Goal: Task Accomplishment & Management: Use online tool/utility

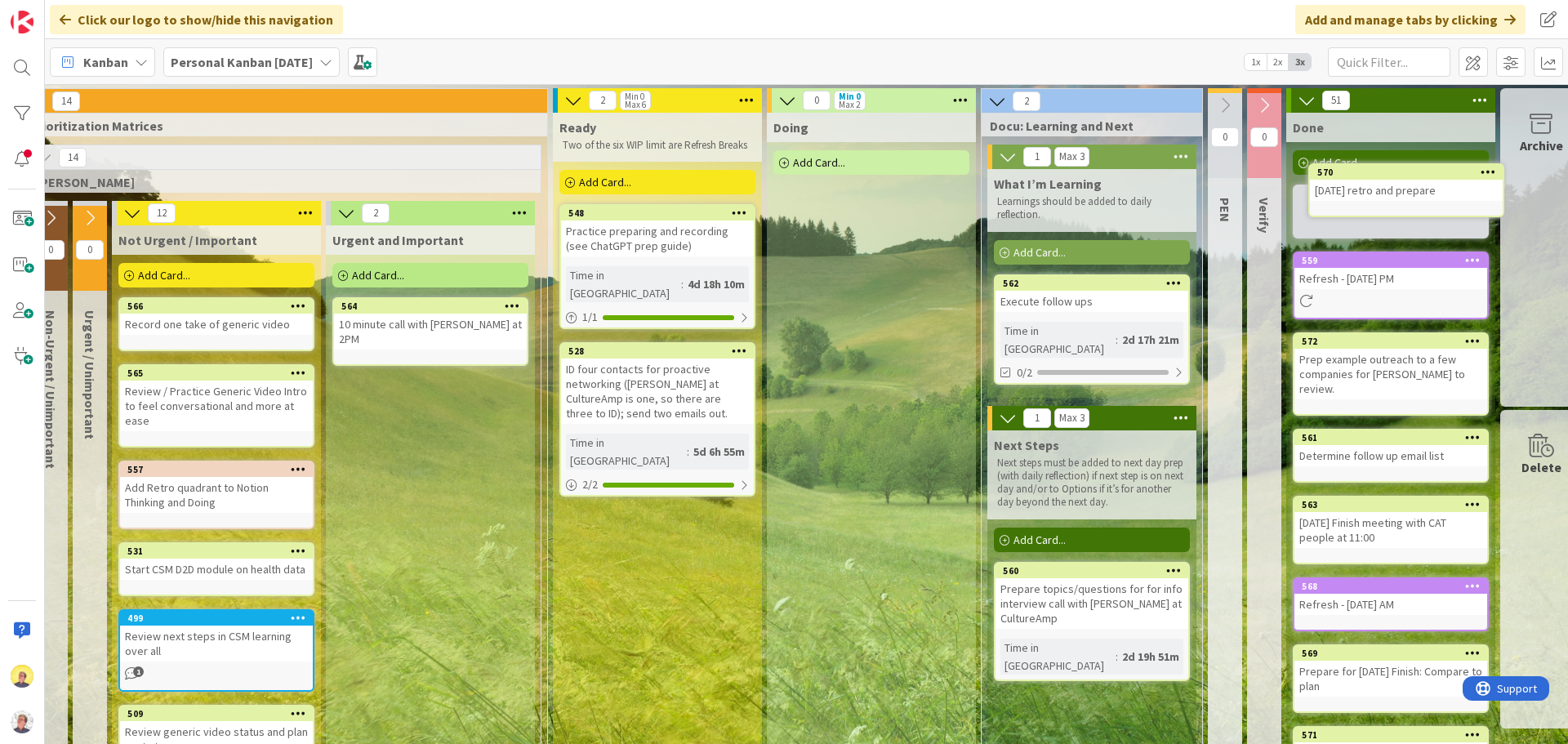
scroll to position [0, 608]
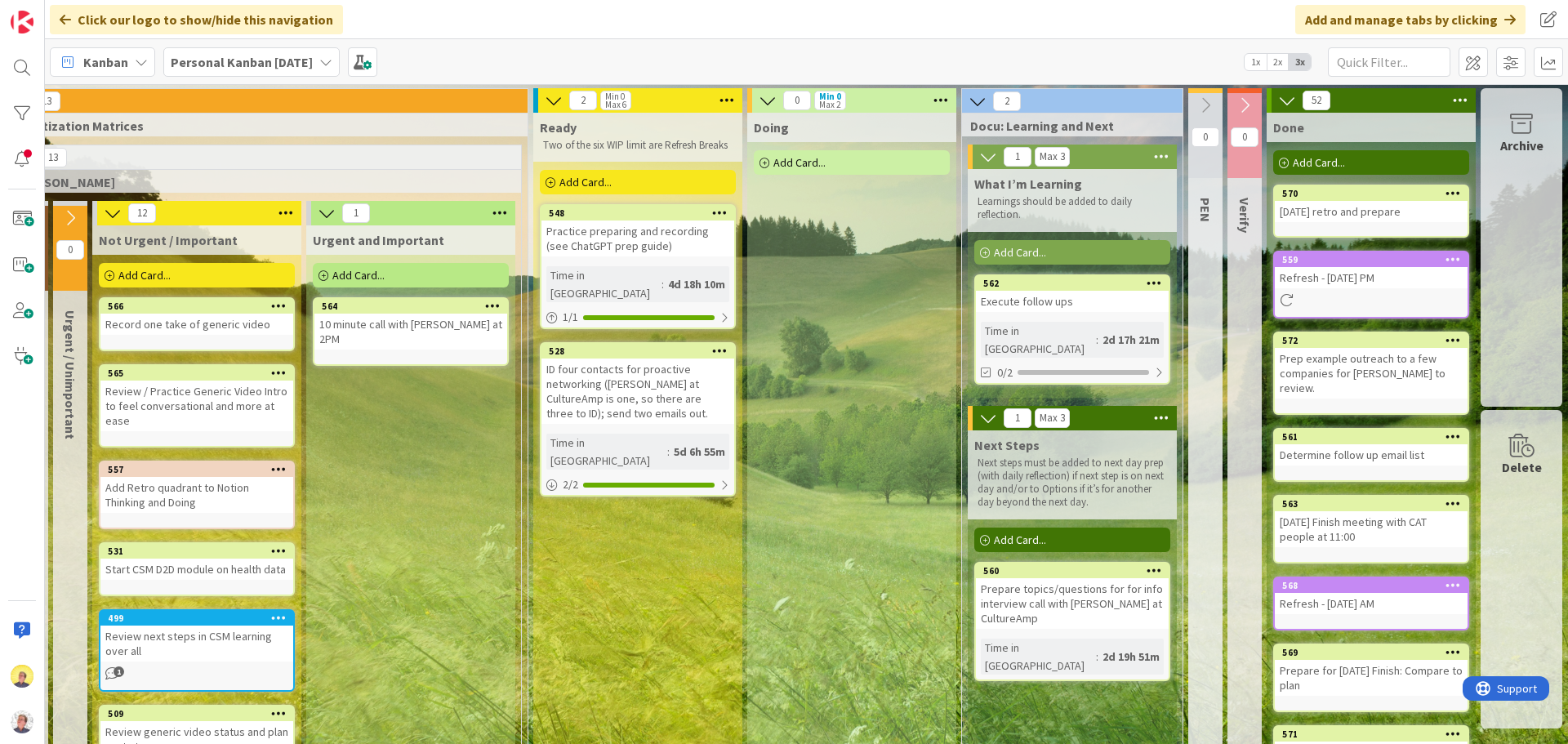
click at [1088, 303] on div "Execute follow ups" at bounding box center [1072, 300] width 193 height 21
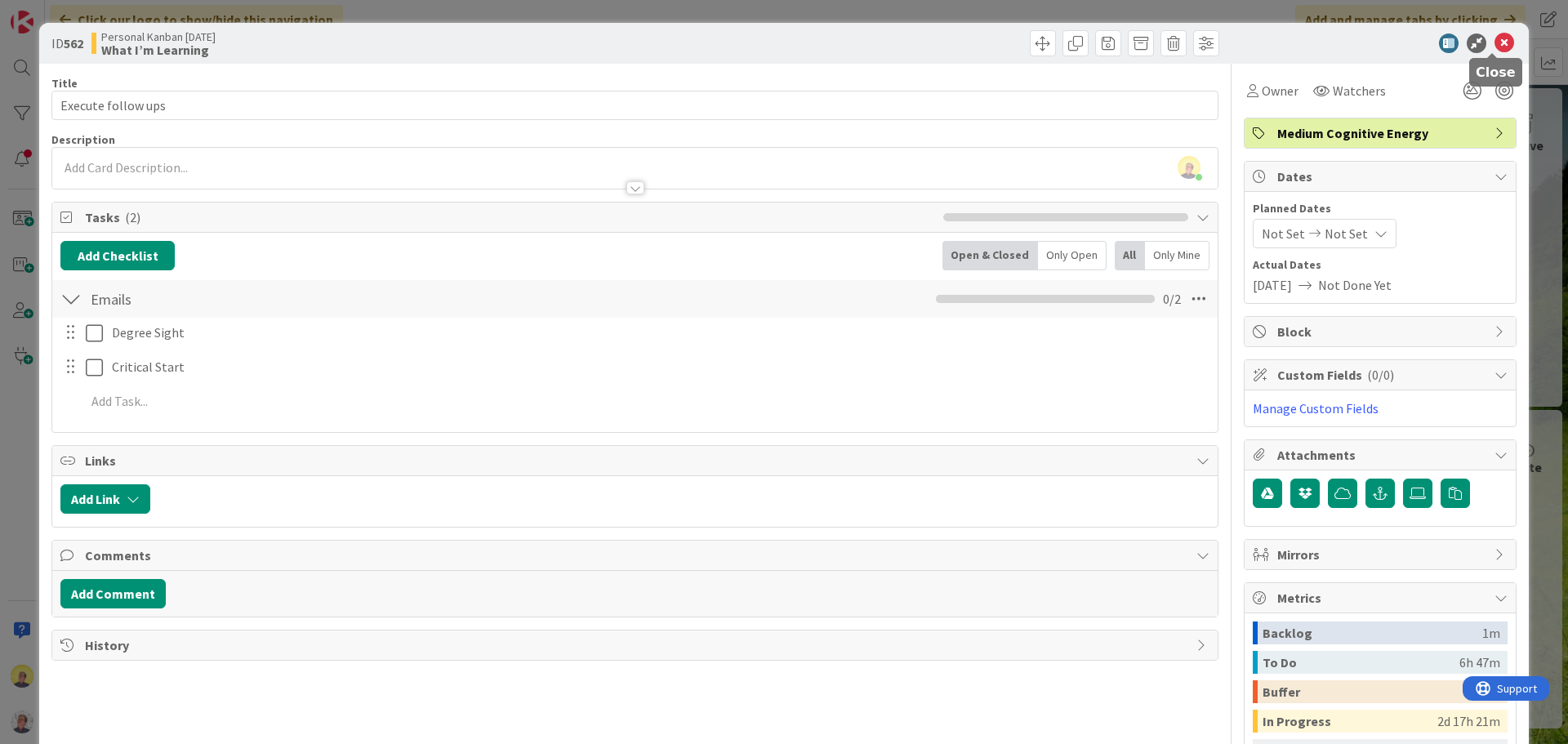
click at [1495, 41] on icon at bounding box center [1505, 43] width 20 height 20
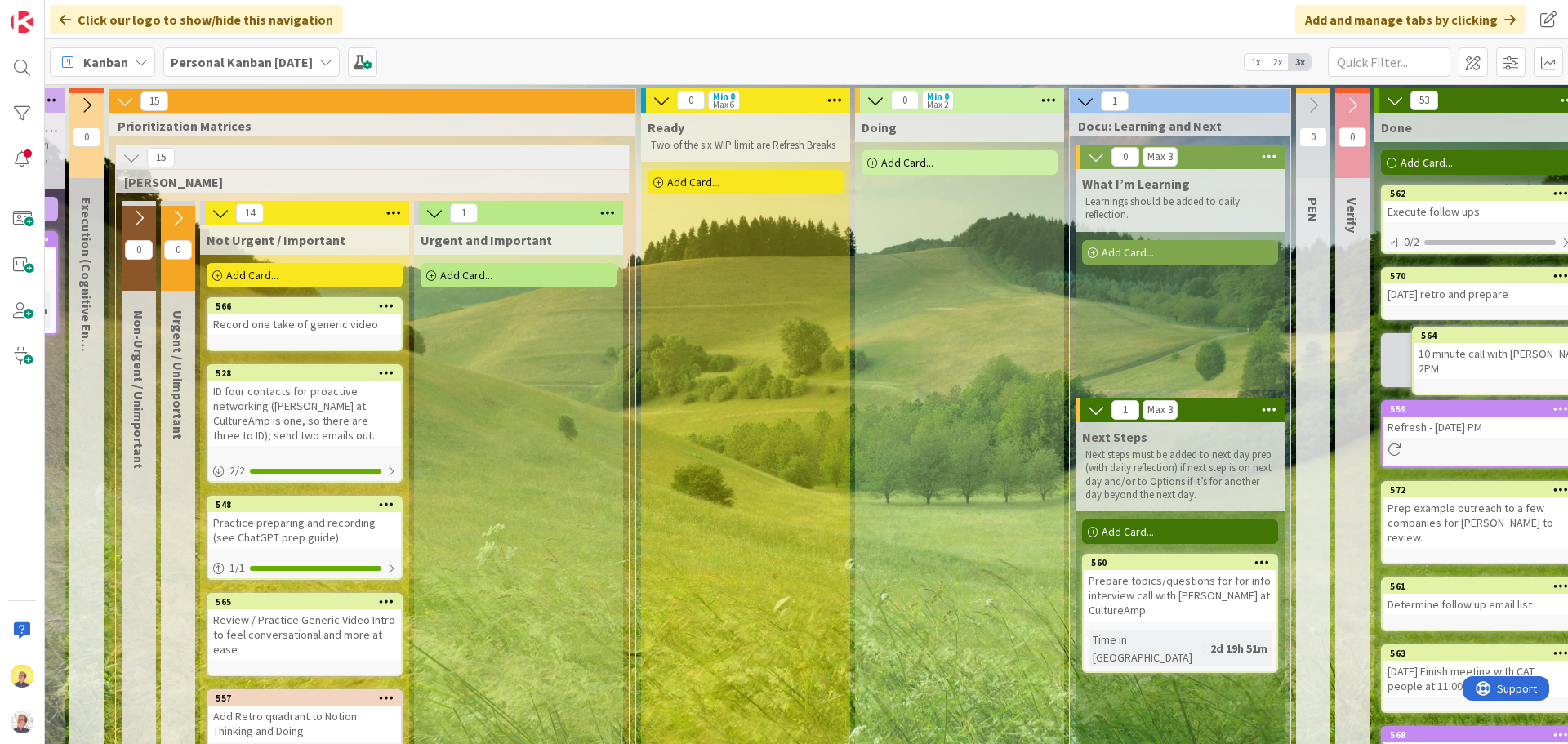
scroll to position [0, 608]
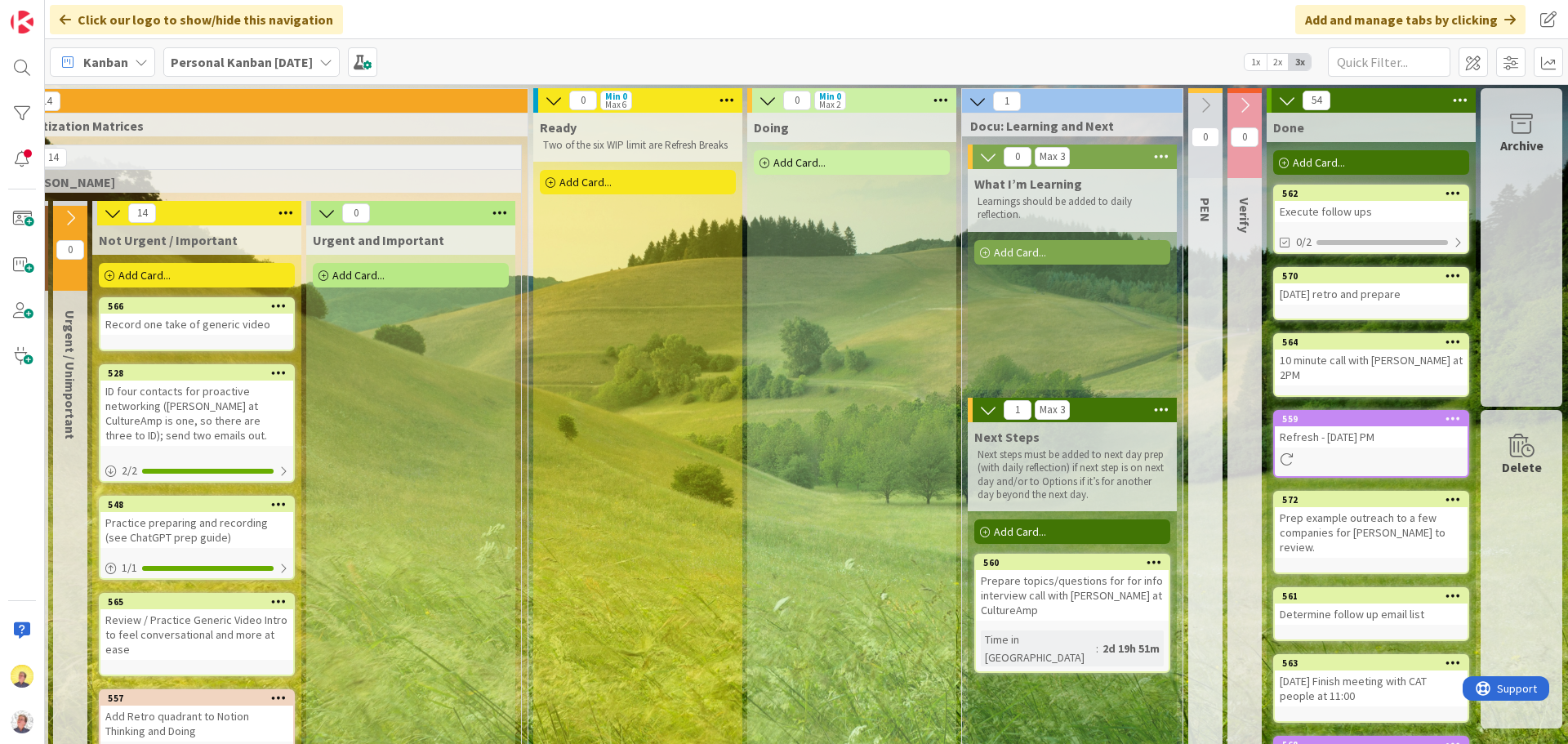
click at [794, 162] on span "Add Card..." at bounding box center [799, 162] width 52 height 15
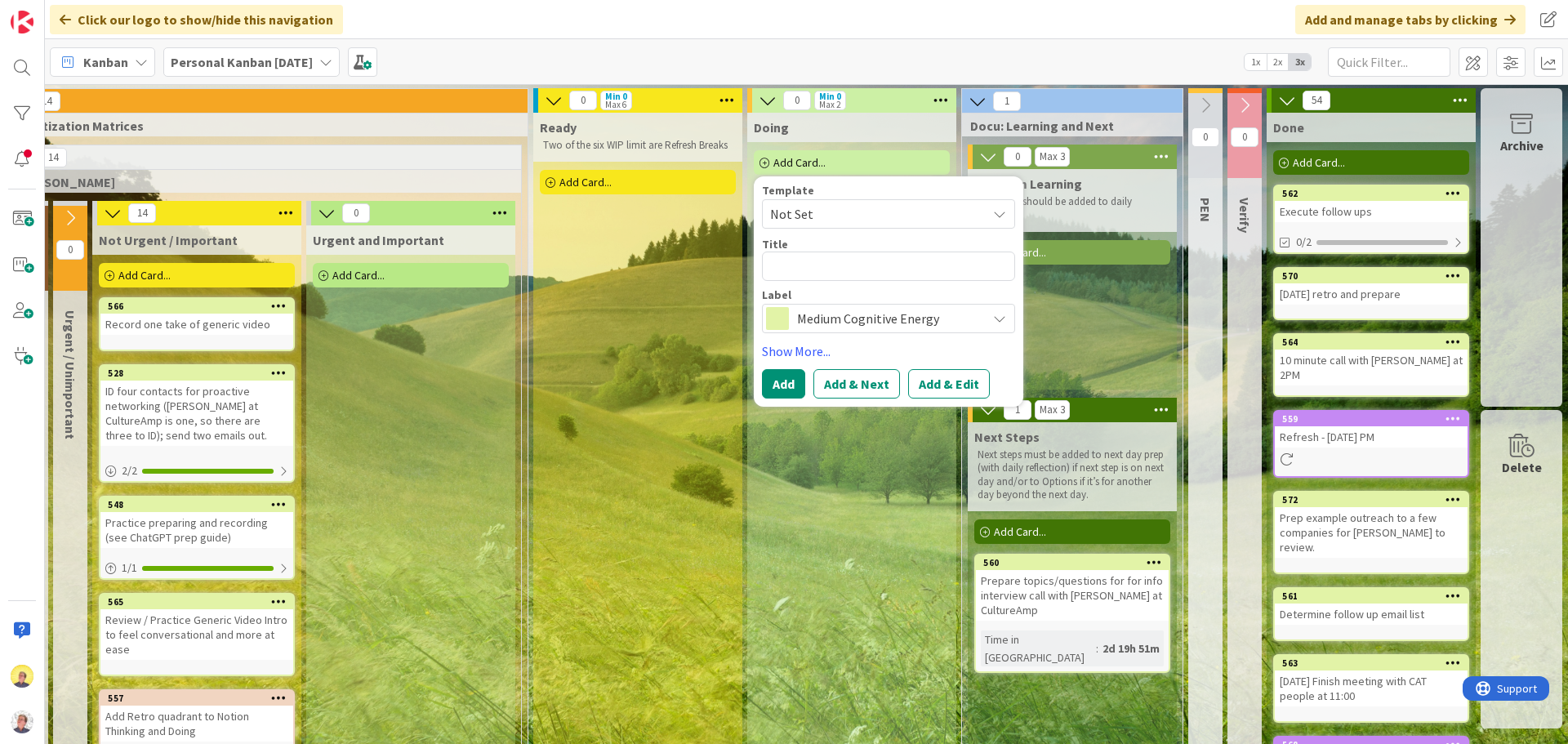
type textarea "x"
type textarea "R"
type textarea "x"
type textarea "Re"
type textarea "x"
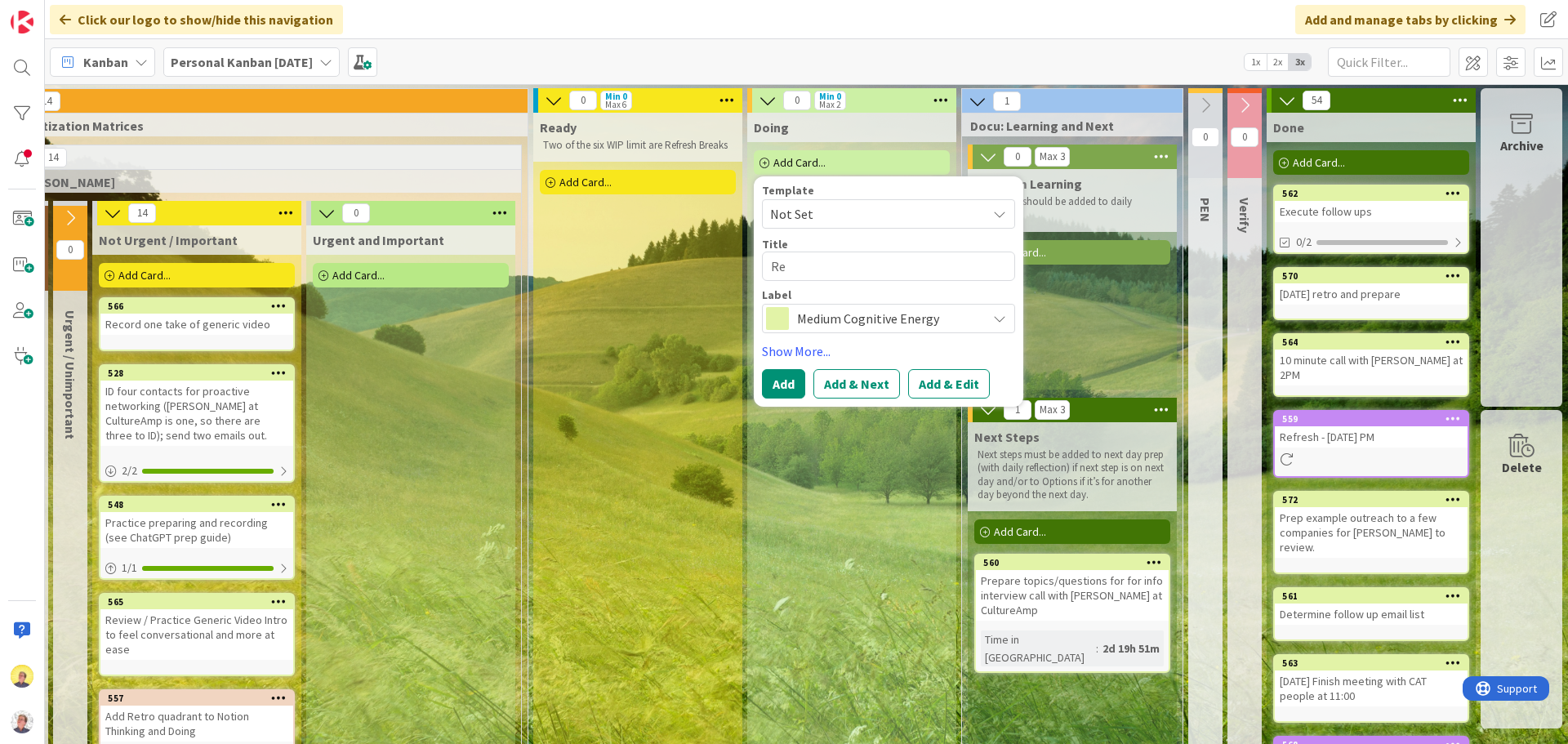
type textarea "Rev"
type textarea "x"
type textarea "Revi"
type textarea "x"
type textarea "Revie"
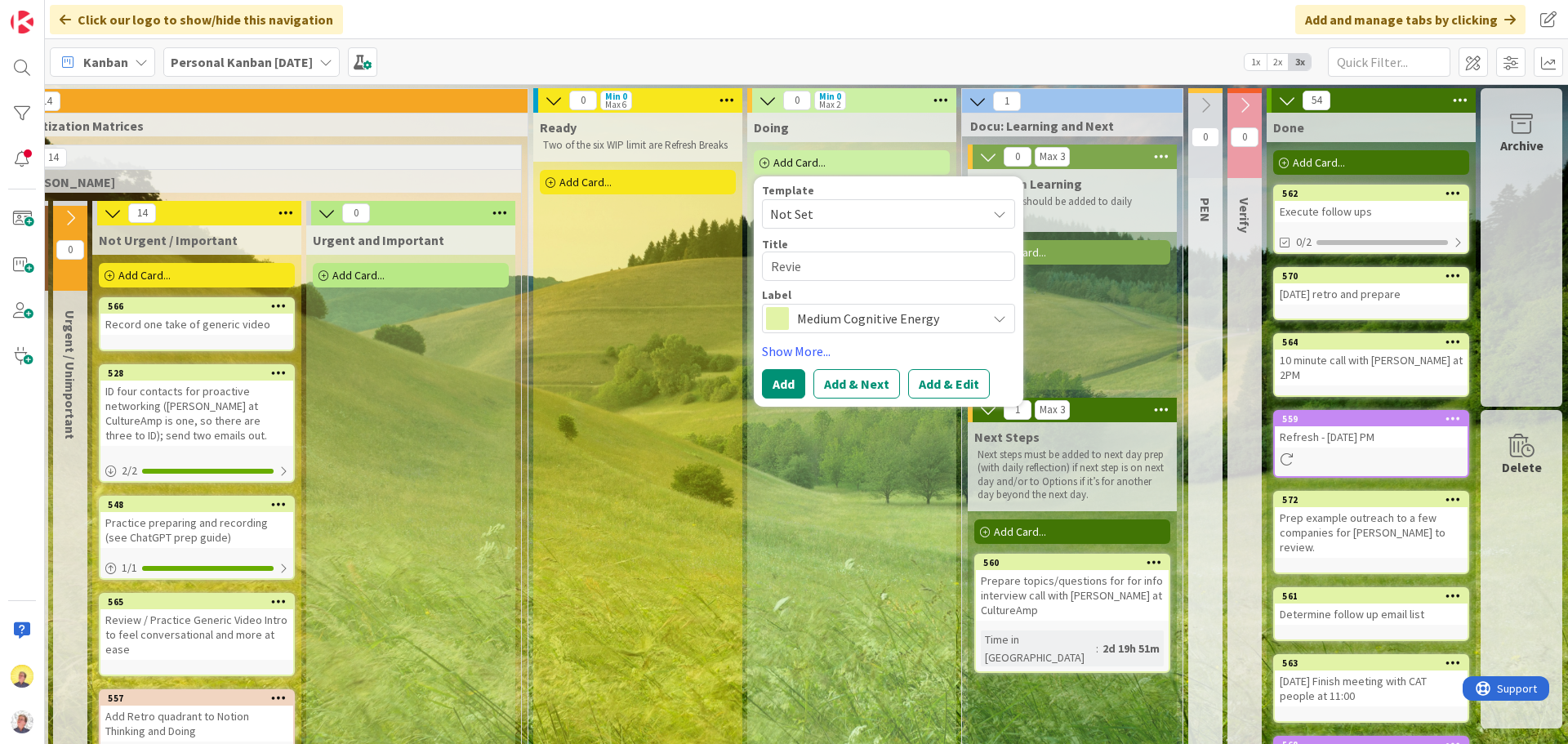
type textarea "x"
type textarea "Review"
type textarea "x"
type textarea "Review"
type textarea "x"
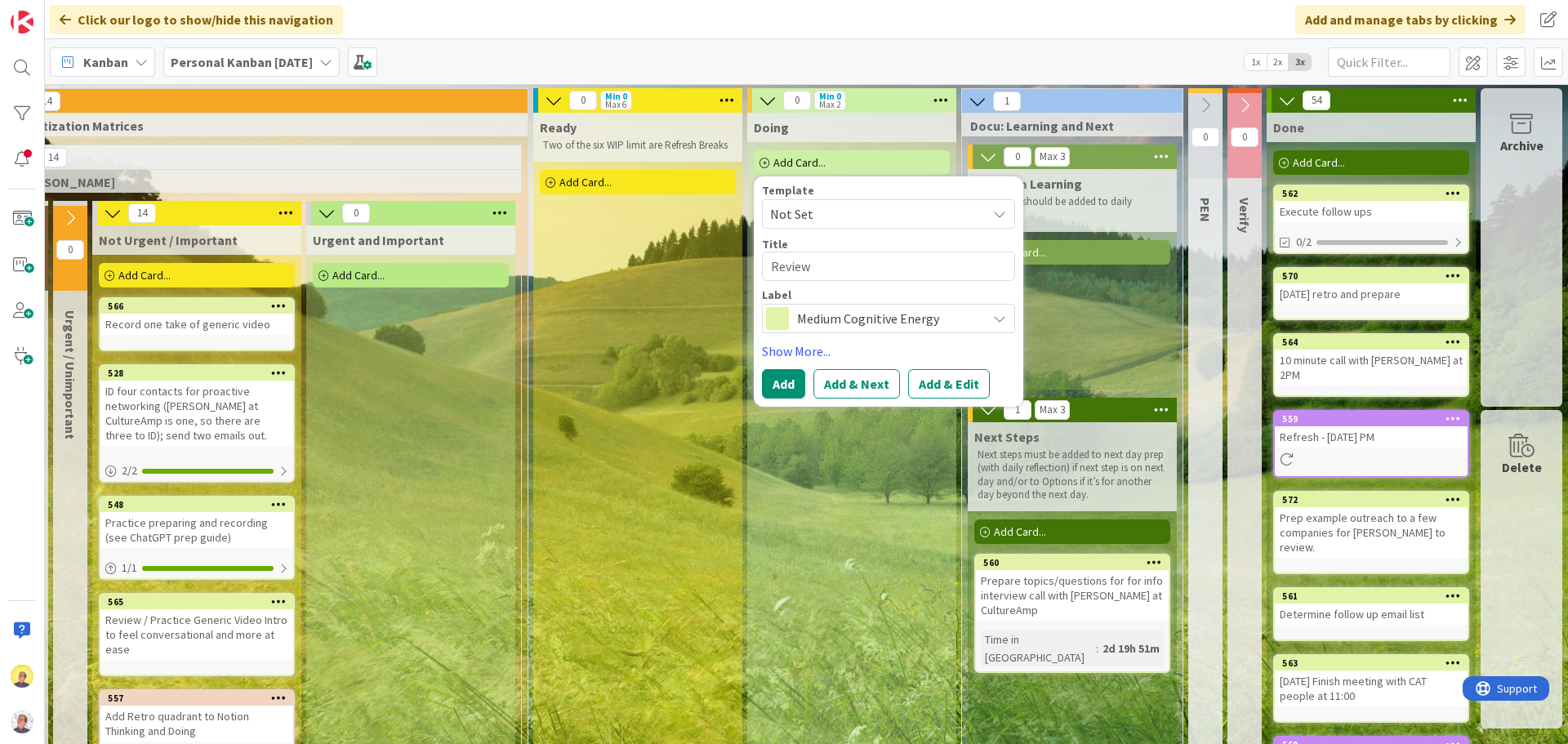
type textarea "Review a"
type textarea "x"
type textarea "Review an"
type textarea "x"
type textarea "Review and"
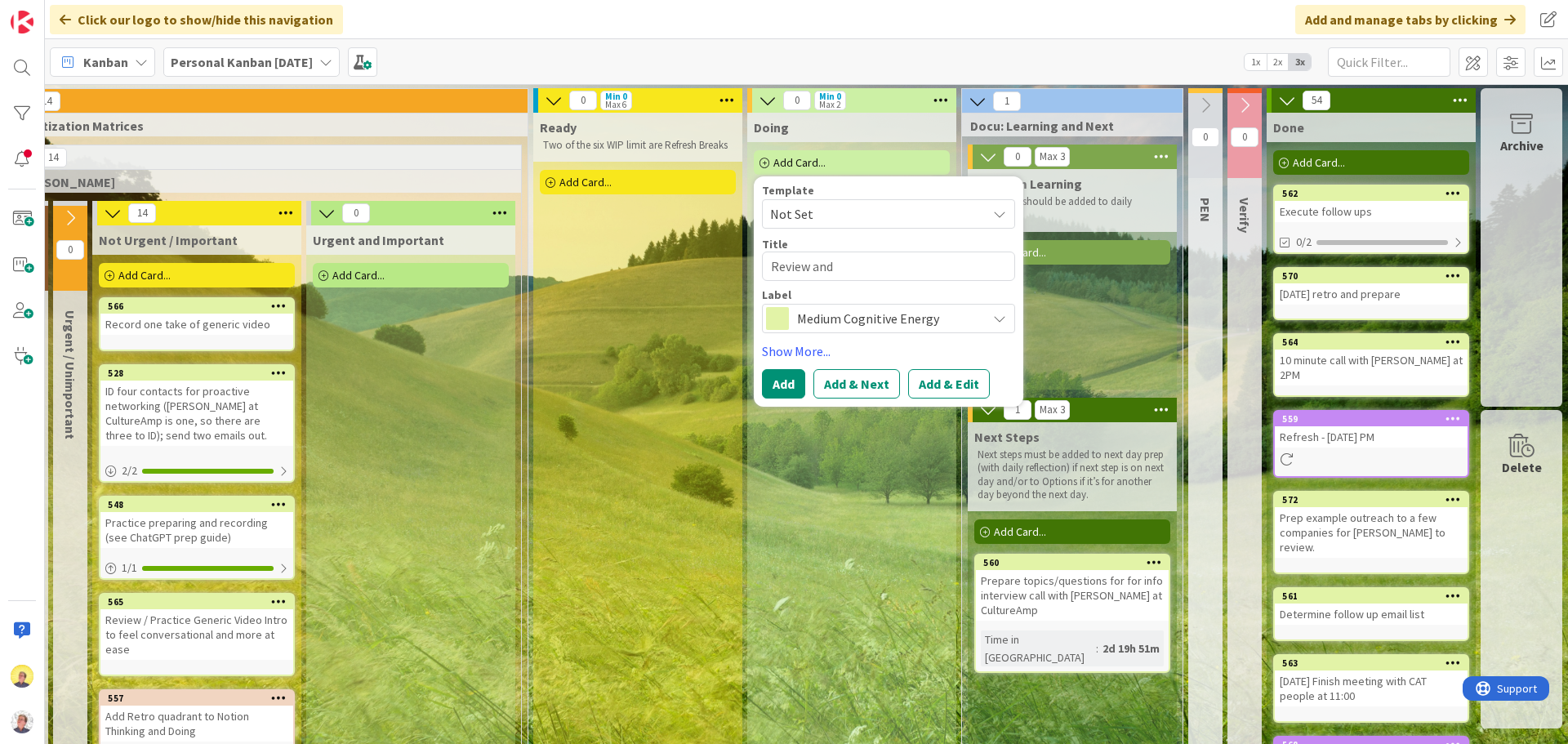
type textarea "x"
type textarea "Review and"
type textarea "x"
type textarea "Review and p"
type textarea "x"
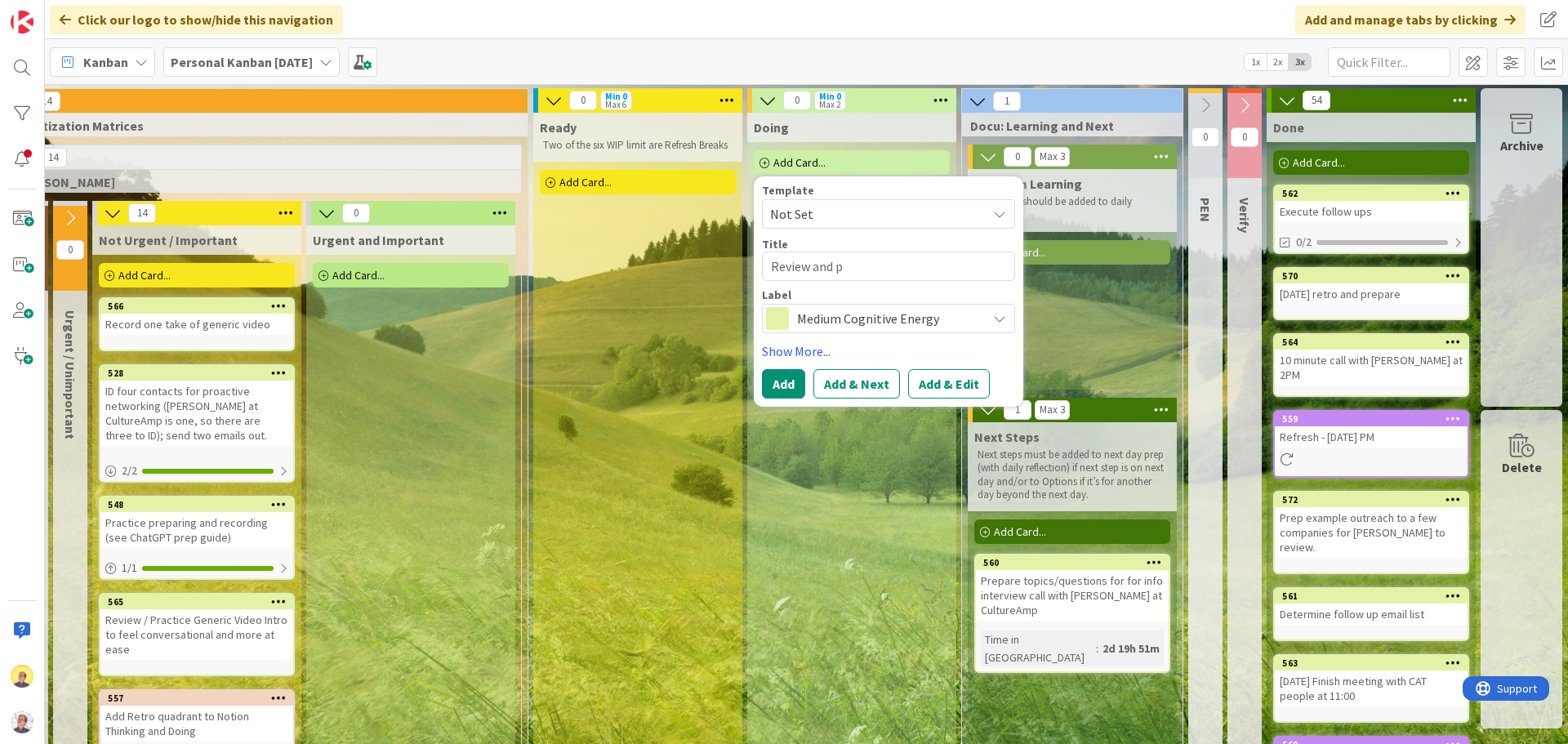
type textarea "Review and pr"
type textarea "x"
type textarea "Review and pro"
type textarea "x"
type textarea "Review and proa"
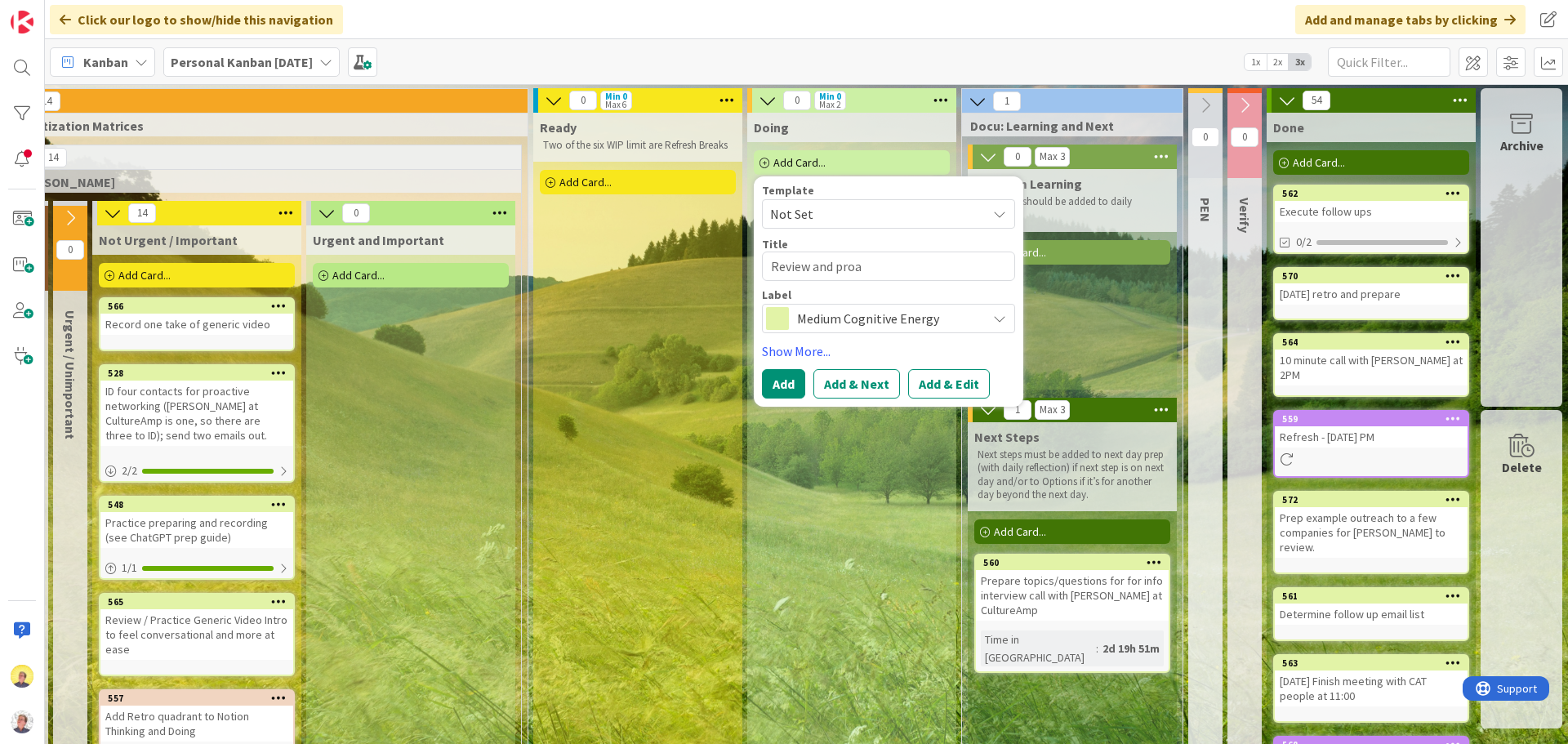
type textarea "x"
type textarea "Review and proac"
type textarea "x"
type textarea "Review and proact"
type textarea "x"
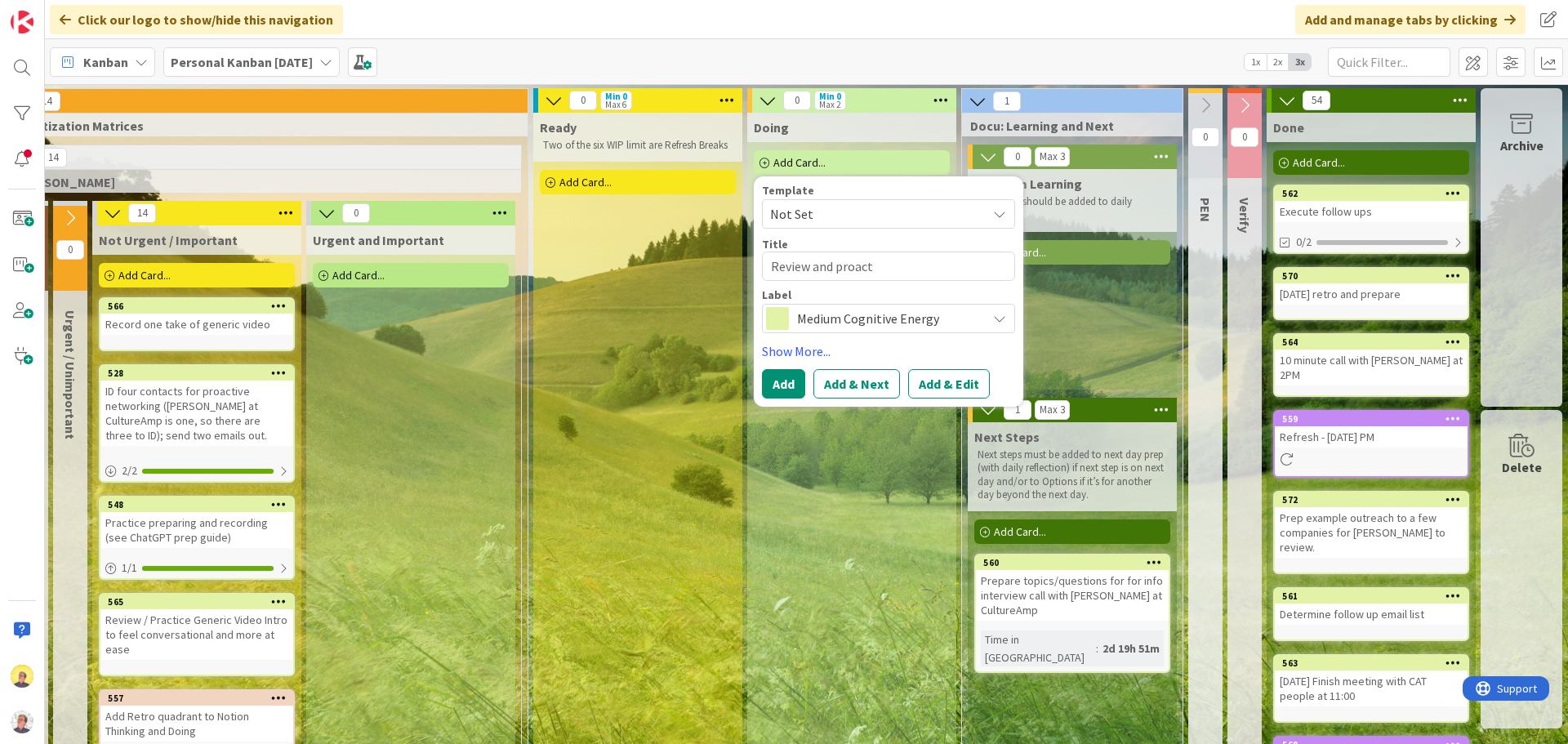
type textarea "Review and proac"
type textarea "x"
type textarea "Review and proa"
type textarea "x"
type textarea "Review and pro"
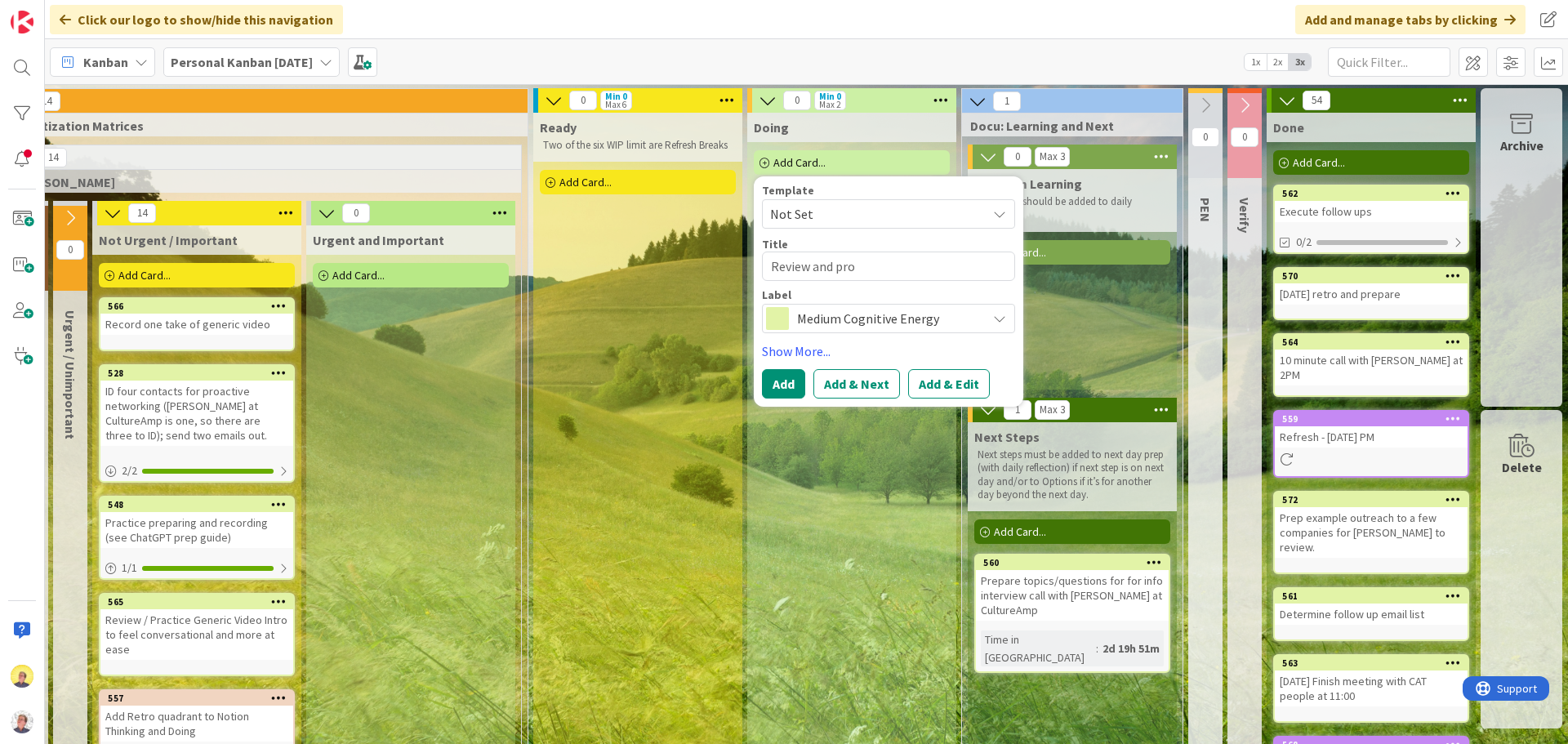
type textarea "x"
type textarea "Review and pr"
type textarea "x"
type textarea "Review and pra"
type textarea "x"
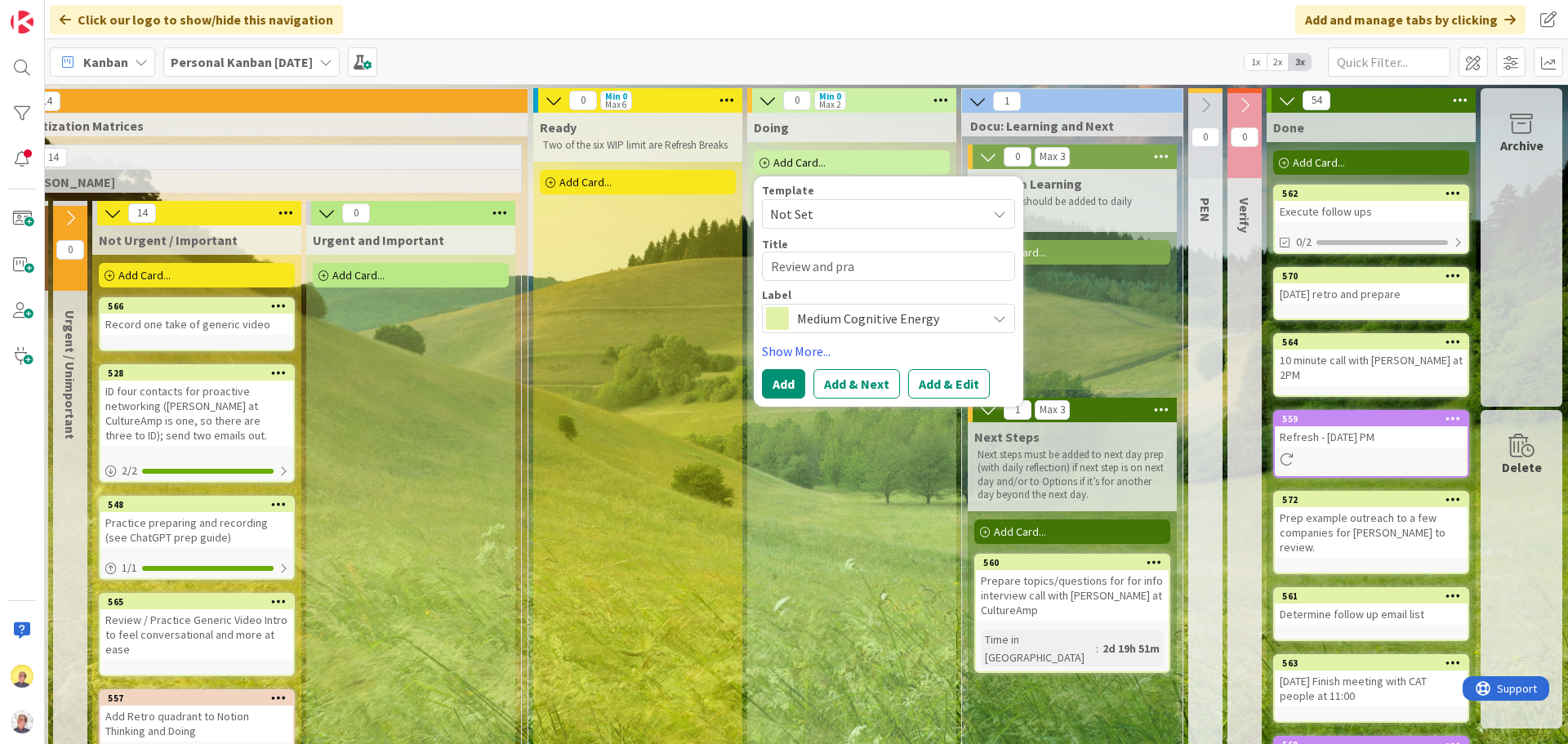
type textarea "Review and prac"
type textarea "x"
type textarea "Review and pract"
type textarea "x"
type textarea "Review and practi"
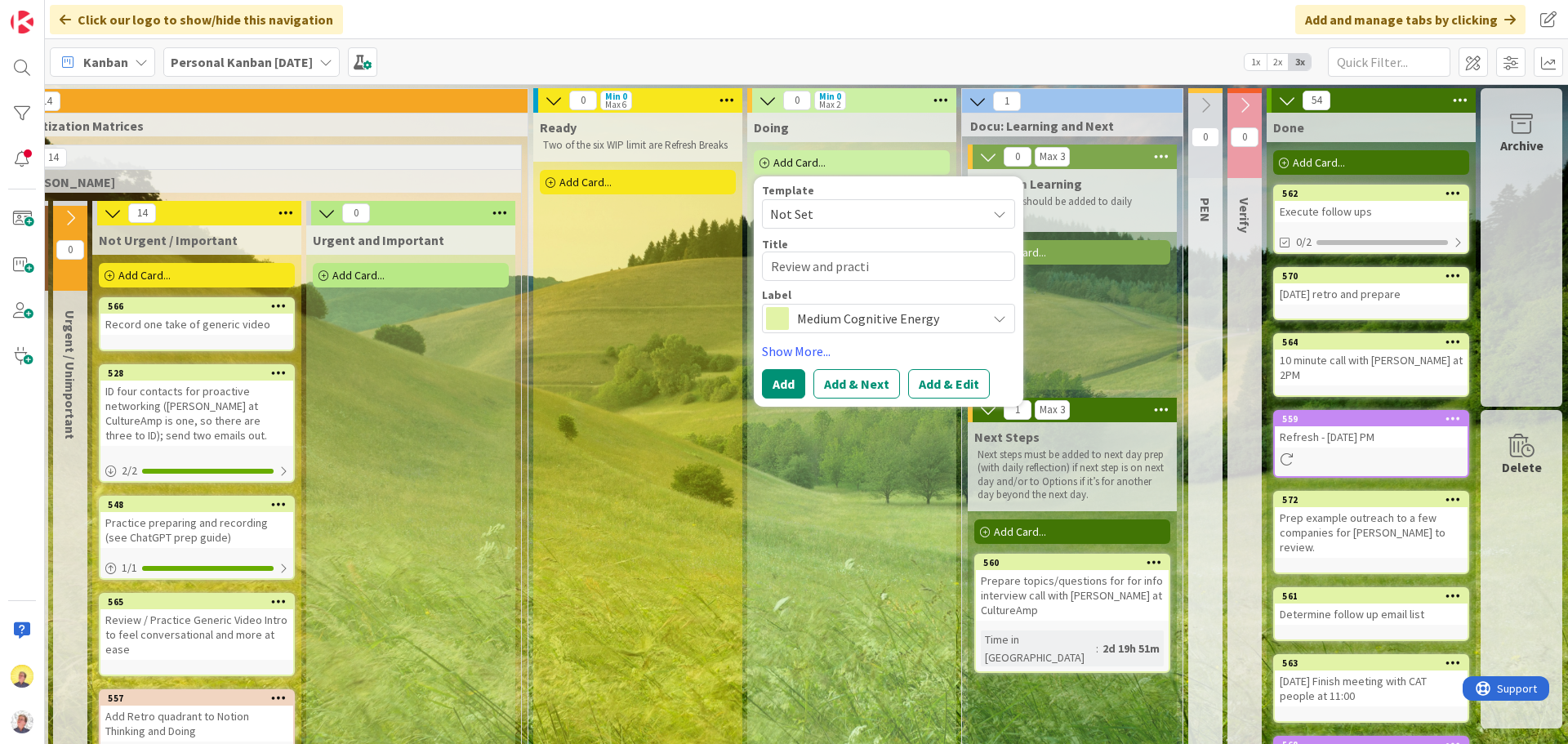
type textarea "x"
type textarea "Review and practic"
type textarea "x"
type textarea "Review and practice"
type textarea "x"
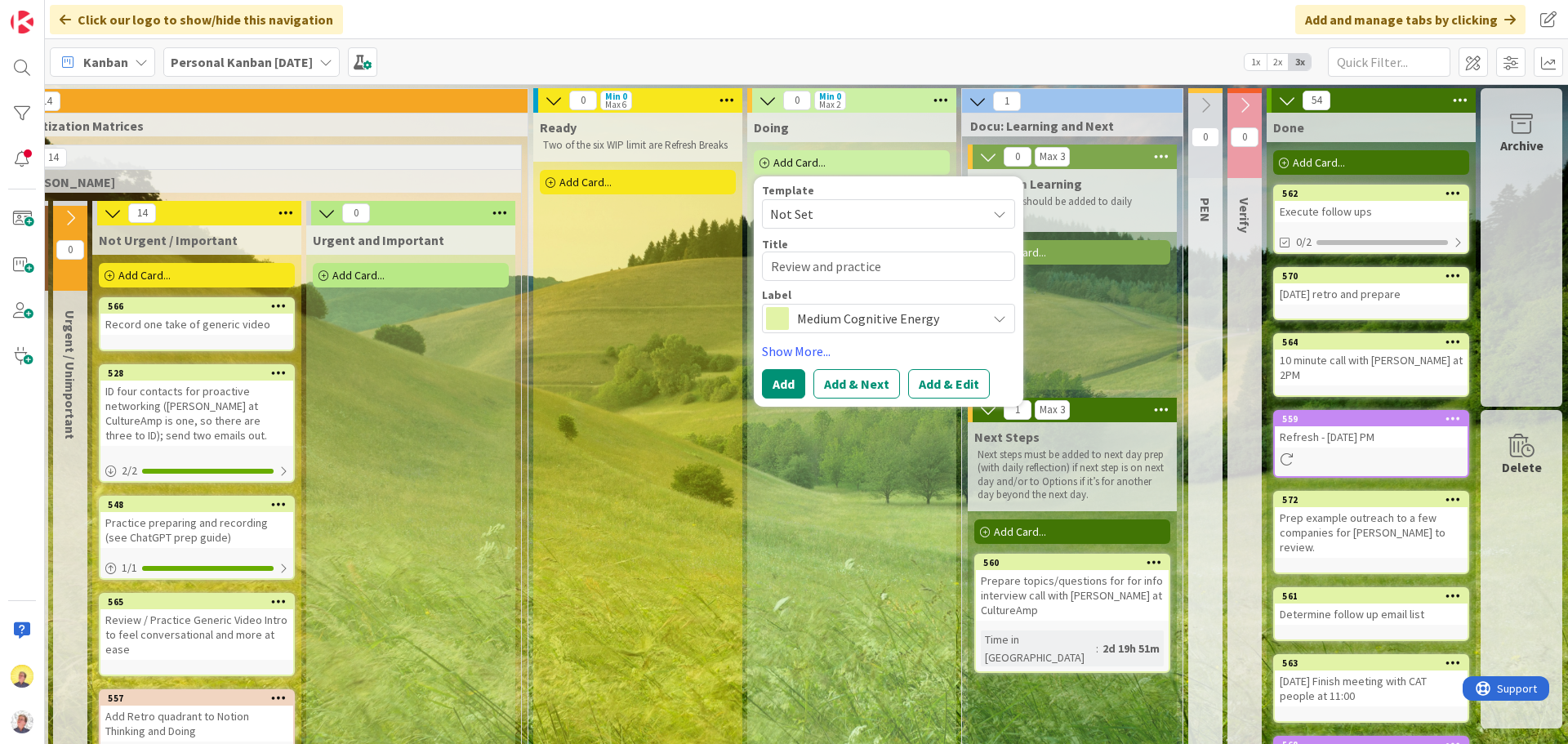
type textarea "Review and practice"
type textarea "x"
type textarea "Review and practice v"
type textarea "x"
type textarea "Review and practice vi"
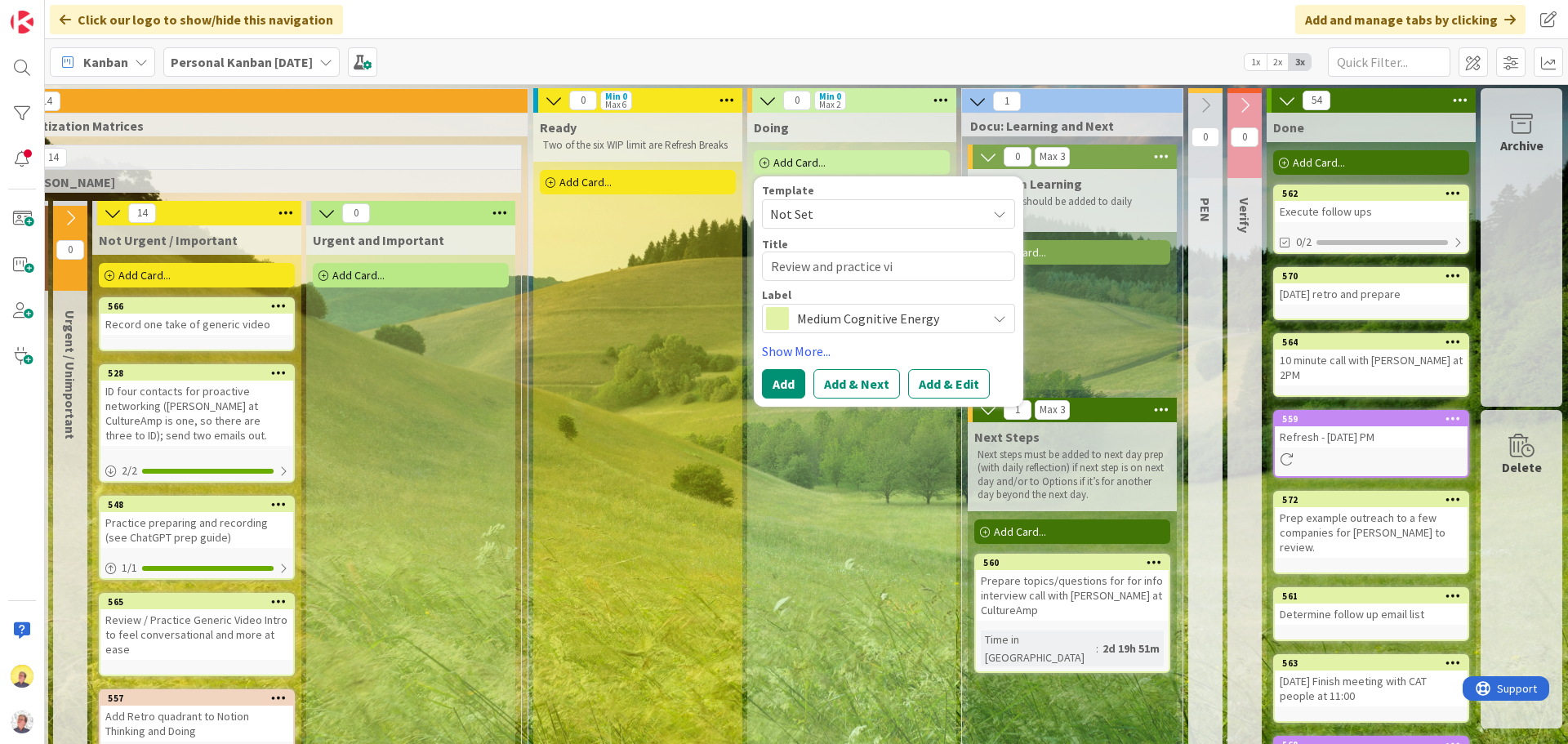
type textarea "x"
type textarea "Review and practice vid"
type textarea "x"
type textarea "Review and practice vide"
type textarea "x"
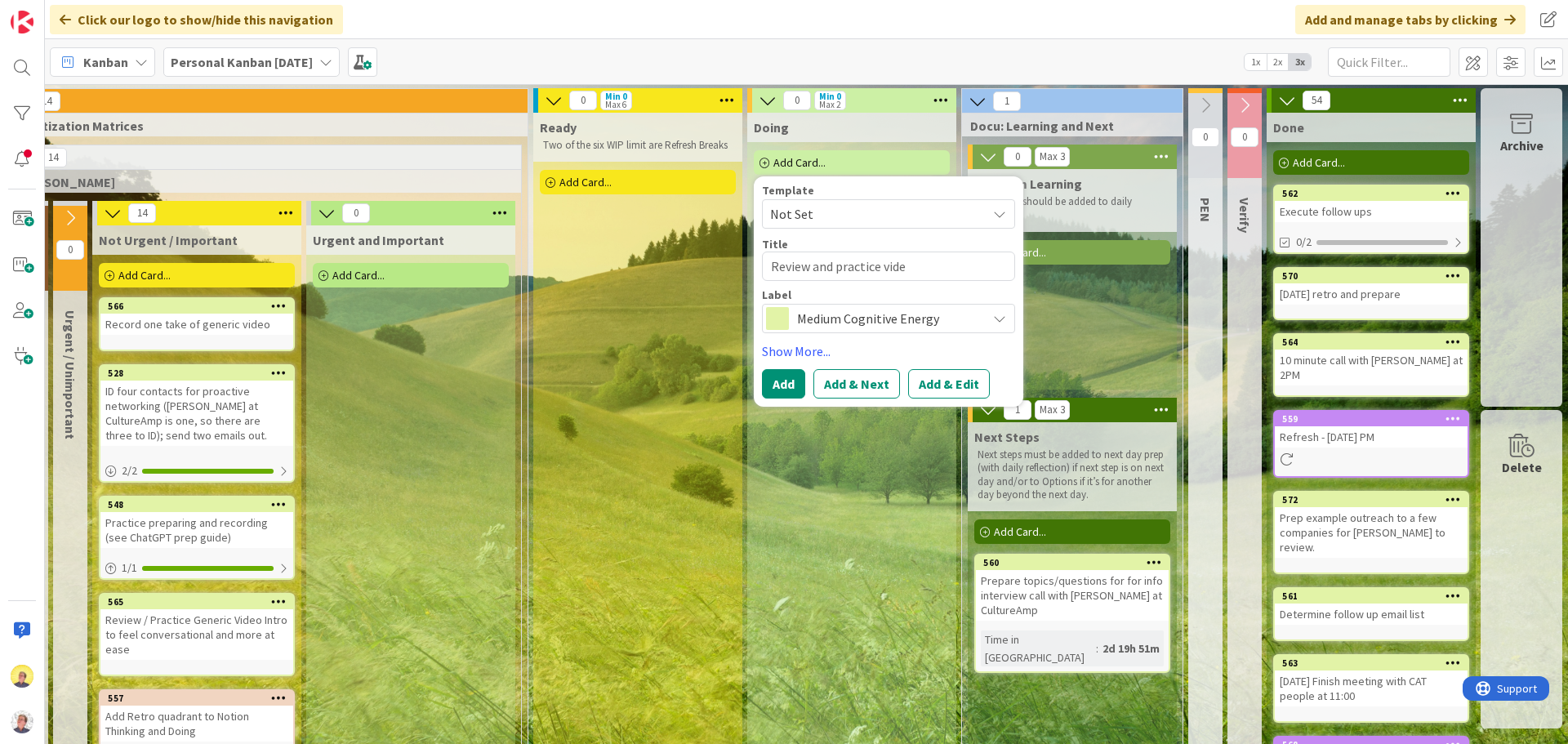
type textarea "Review and practice video"
type textarea "x"
type textarea "Review and practice video"
type textarea "x"
type textarea "Review and practice video s"
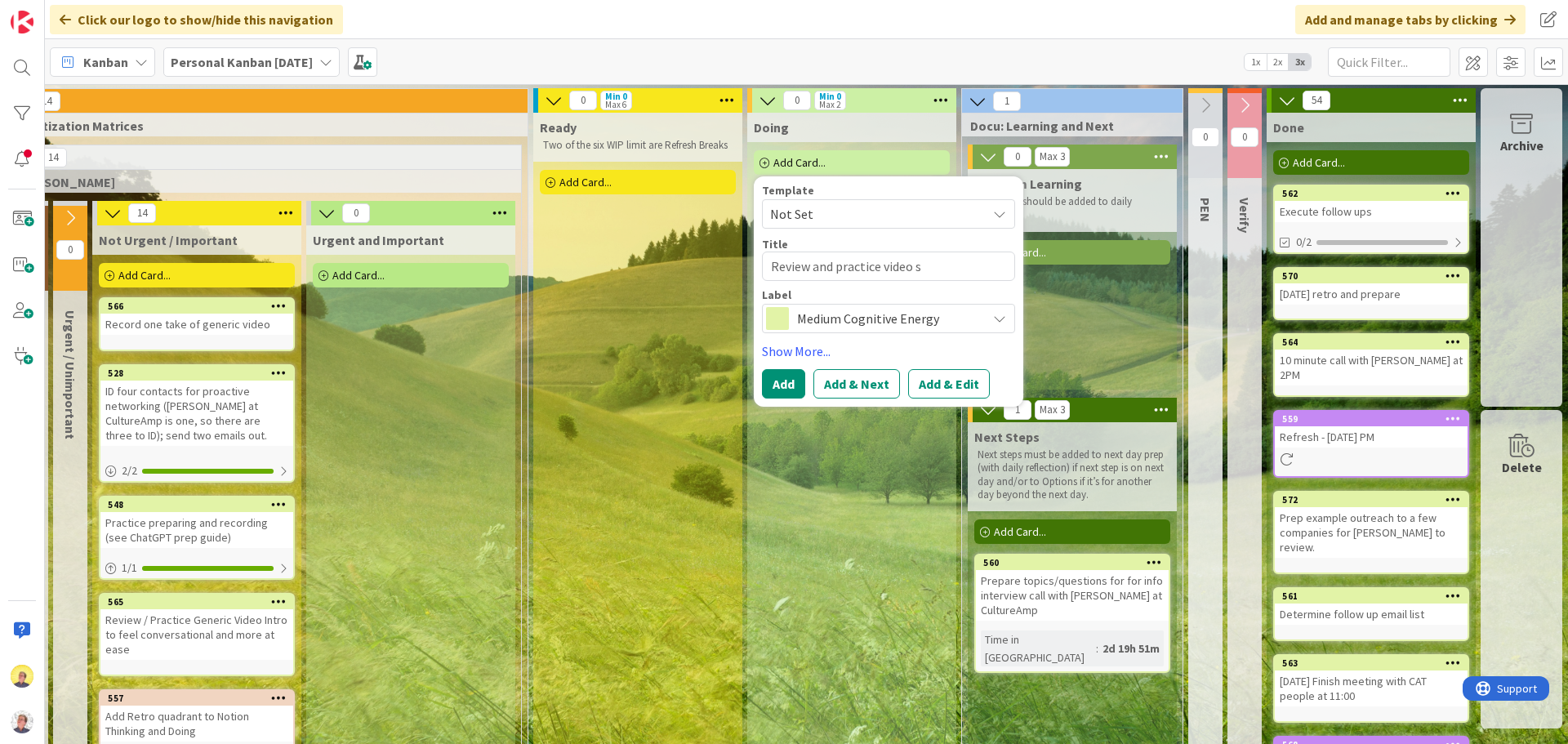
type textarea "x"
type textarea "Review and practice video sc"
type textarea "x"
type textarea "Review and practice video scr"
type textarea "x"
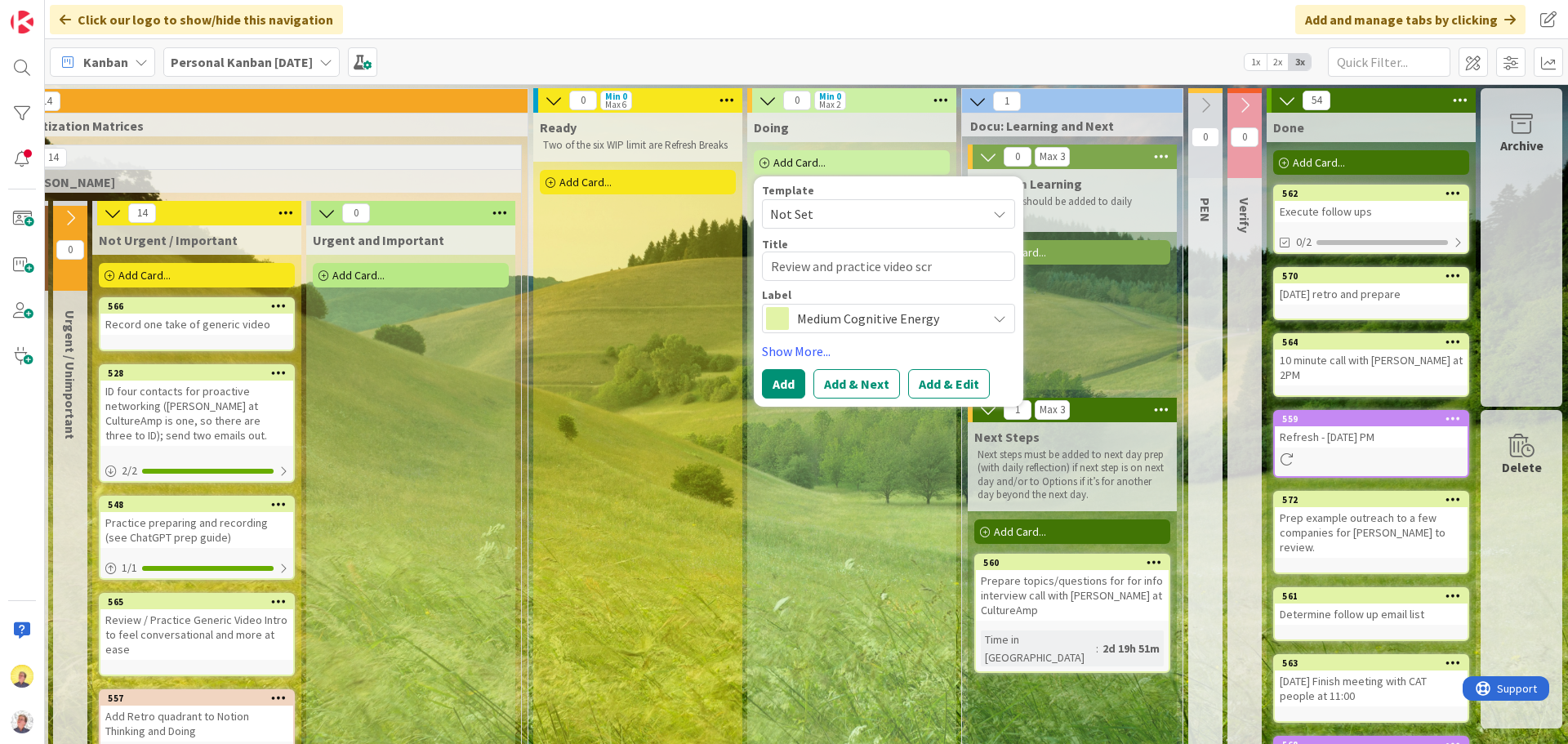
type textarea "Review and practice video scri"
type textarea "x"
type textarea "Review and practice video scrip"
type textarea "x"
type textarea "Review and practice video script"
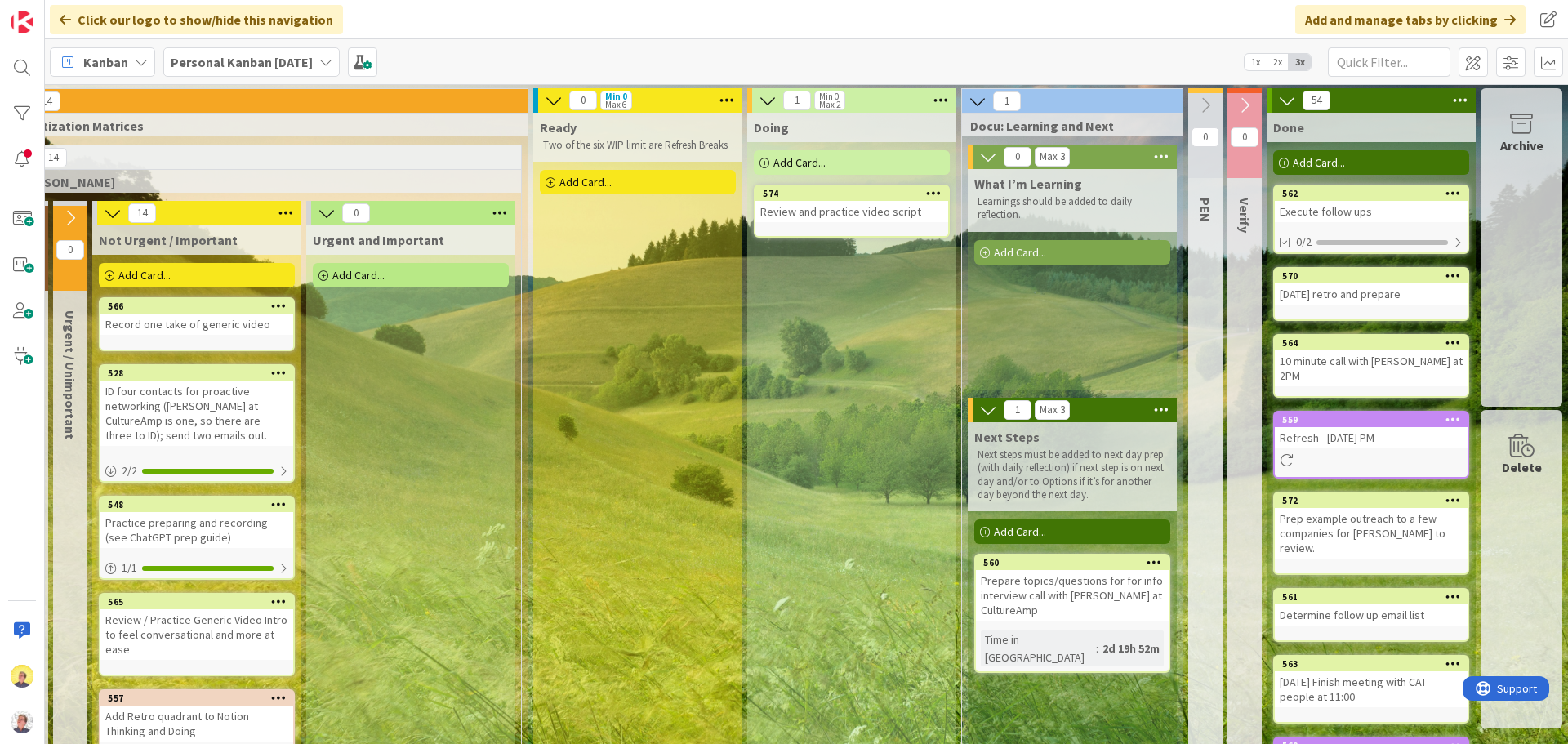
click at [823, 157] on div "Add Card..." at bounding box center [852, 162] width 196 height 25
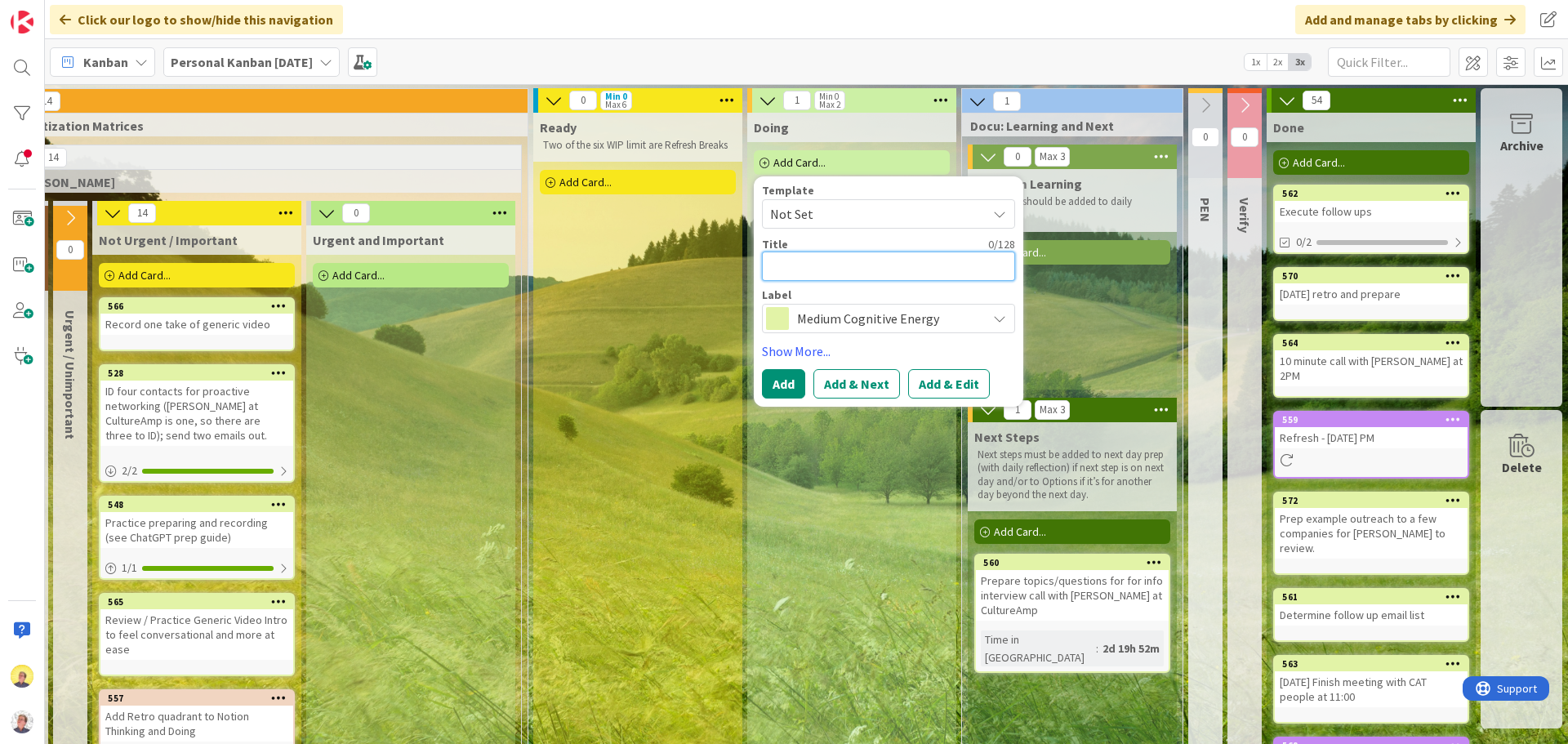
type textarea "x"
type textarea "N"
type textarea "x"
type textarea "M"
type textarea "x"
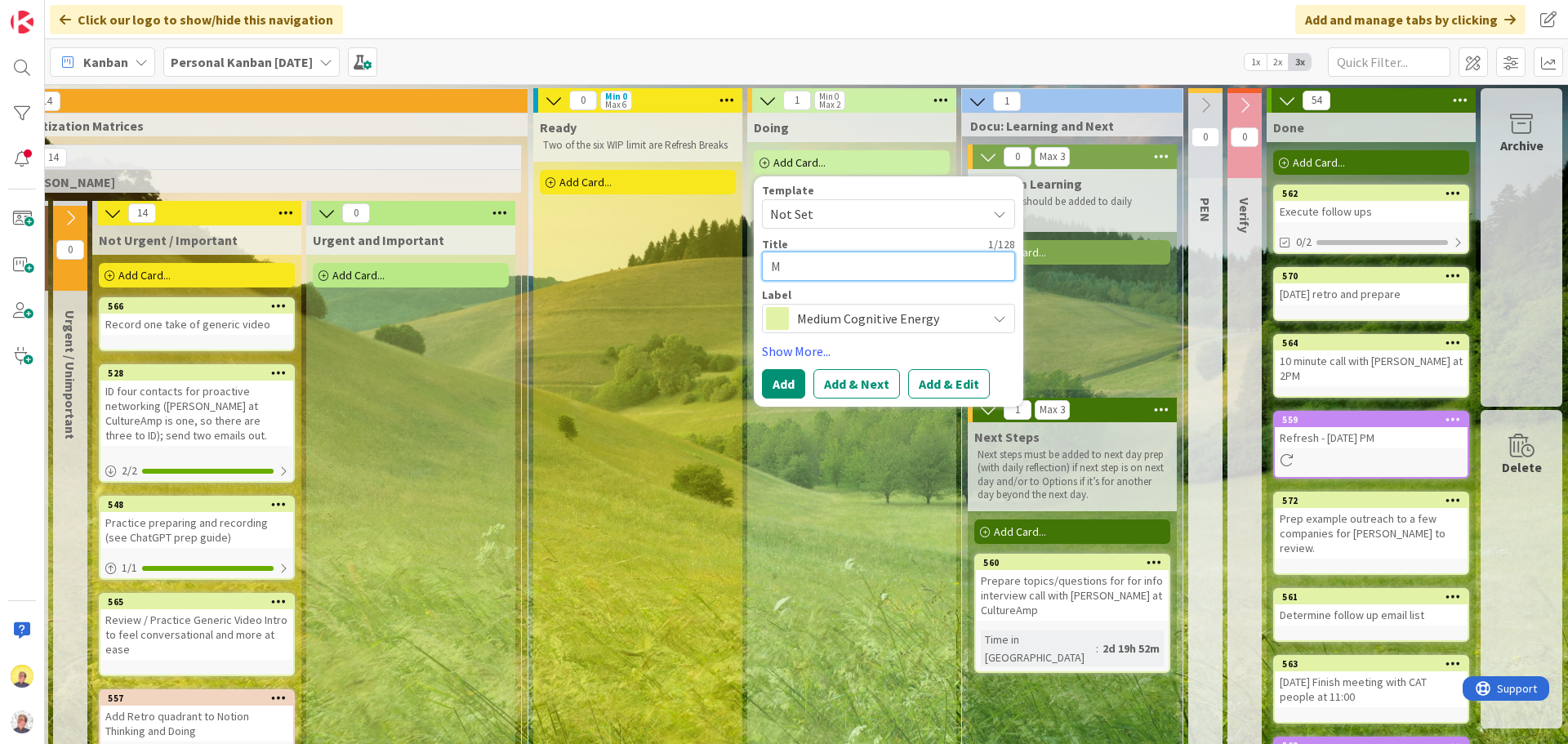
type textarea "Mo"
type textarea "x"
type textarea "Mond"
type textarea "x"
type textarea "[PERSON_NAME]"
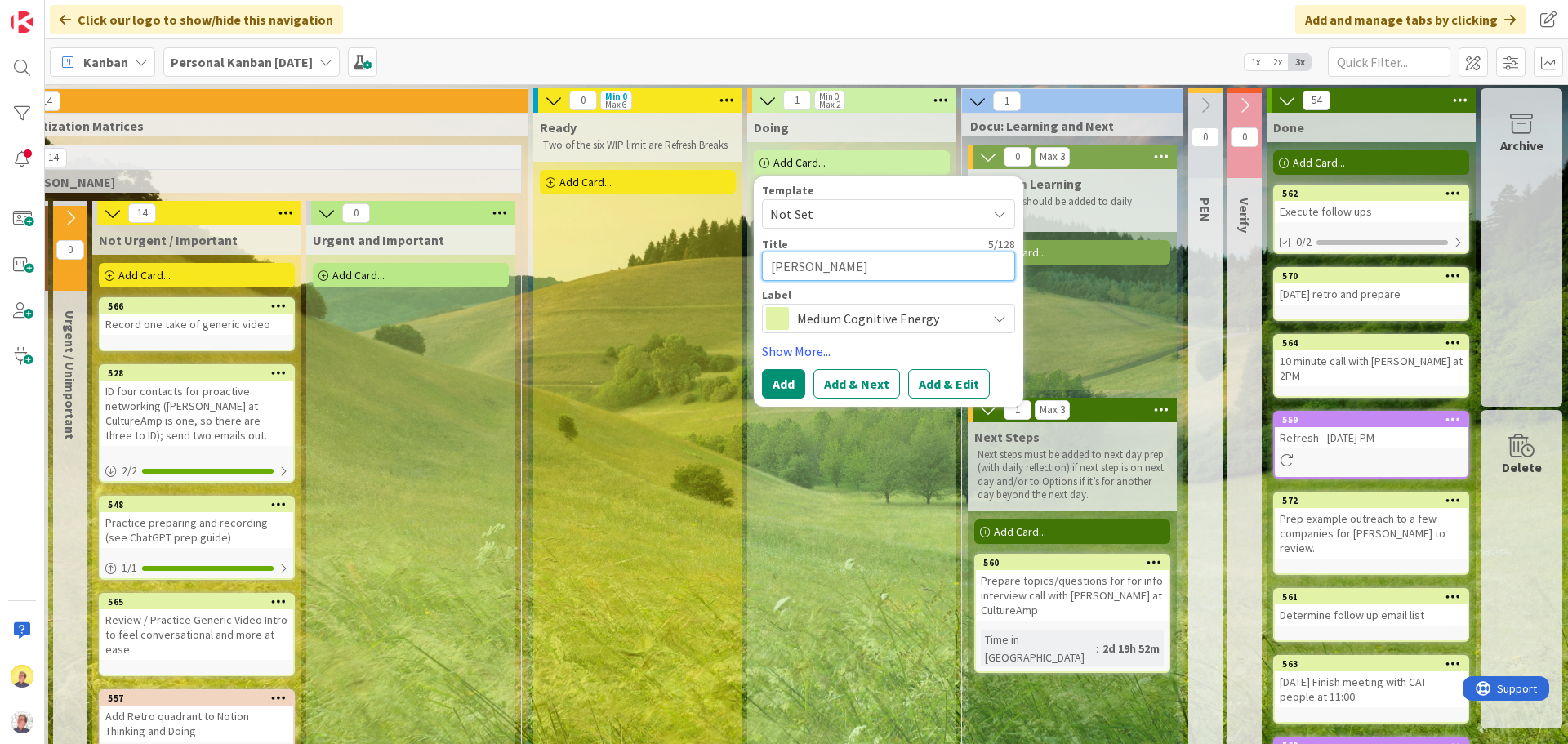
type textarea "x"
type textarea "[DATE]"
type textarea "x"
type textarea "[DATE]"
type textarea "x"
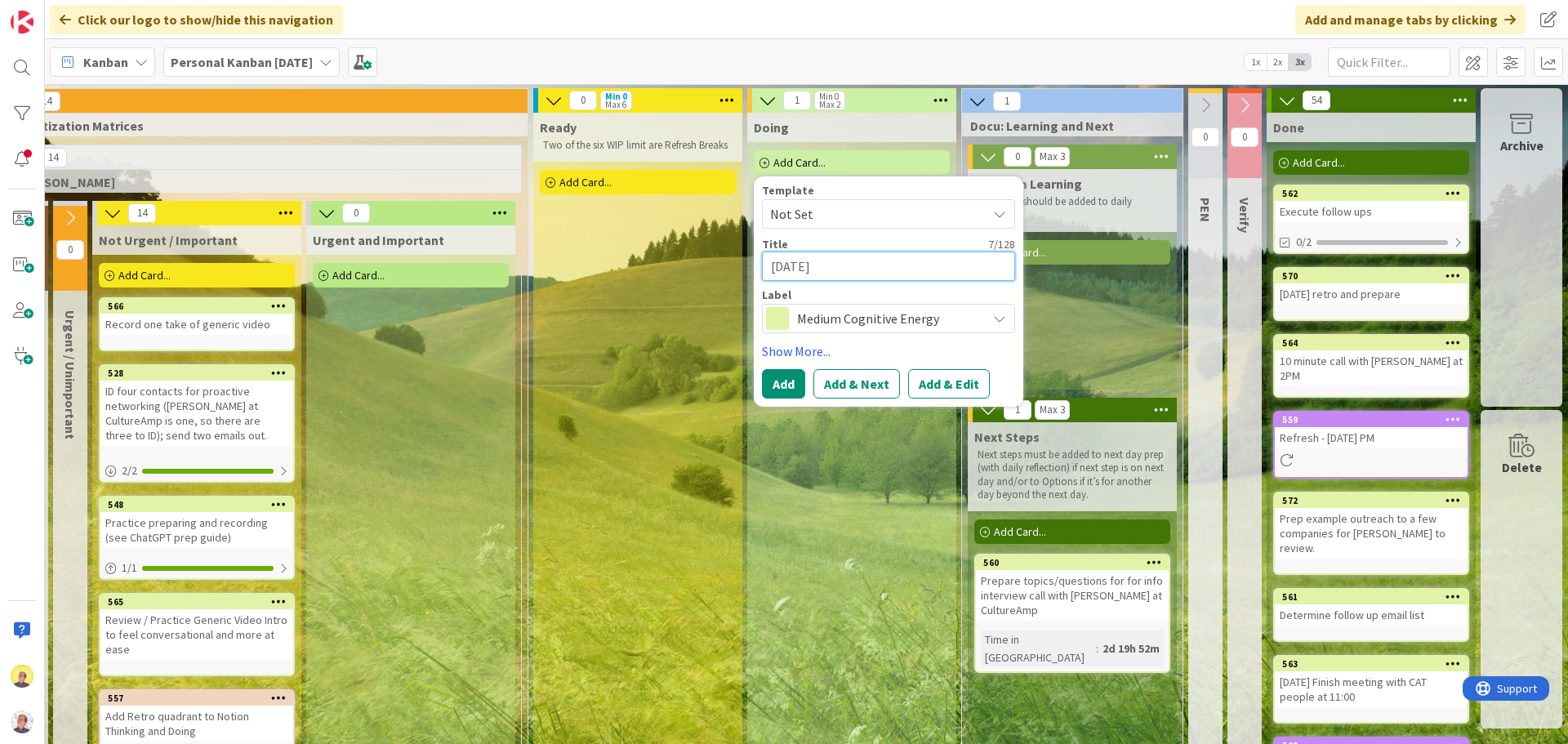
type textarea "[DATE] k"
type textarea "x"
type textarea "[DATE] ki"
type textarea "x"
type textarea "[DATE] kic"
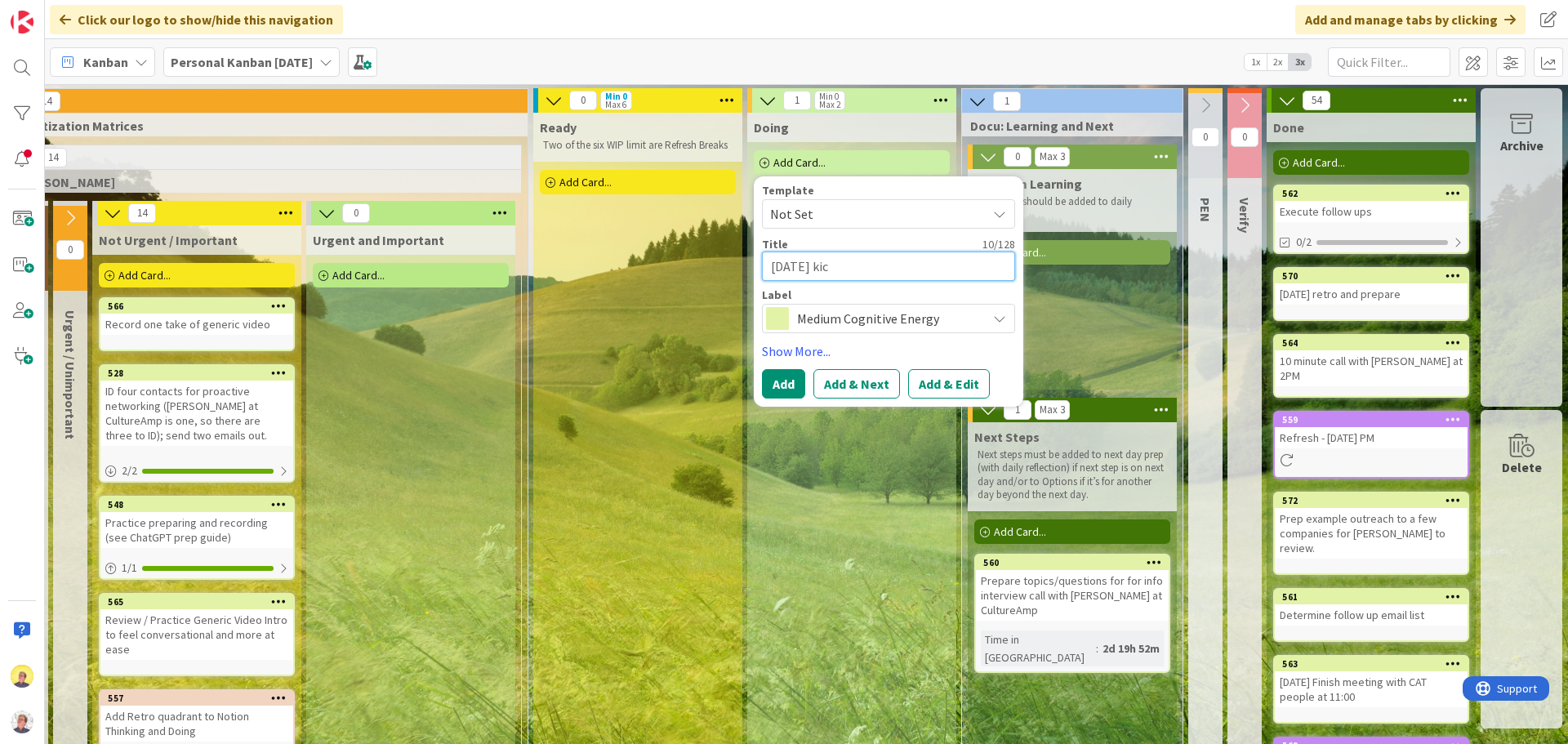
type textarea "x"
type textarea "[DATE] kick"
type textarea "x"
type textarea "[DATE] kicko"
type textarea "x"
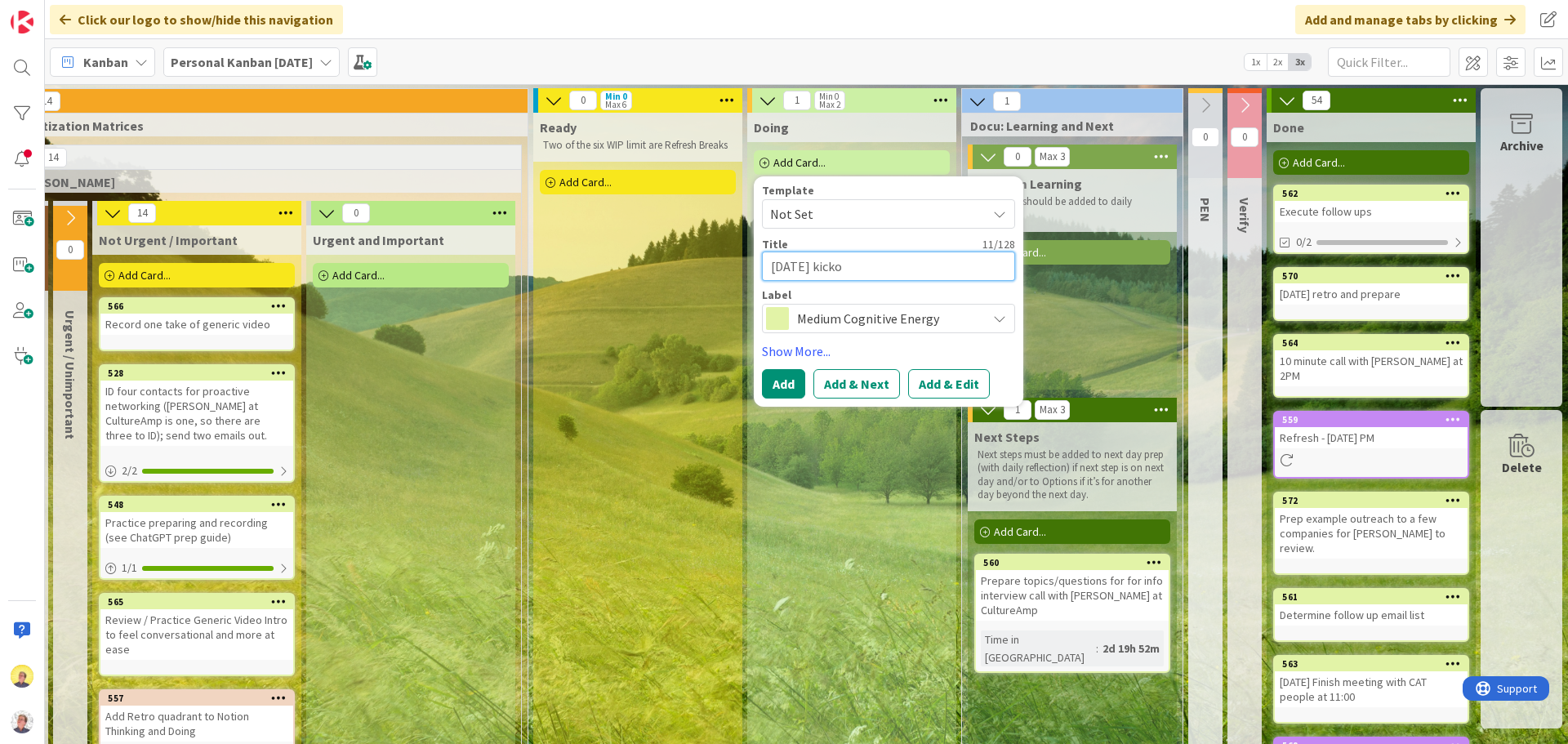
type textarea "[DATE] kickof"
type textarea "x"
type textarea "[DATE] kickoff"
type textarea "x"
type textarea "[DATE] kickoff"
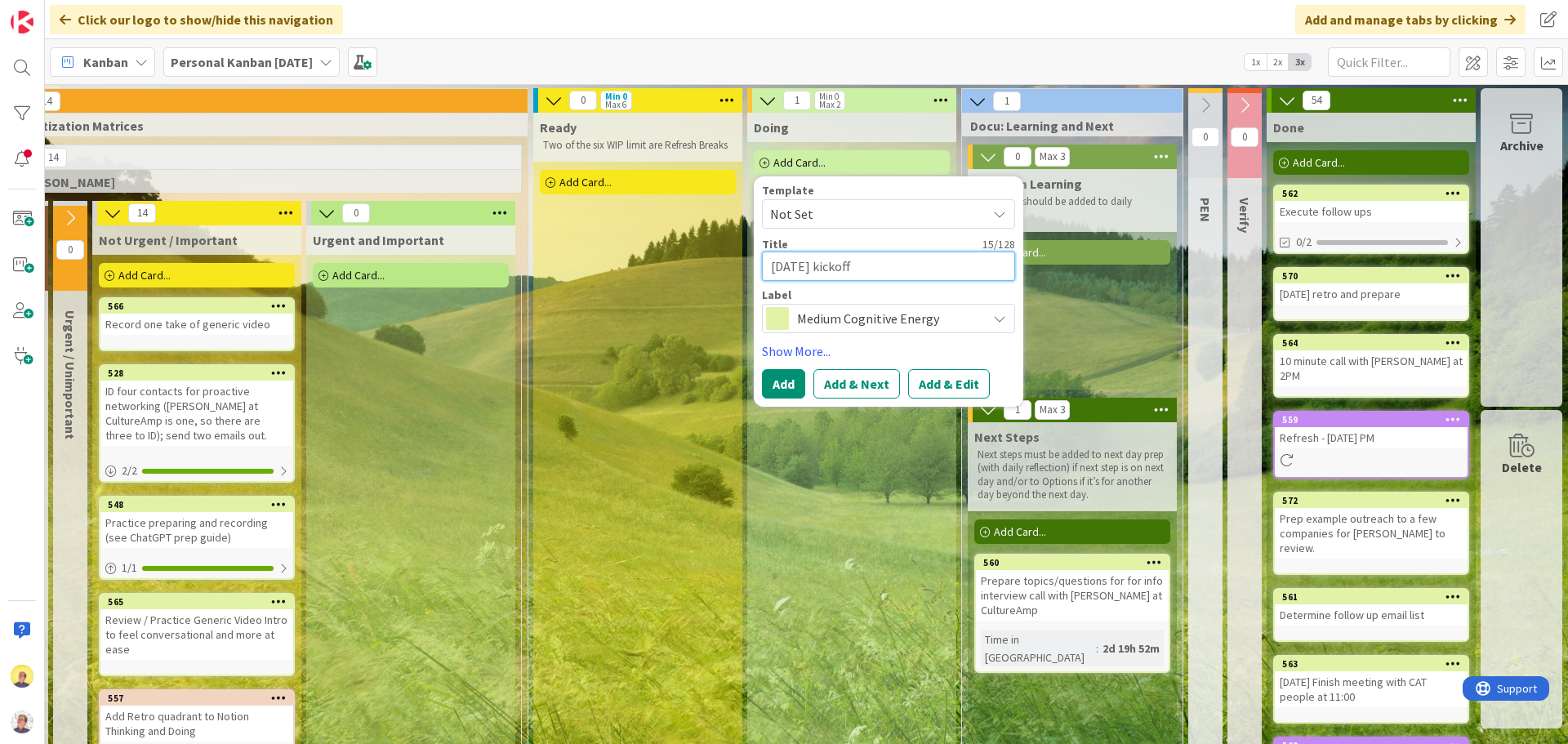
type textarea "x"
type textarea "[DATE] kickoff c"
type textarea "x"
type textarea "[DATE] kickoff ca"
type textarea "x"
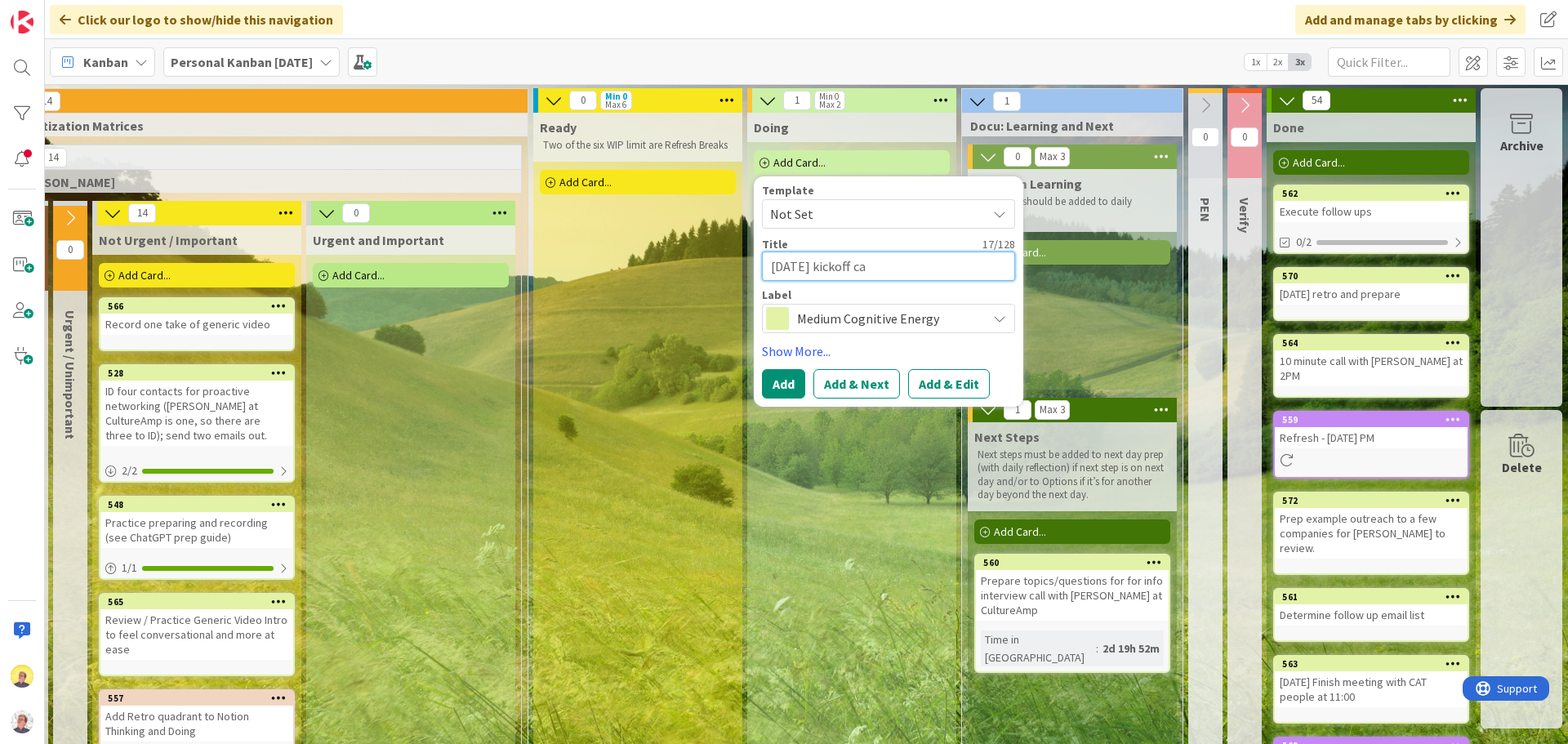
type textarea "[DATE] kickoff car"
type textarea "x"
type textarea "[DATE] kickoff ca"
type textarea "x"
type textarea "[DATE] kickoff cal"
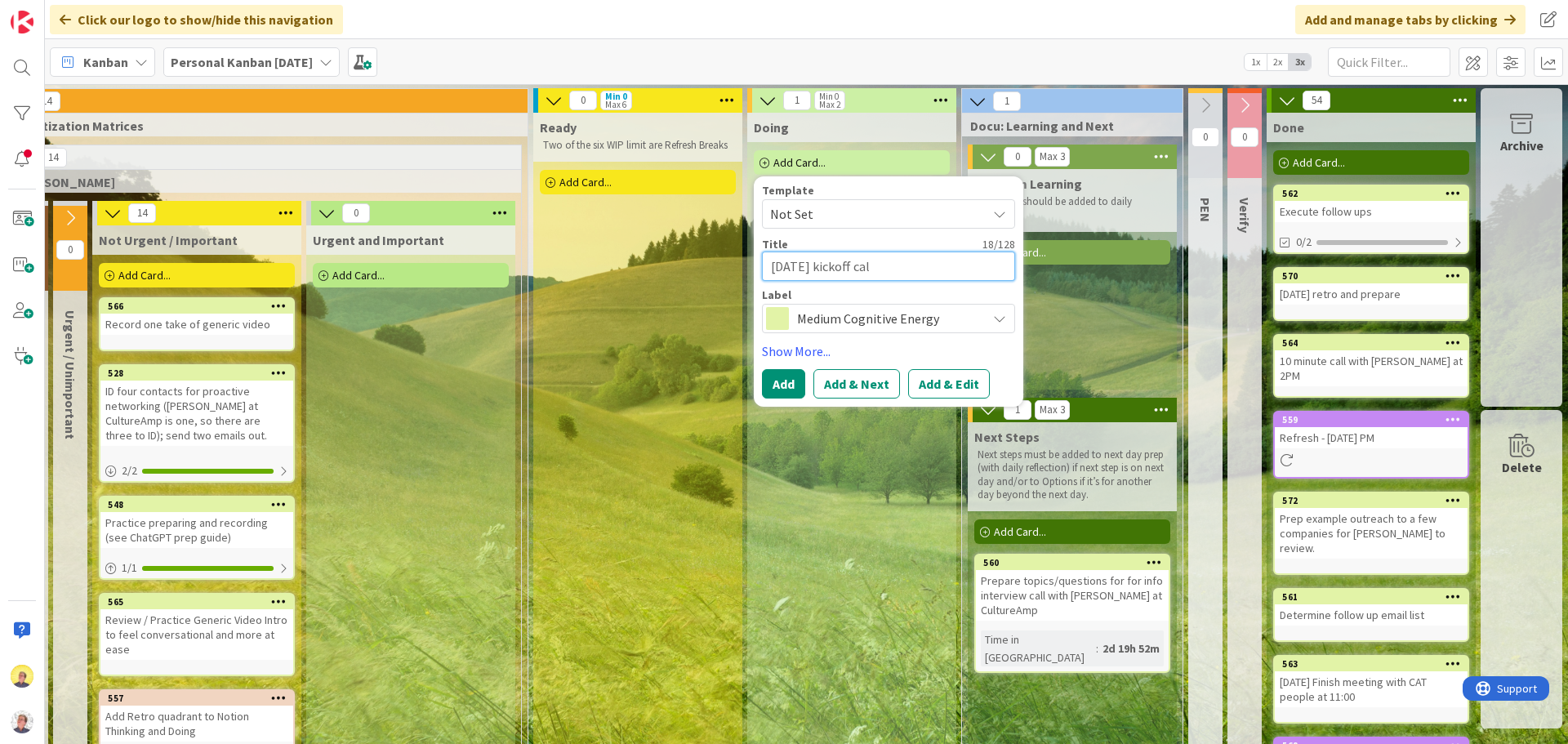
type textarea "x"
type textarea "[DATE] kickoff call"
type textarea "x"
type textarea "[DATE] kickoff call"
type textarea "x"
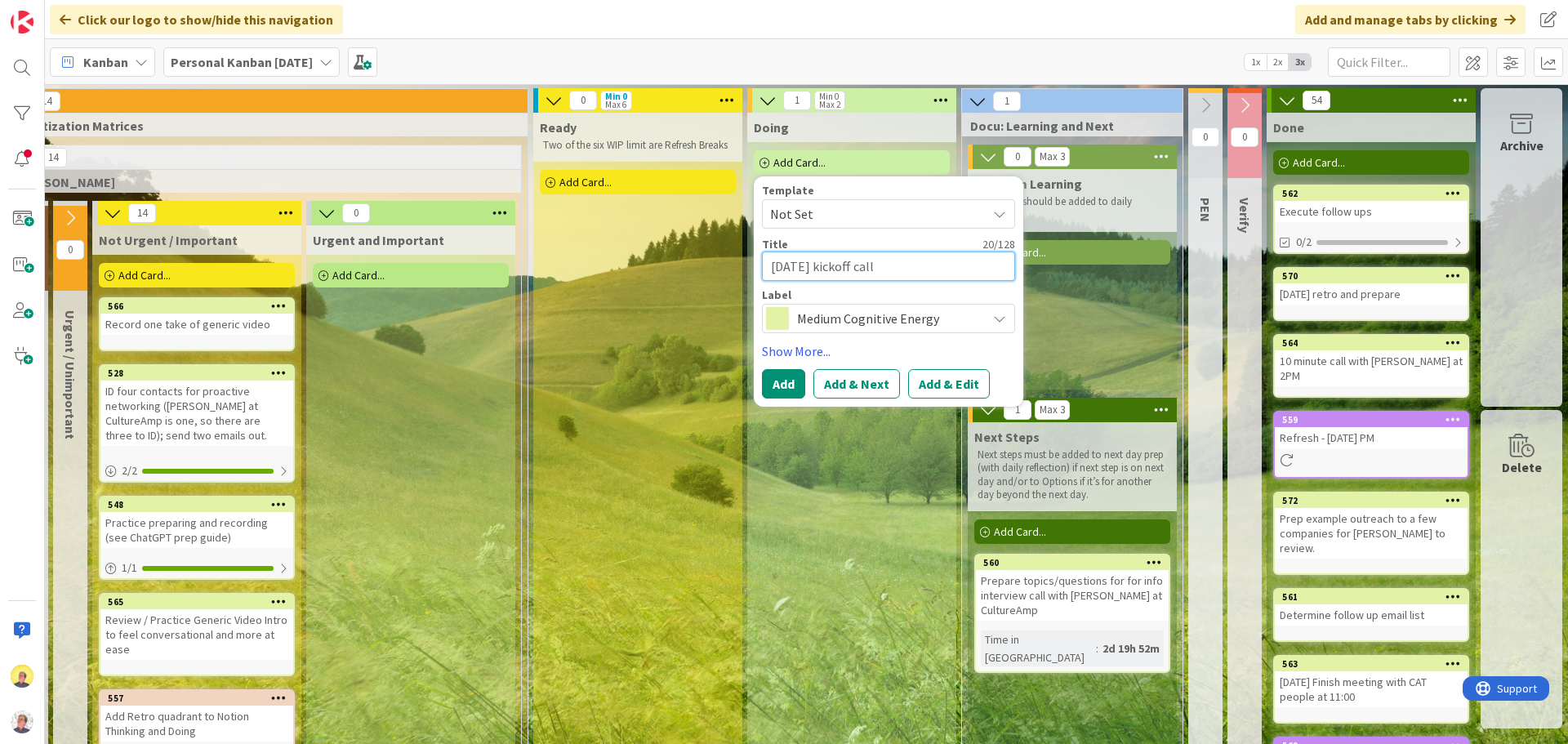
type textarea "[DATE] kickoff call w"
type textarea "x"
type textarea "[DATE] kickoff call wi"
type textarea "x"
type textarea "[DATE] kickoff call wih"
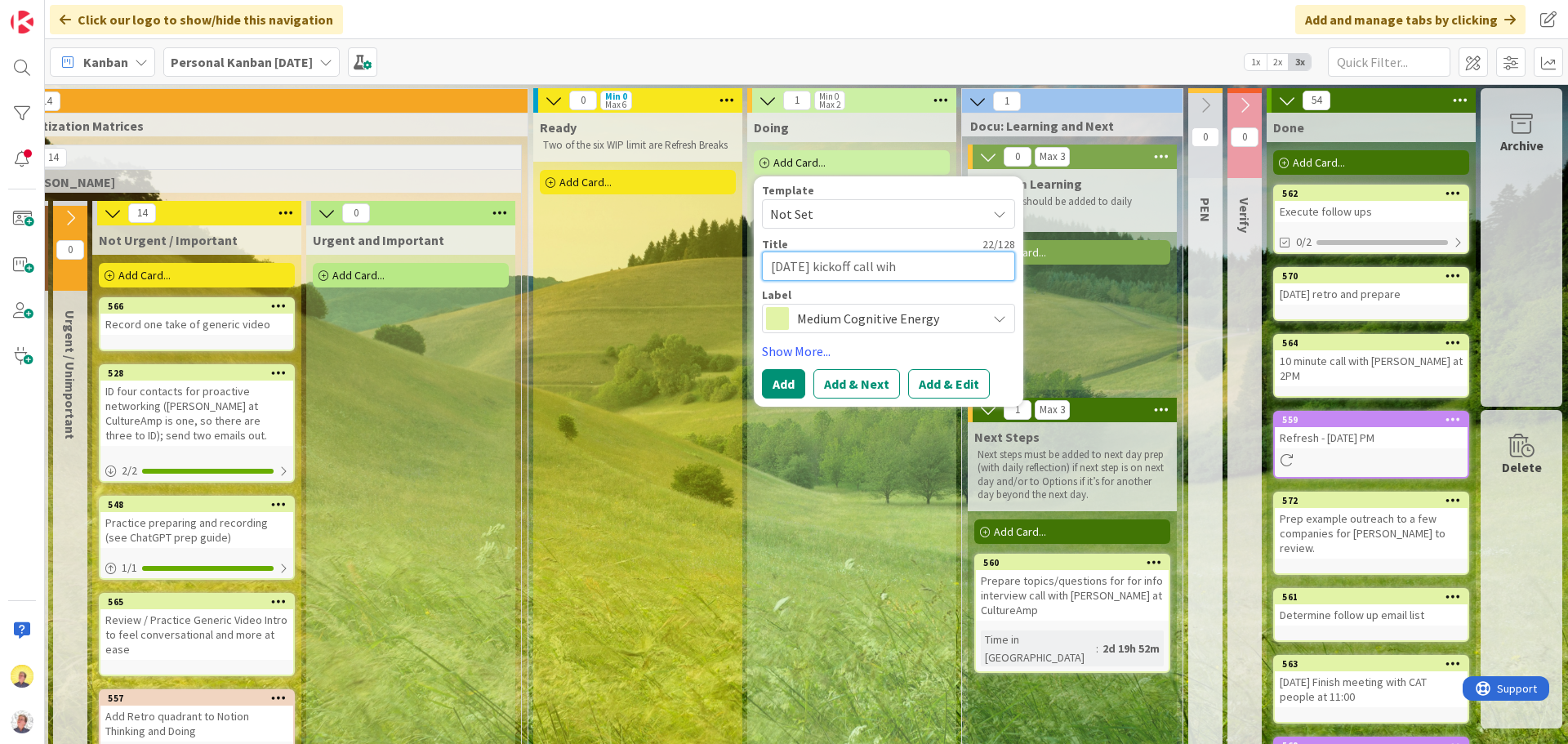
type textarea "x"
type textarea "[DATE] kickoff call wiht"
type textarea "x"
type textarea "[DATE] kickoff call wiht"
type textarea "x"
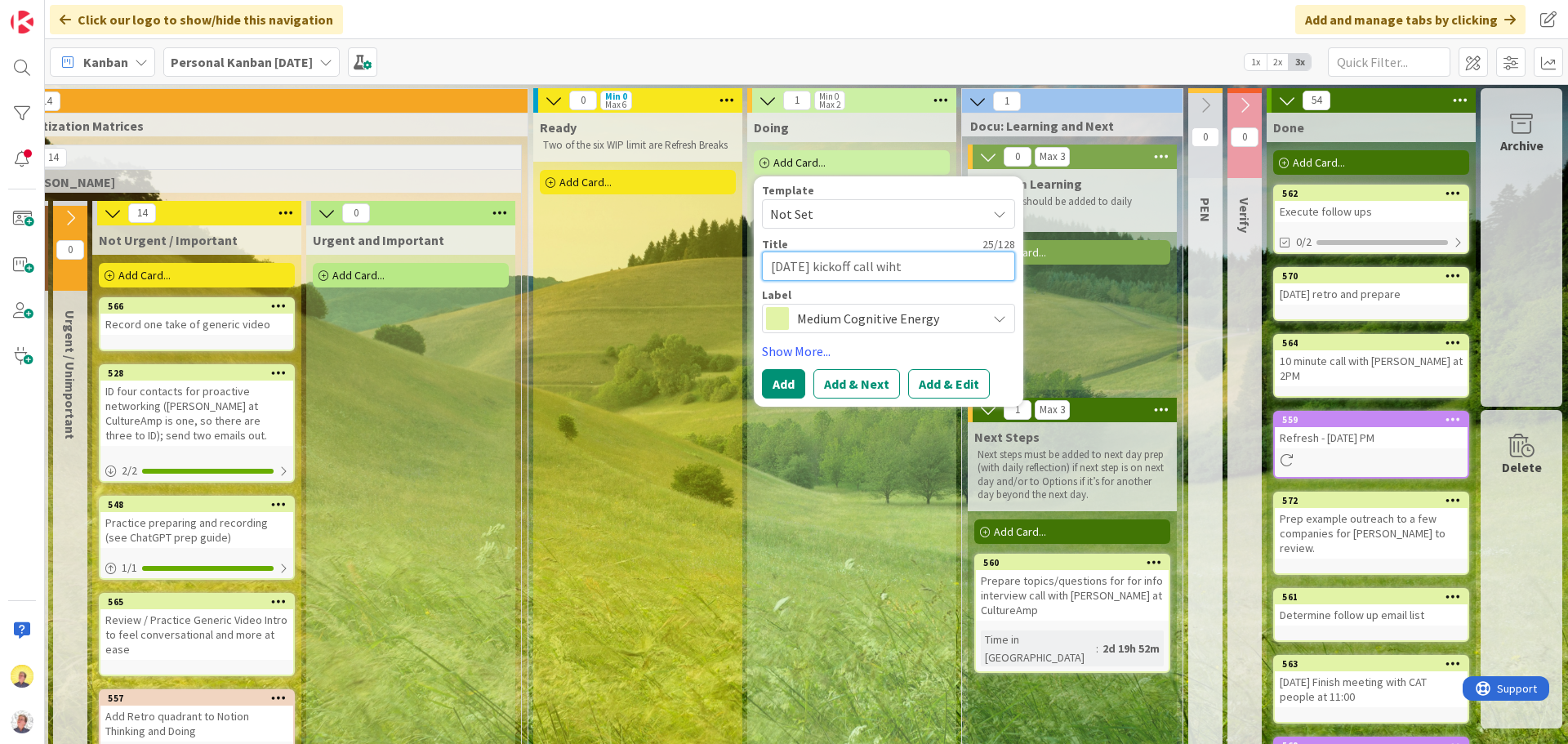
type textarea "[DATE] kickoff call wiht O"
type textarea "x"
type textarea "[DATE] kickoff call wiht"
type textarea "x"
type textarea "[DATE] kickoff call wiht"
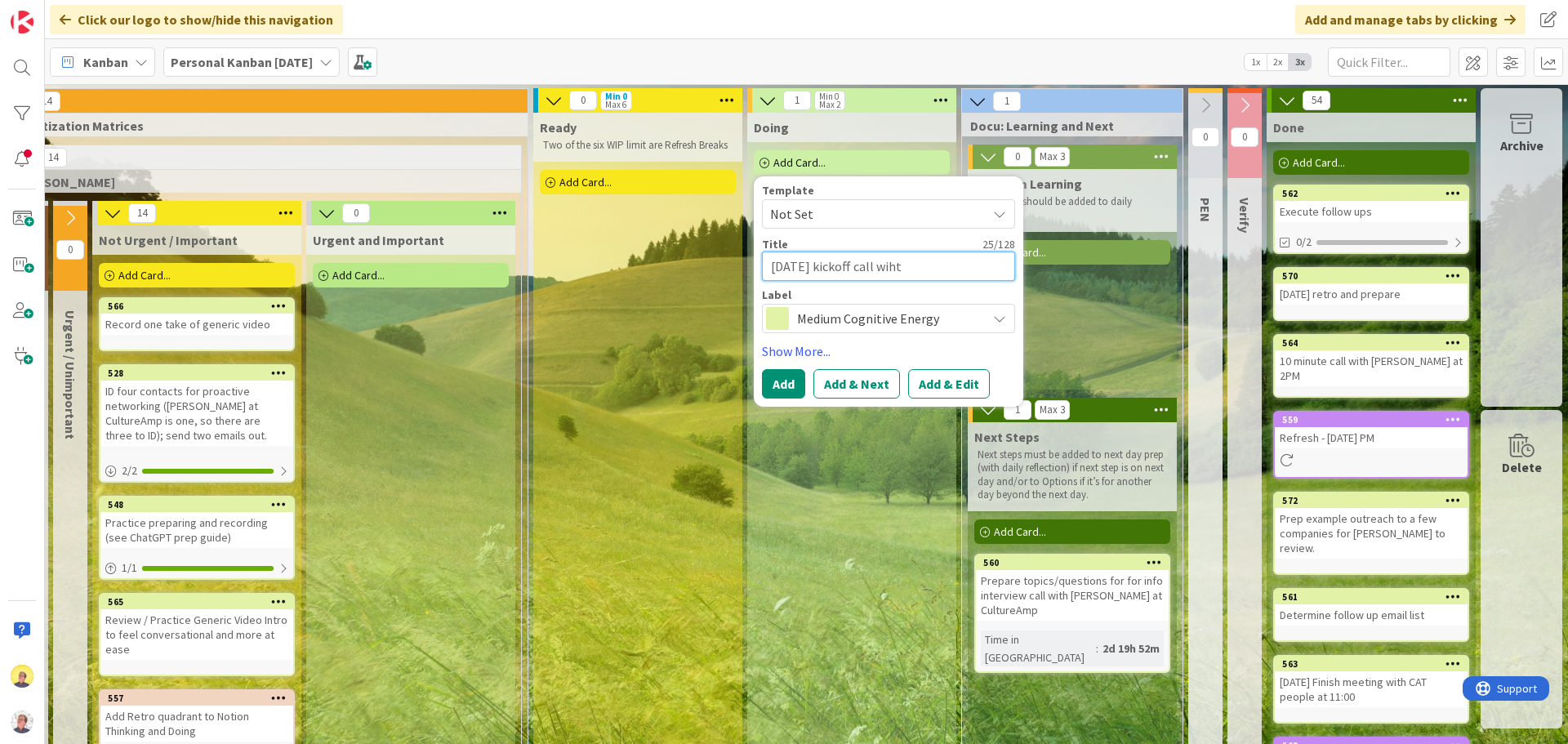
type textarea "x"
type textarea "[DATE] kickoff call wih"
type textarea "x"
type textarea "[DATE] kickoff call wi"
type textarea "x"
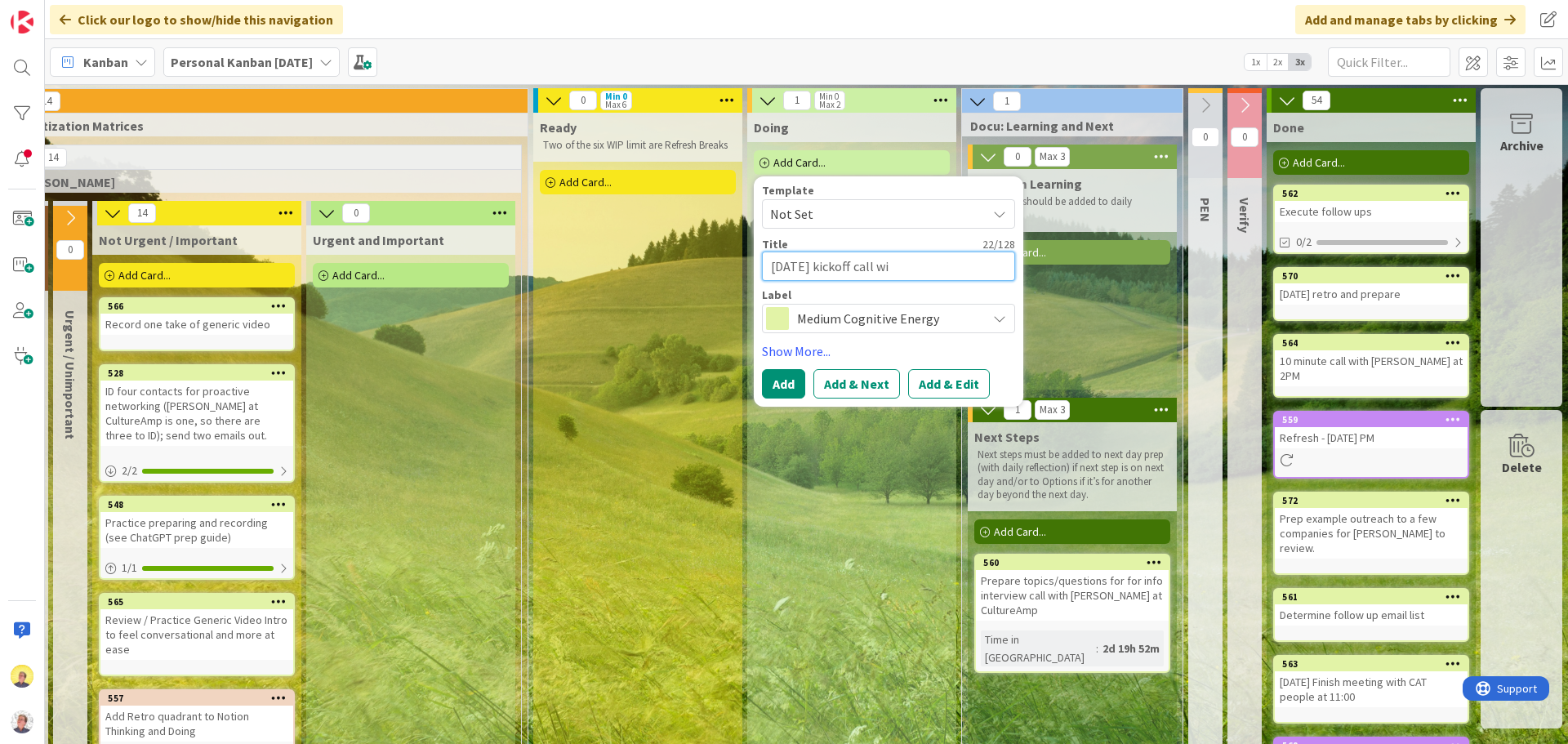
type textarea "[DATE] kickoff call wit"
type textarea "x"
type textarea "[DATE] kickoff call with"
type textarea "x"
type textarea "[DATE] kickoff call with"
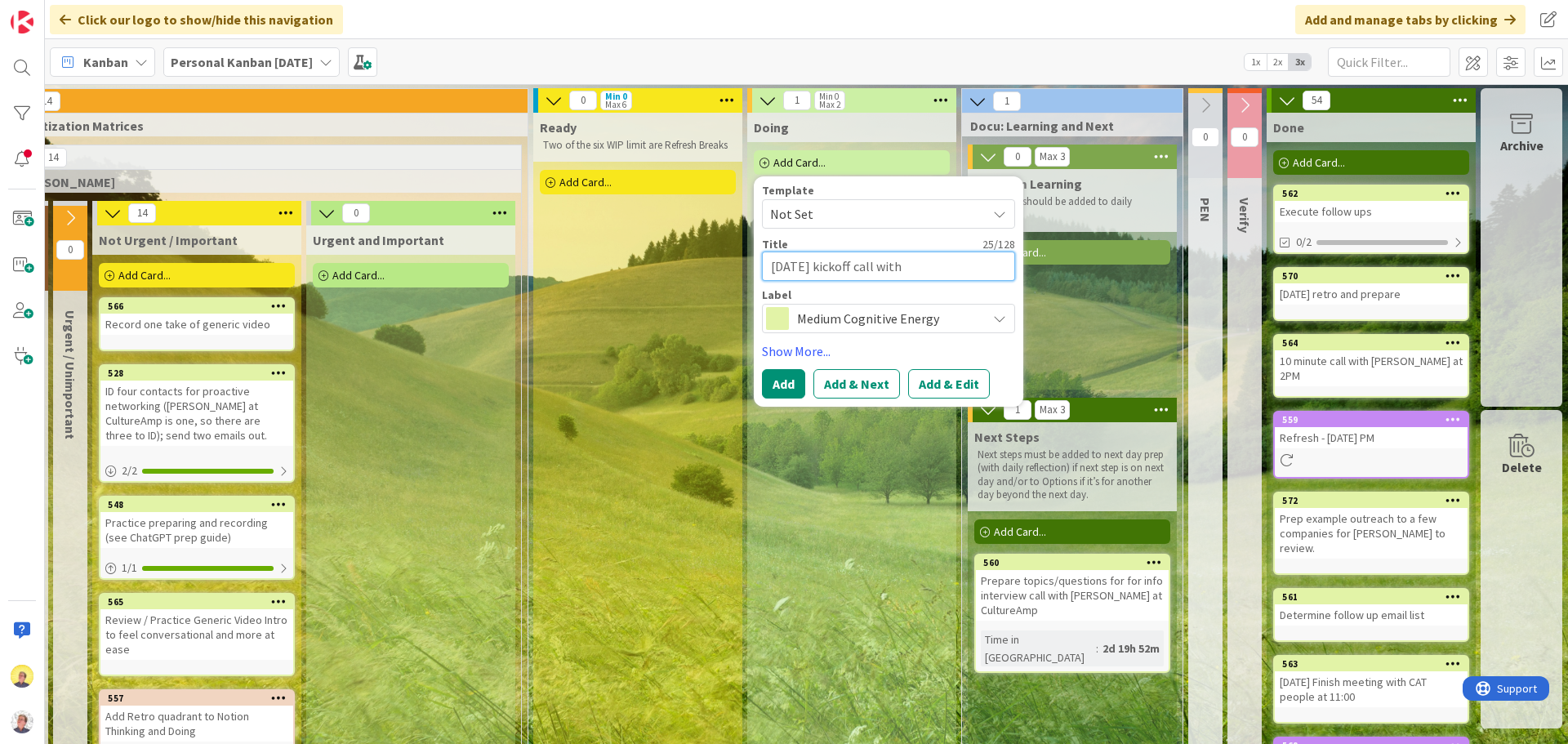
type textarea "x"
type textarea "[DATE] kickoff call with O"
type textarea "x"
type textarea "[DATE] kickoff call with [PERSON_NAME]"
type textarea "x"
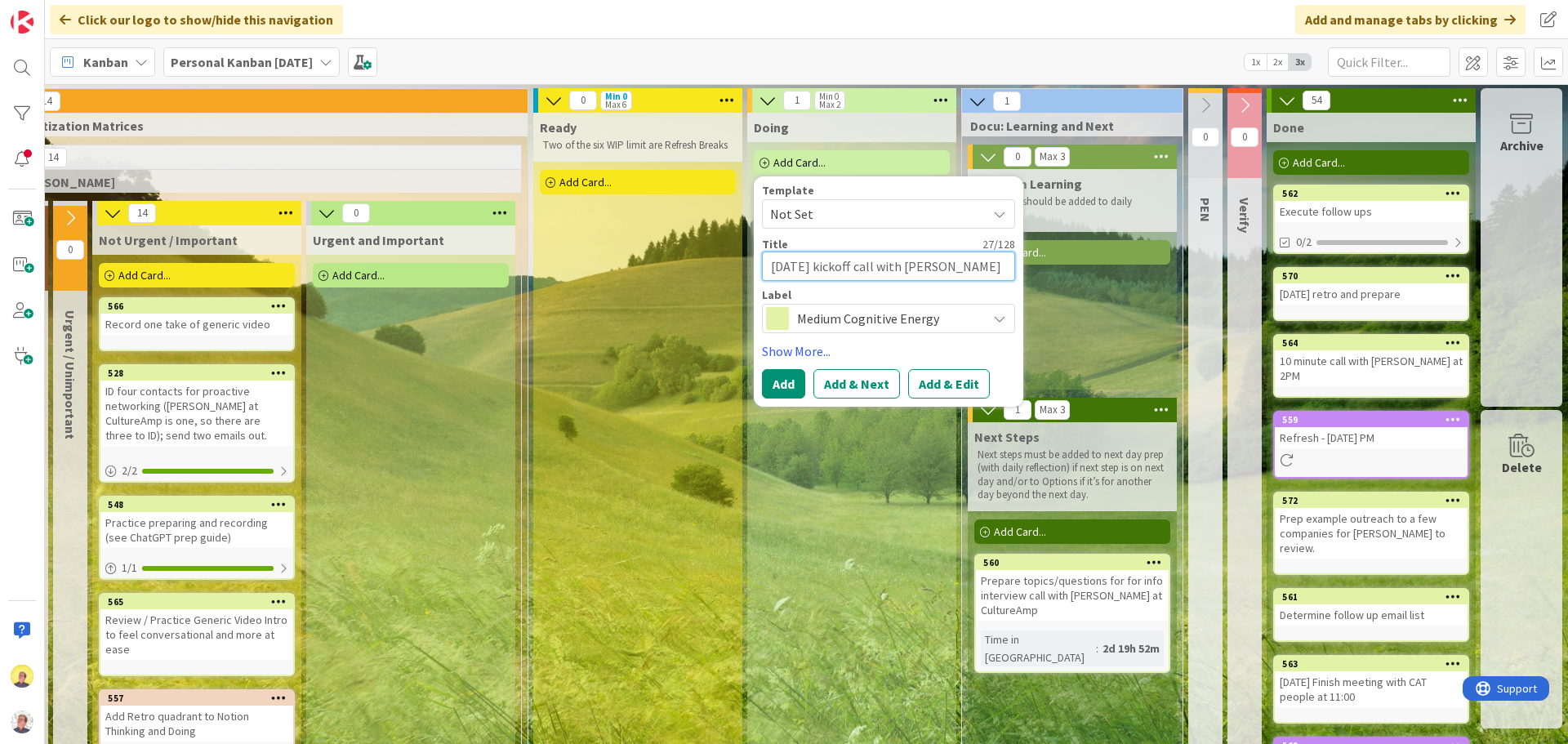
type textarea "[DATE] kickoff call with [PERSON_NAME]"
type textarea "x"
type textarea "[DATE] kickoff call with [PERSON_NAME]"
type textarea "x"
type textarea "[DATE] kickoff call with [PERSON_NAME]"
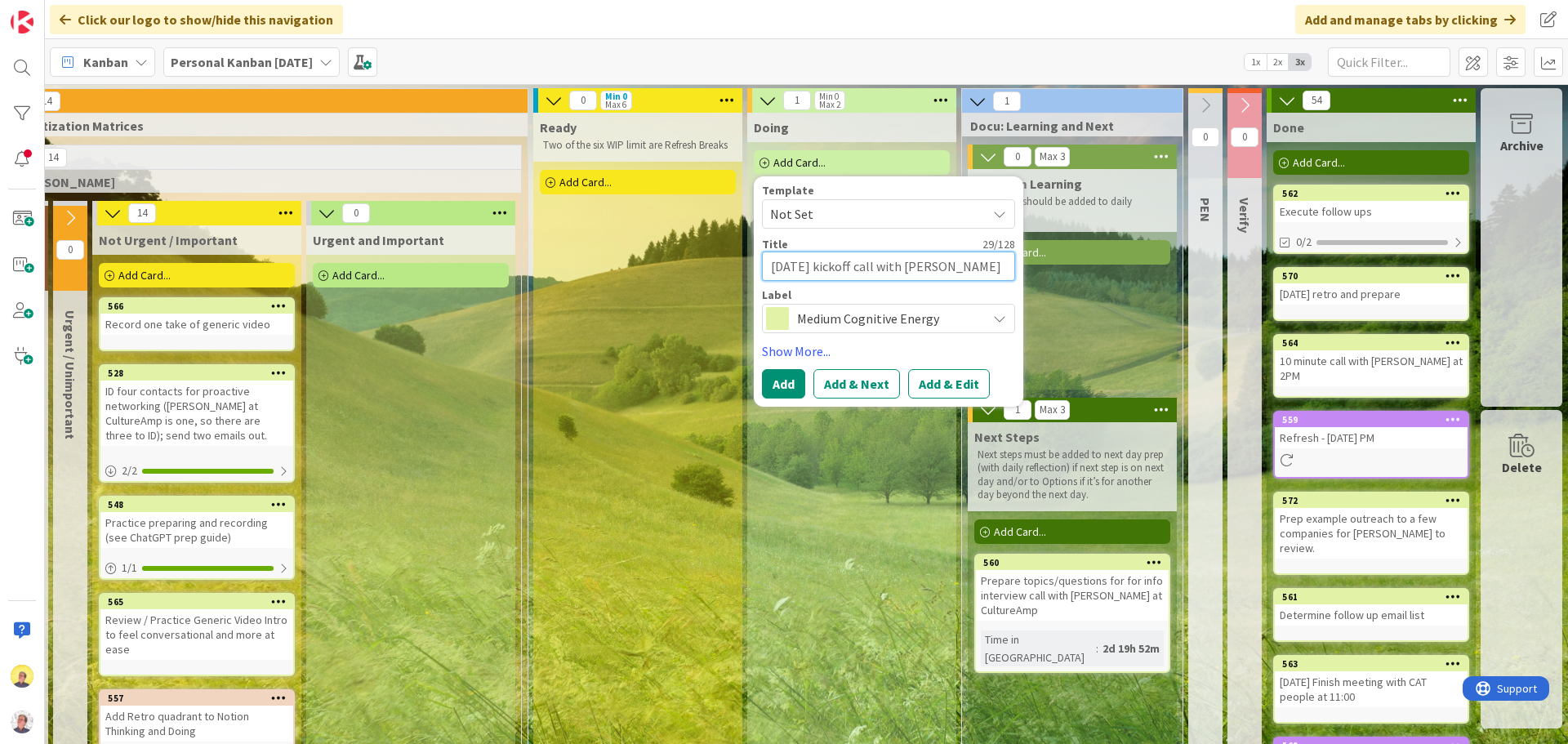
type textarea "x"
type textarea "[DATE] kickoff call with [PERSON_NAME]"
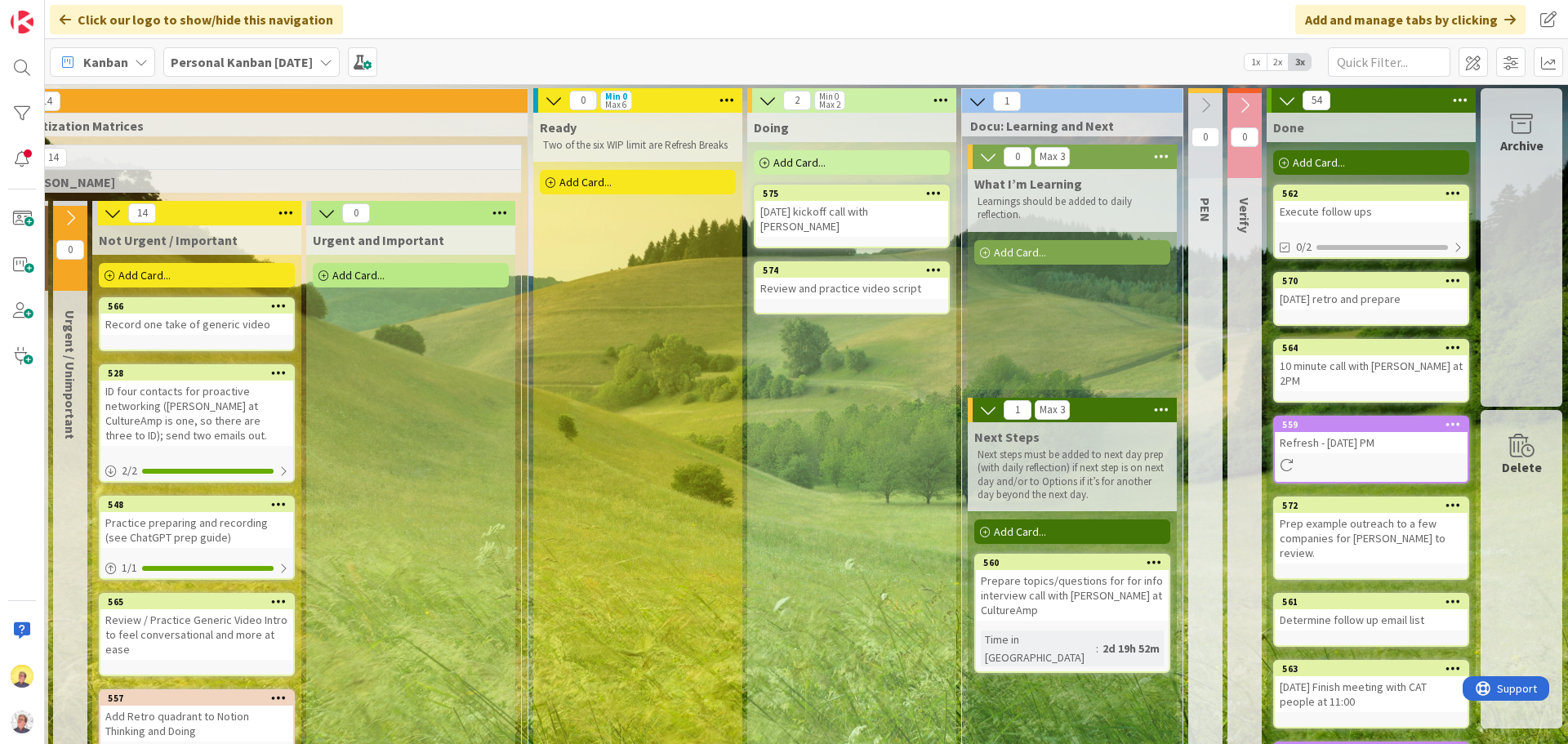
click at [600, 186] on div "Add Card..." at bounding box center [637, 182] width 196 height 25
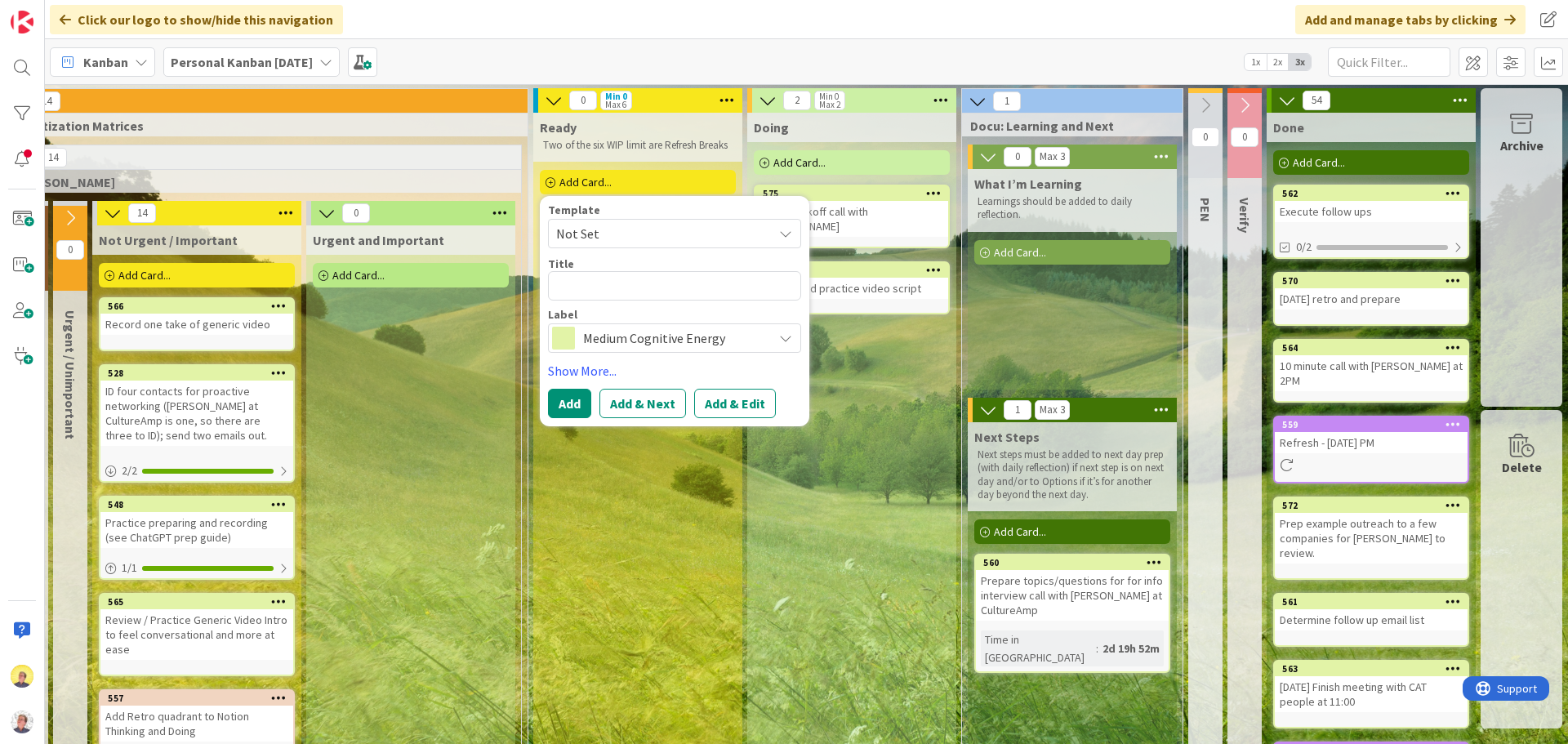
type textarea "x"
type textarea "P"
type textarea "x"
type textarea "Pr"
type textarea "x"
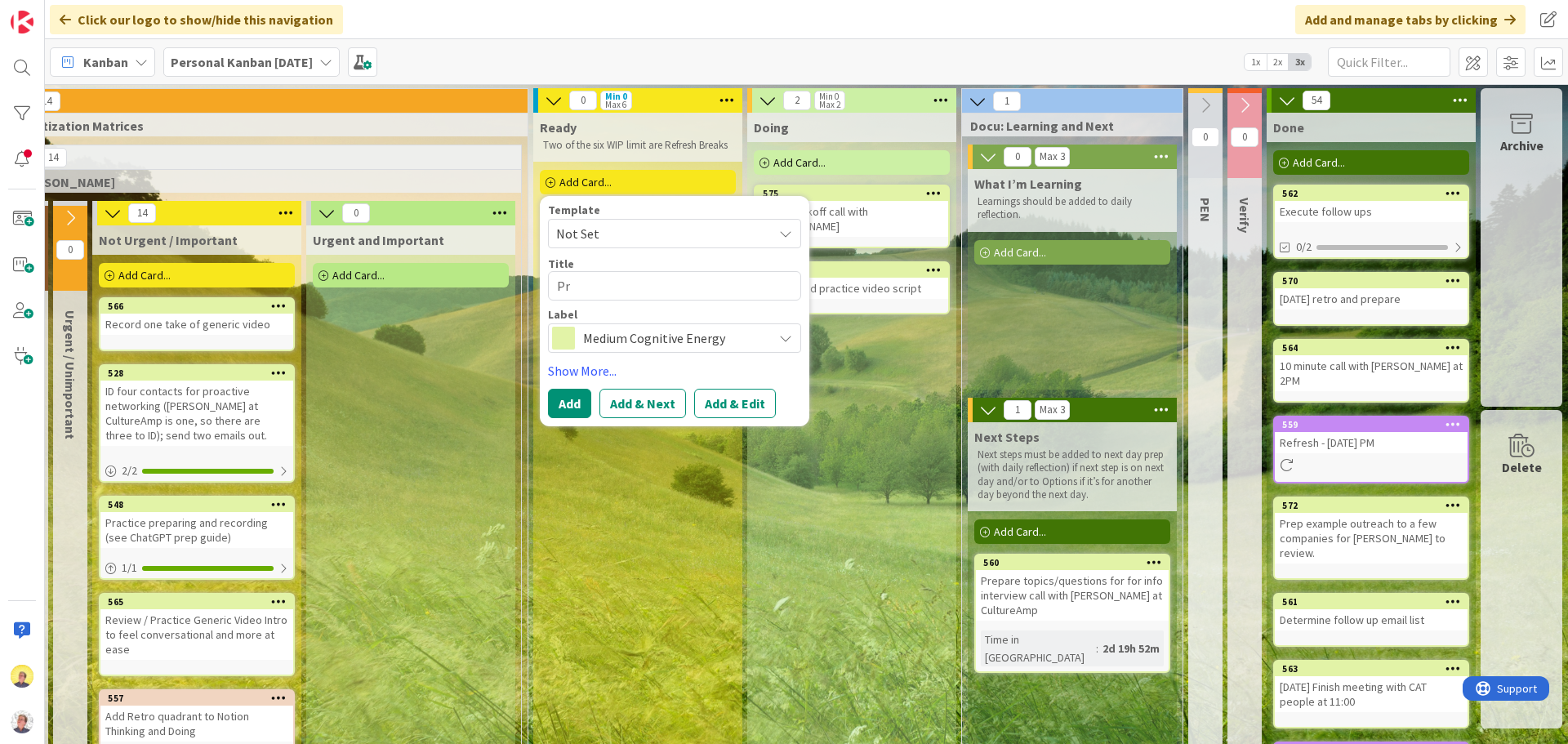
type textarea "Pro"
type textarea "x"
type textarea "Proc"
type textarea "x"
type textarea "Proce"
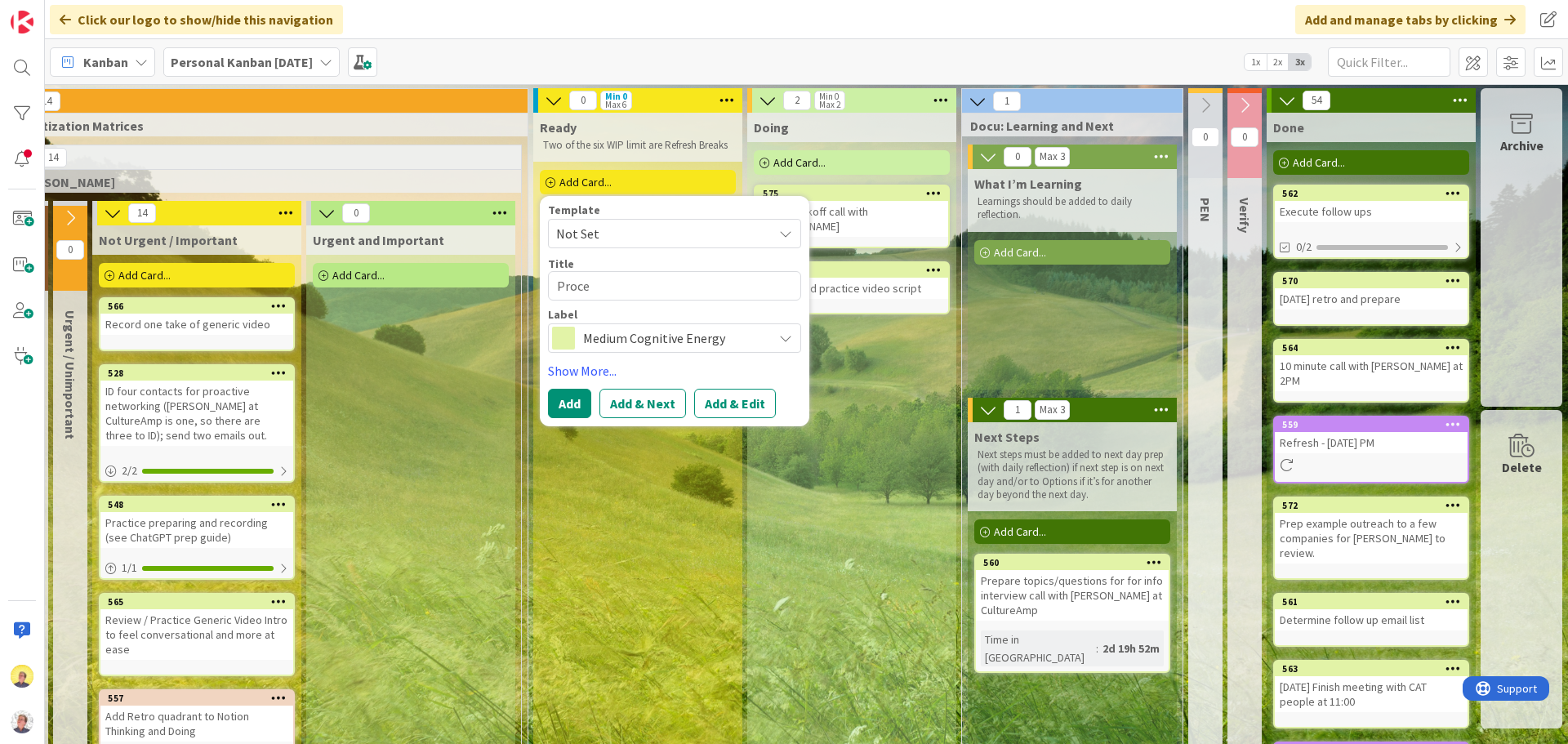
type textarea "x"
type textarea "Proces"
type textarea "x"
type textarea "Process"
type textarea "x"
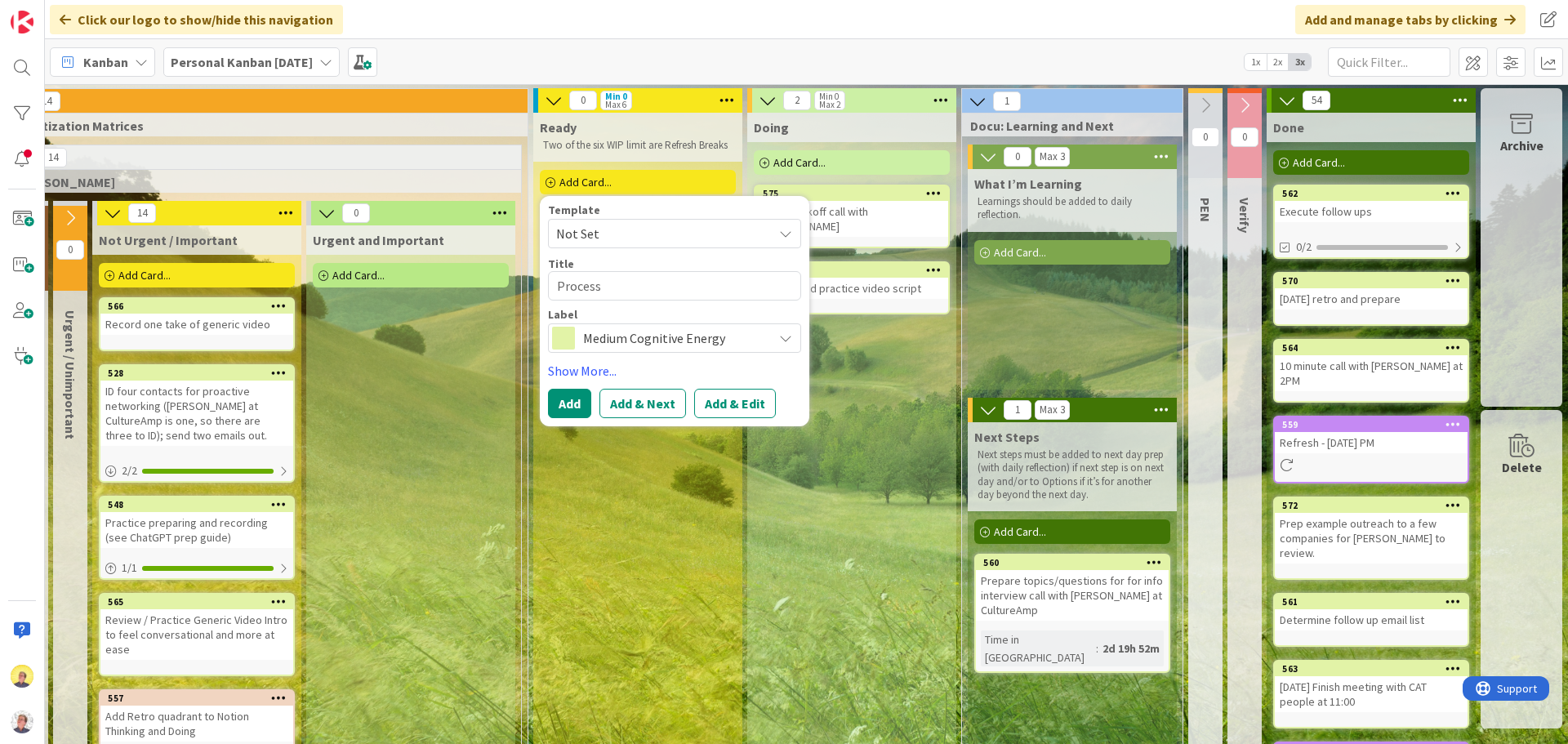
type textarea "Process n"
type textarea "x"
type textarea "Process no"
type textarea "x"
type textarea "Process note"
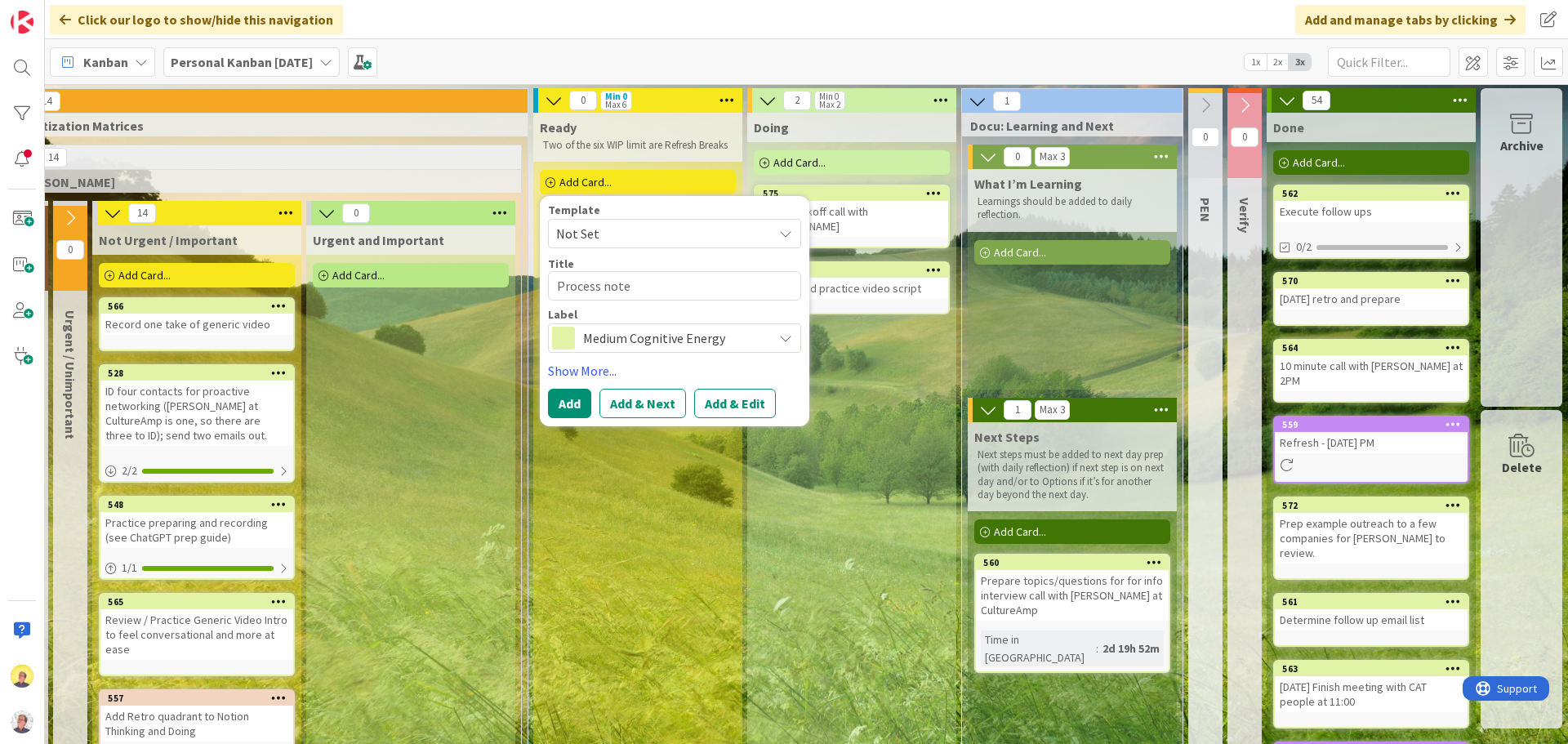
type textarea "x"
type textarea "Process notes"
type textarea "x"
type textarea "Process notes"
type textarea "x"
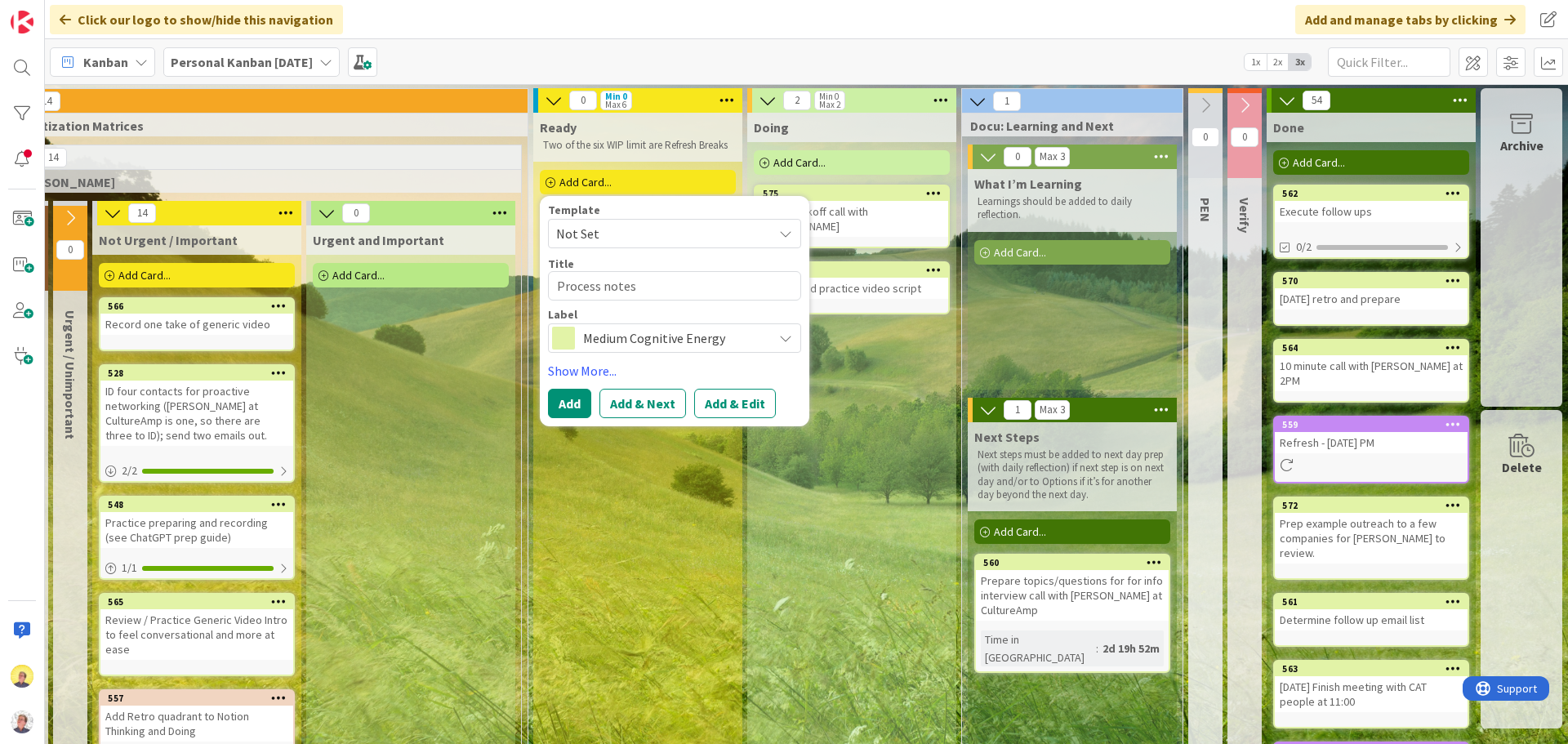
type textarea "Process notes f"
type textarea "x"
type textarea "Process notes fr"
type textarea "x"
type textarea "Process notes fro"
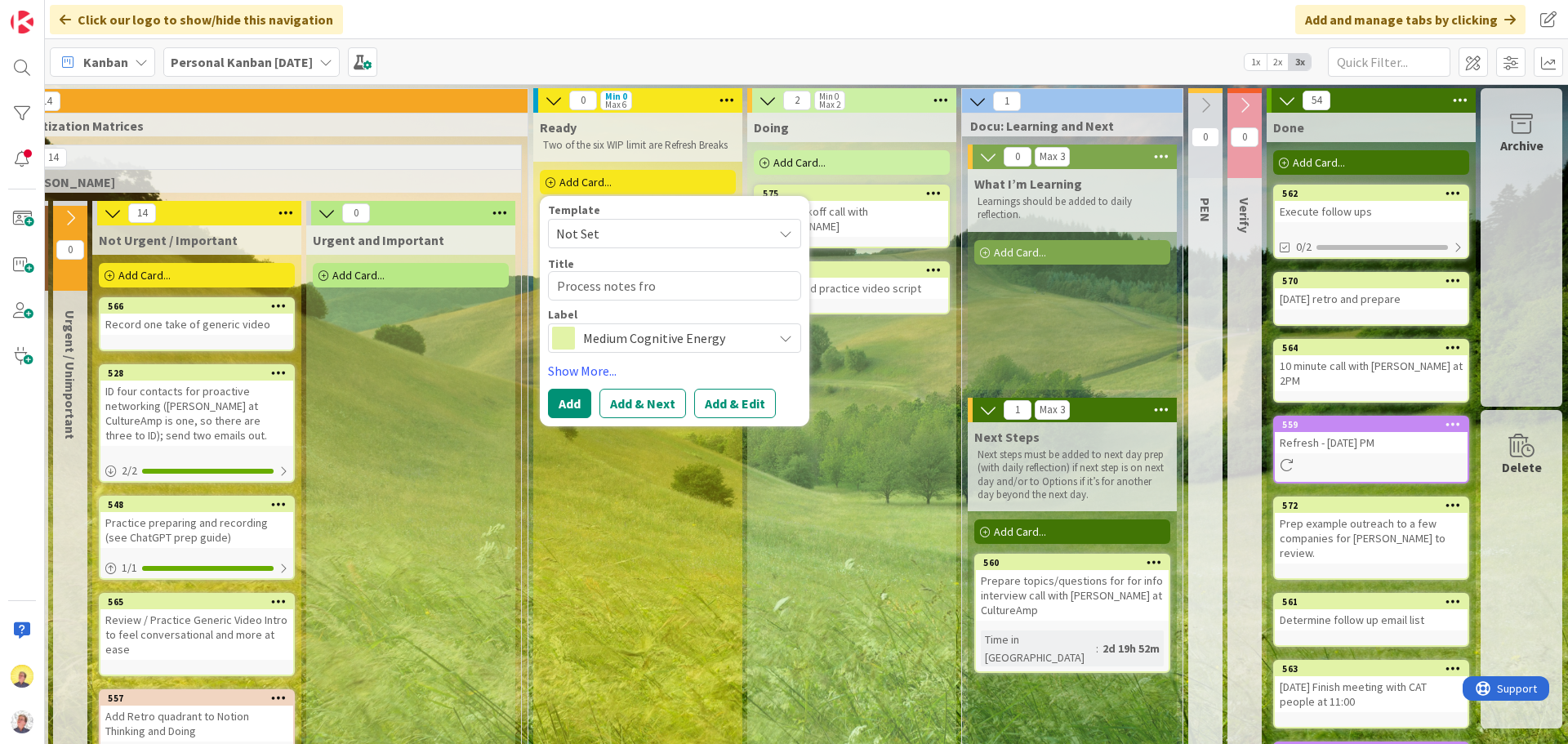
type textarea "x"
type textarea "Process notes from"
type textarea "x"
type textarea "Process notes from"
type textarea "x"
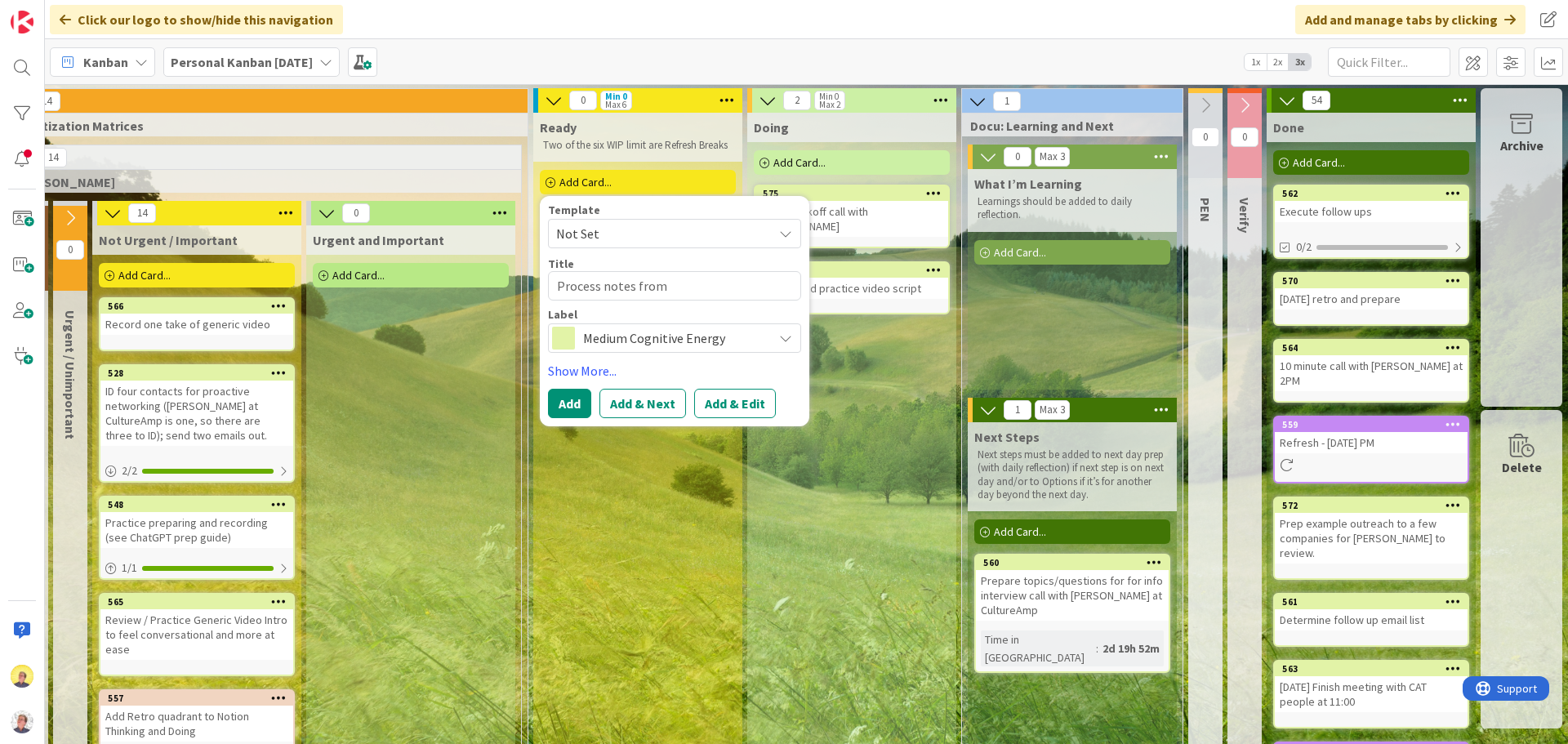
type textarea "Process notes from c"
type textarea "x"
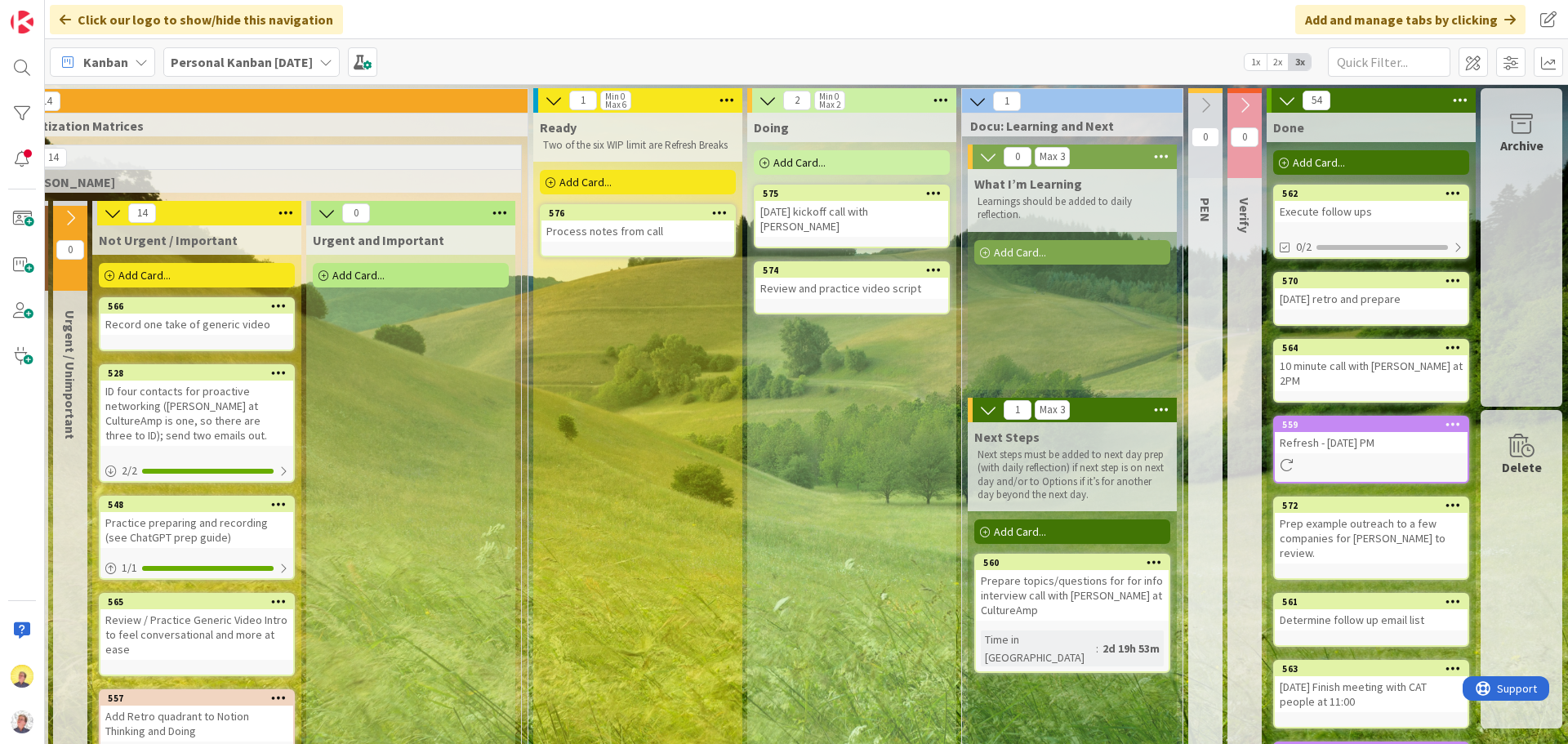
click at [603, 194] on div "Add Card..." at bounding box center [637, 182] width 196 height 25
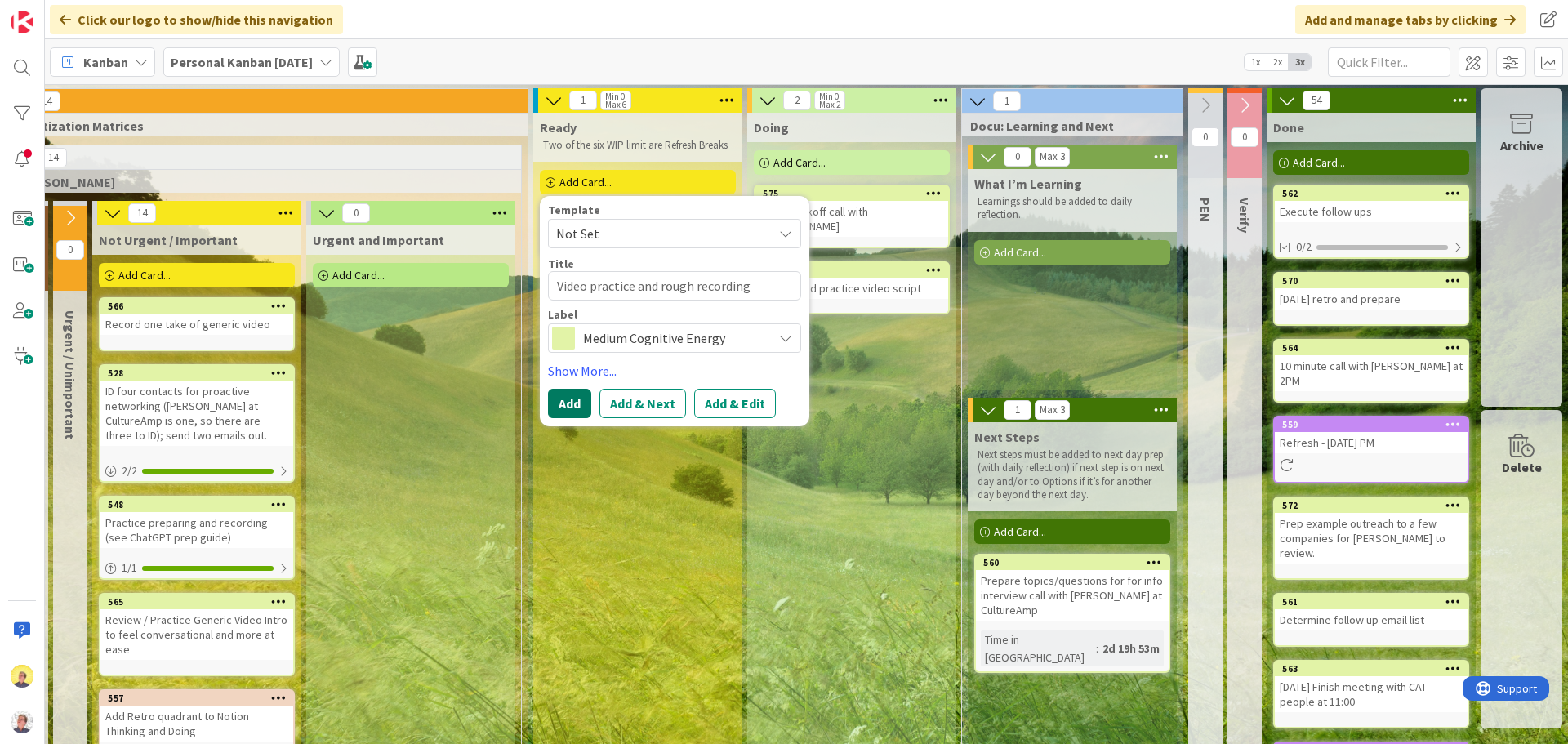
click at [553, 403] on button "Add" at bounding box center [570, 403] width 43 height 30
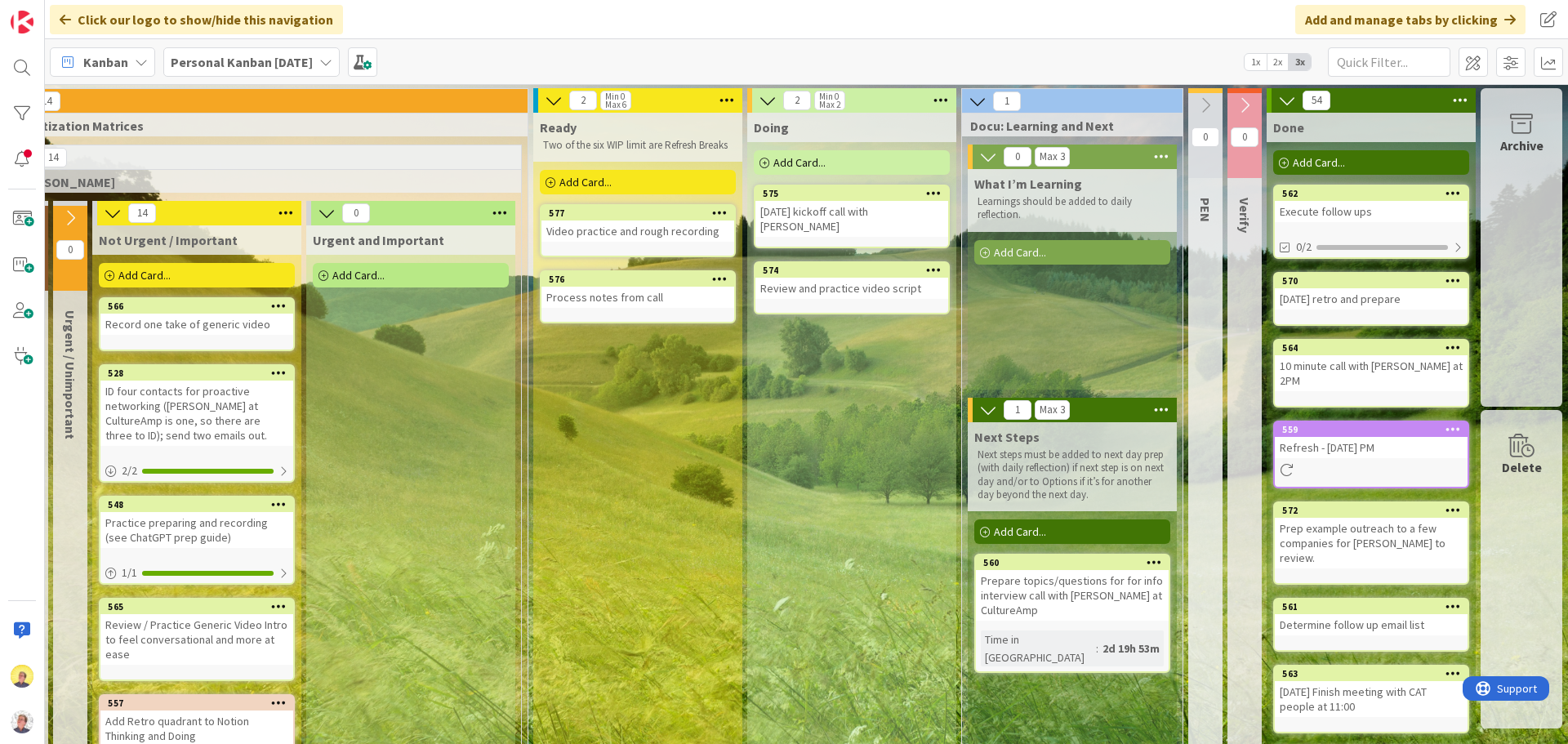
click at [619, 186] on div "Add Card..." at bounding box center [637, 182] width 196 height 25
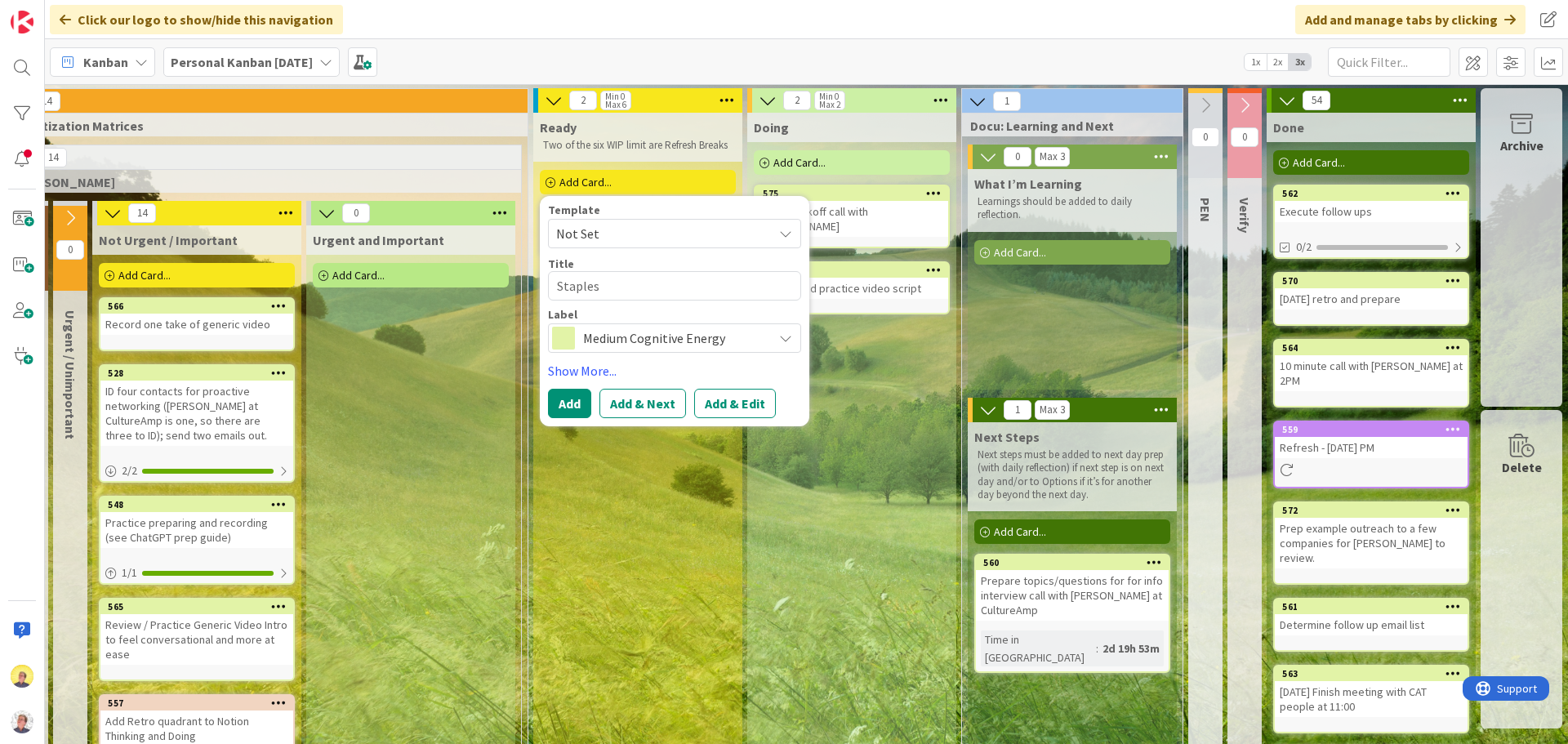
click at [744, 339] on span "Medium Cognitive Energy" at bounding box center [674, 338] width 182 height 23
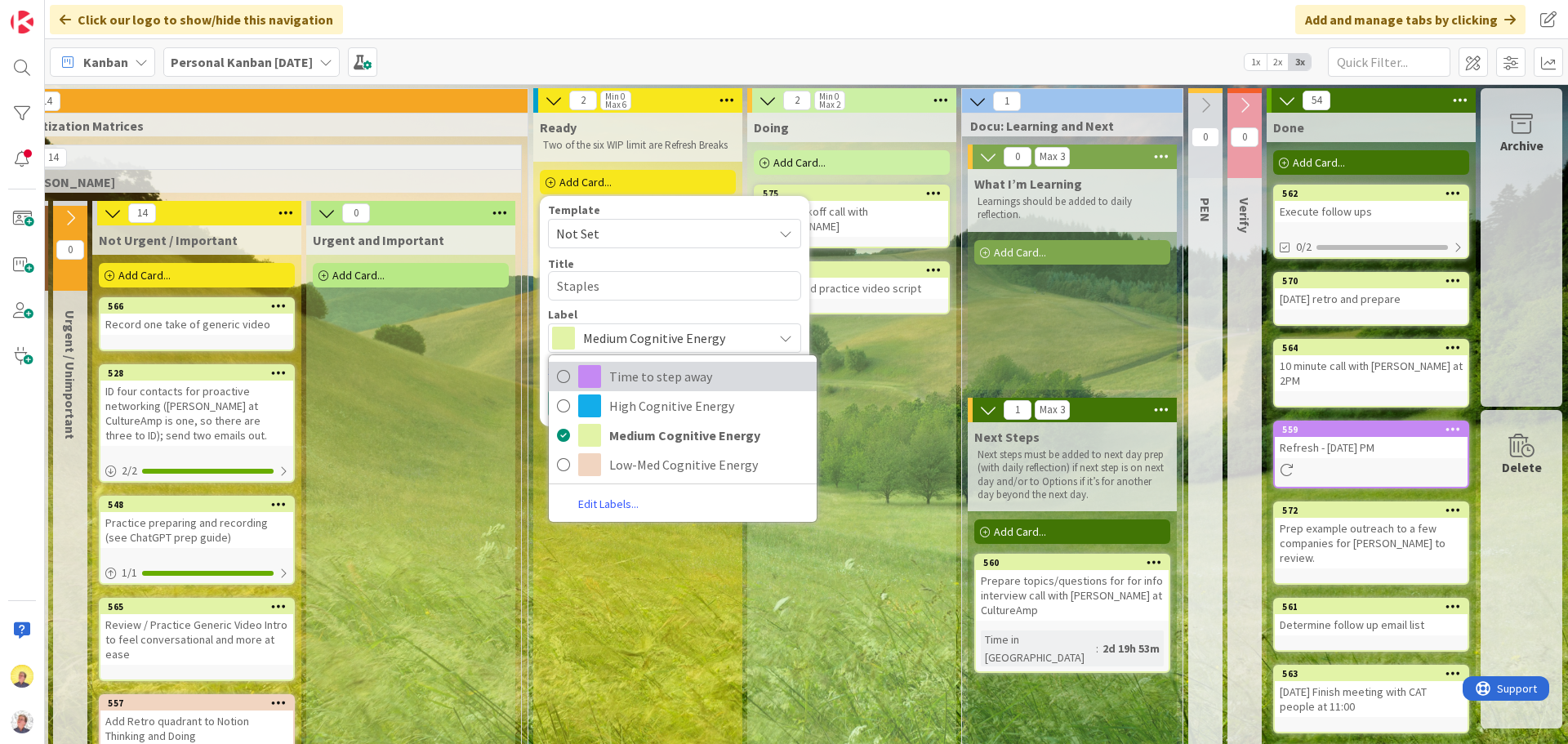
click at [665, 374] on span "Time to step away" at bounding box center [709, 376] width 200 height 25
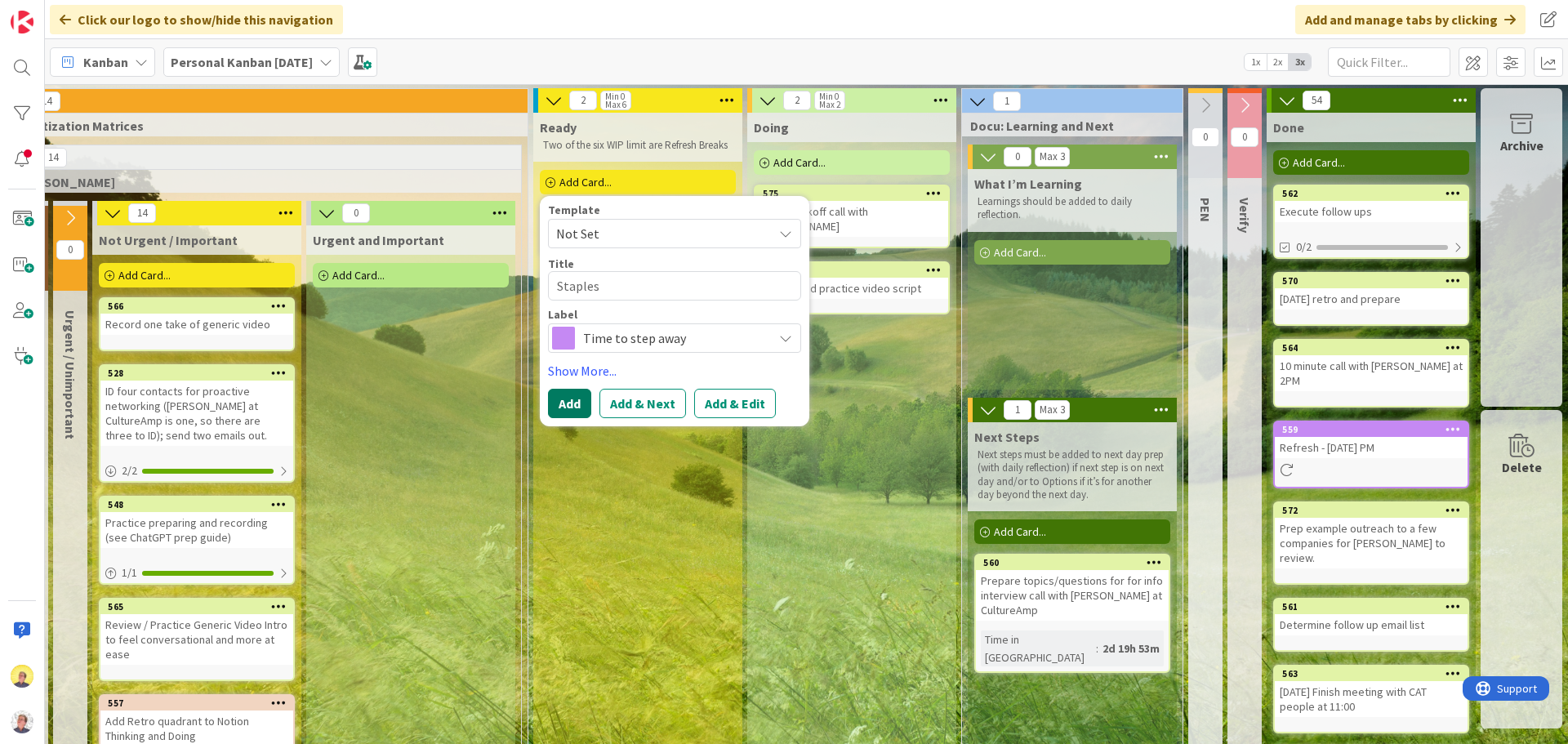
click at [570, 404] on button "Add" at bounding box center [570, 403] width 43 height 30
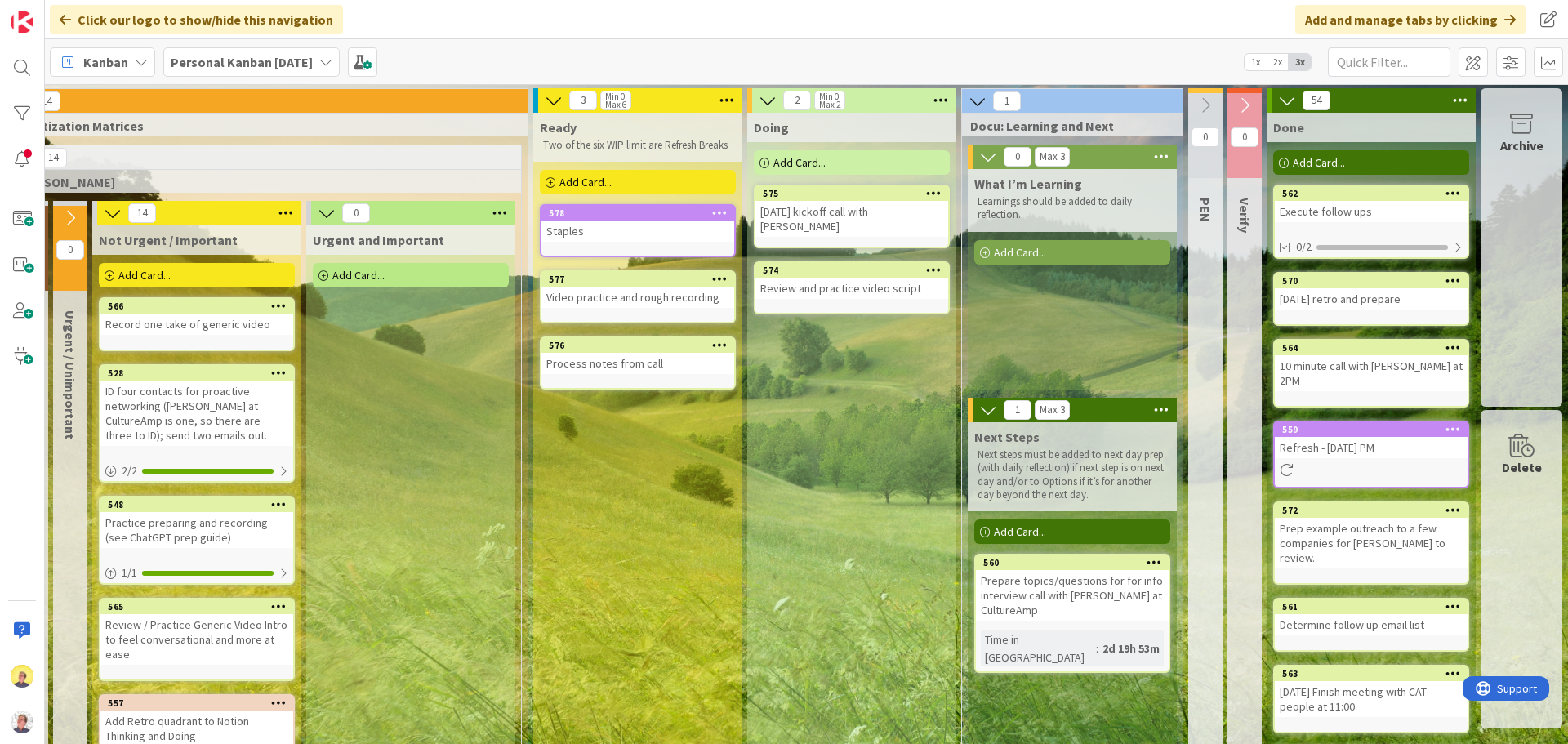
click at [611, 182] on div "Add Card..." at bounding box center [637, 182] width 196 height 25
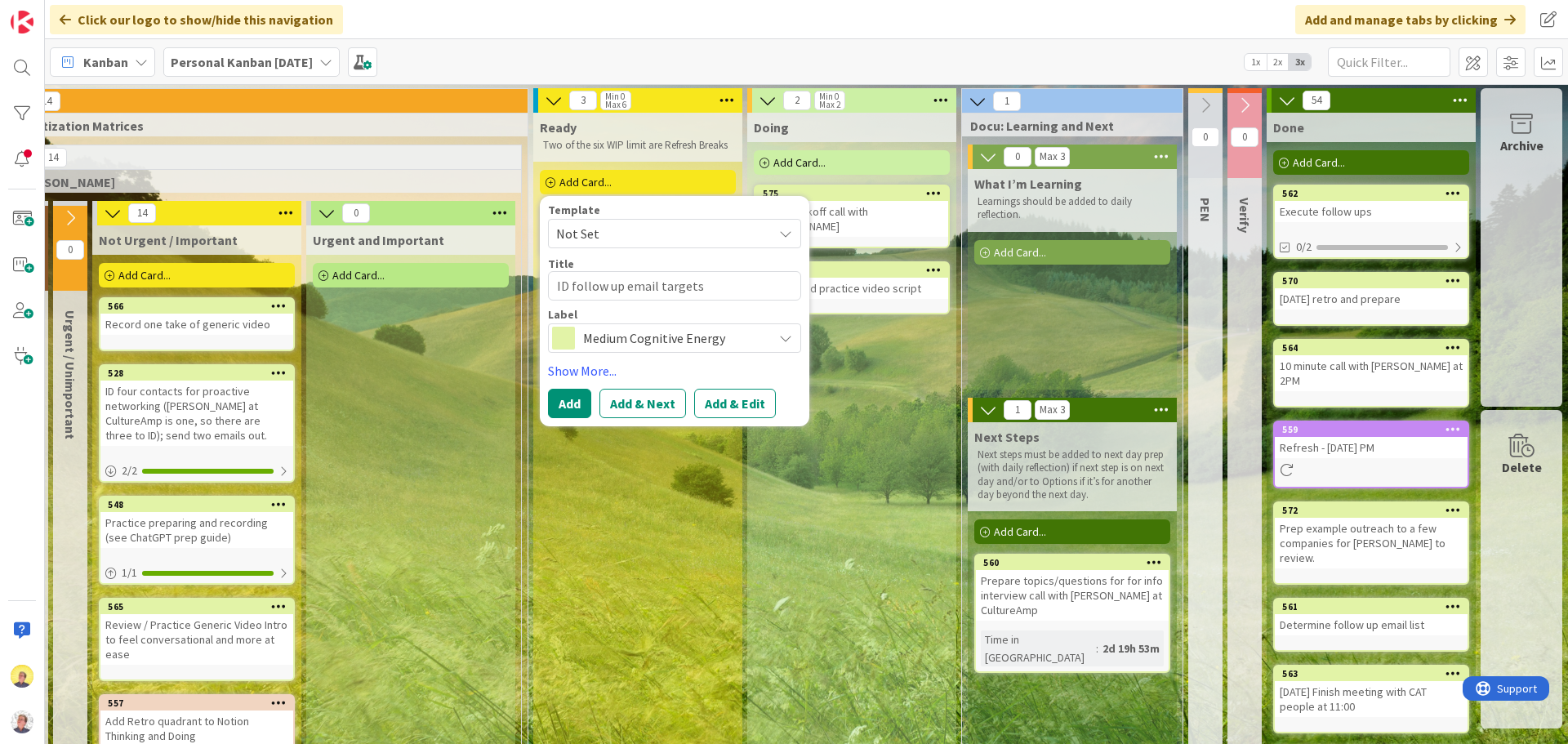
click at [539, 407] on div "Template Not Set Title 26 / 128 ID follow up email targets Label Medium Cogniti…" at bounding box center [674, 310] width 270 height 230
click at [548, 407] on button "Add" at bounding box center [570, 403] width 43 height 30
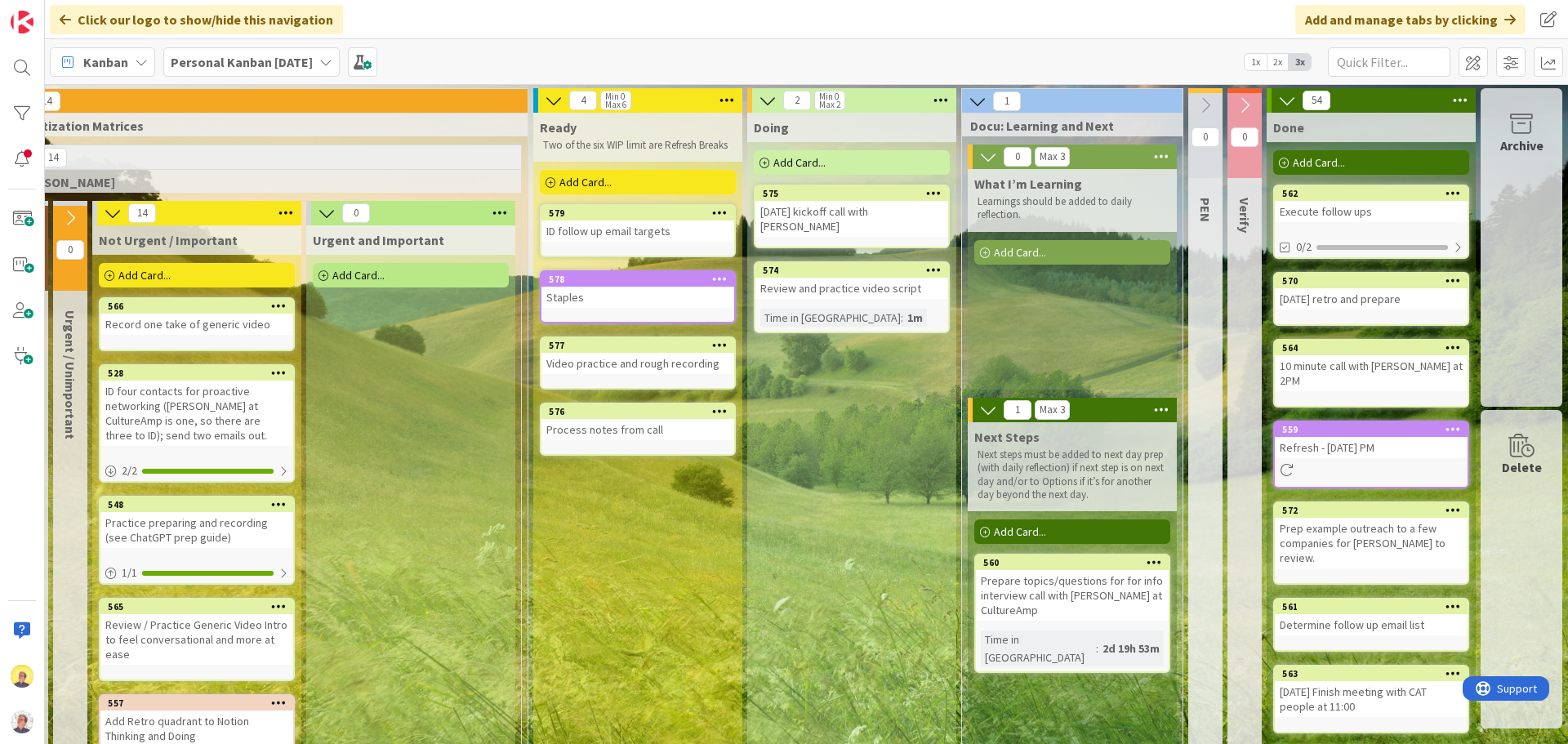
click at [598, 180] on span "Add Card..." at bounding box center [585, 182] width 52 height 15
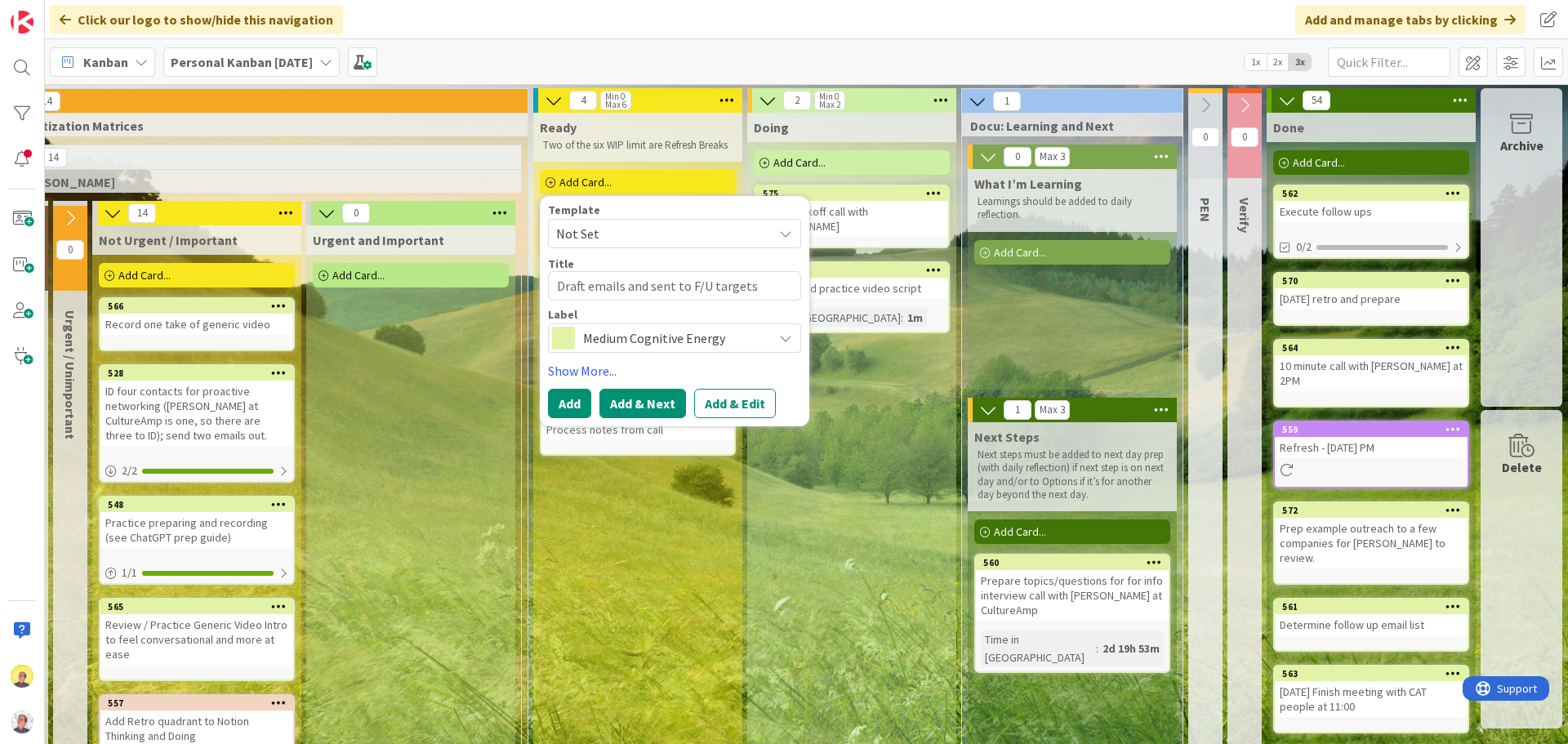
click at [611, 401] on button "Add & Next" at bounding box center [643, 403] width 87 height 30
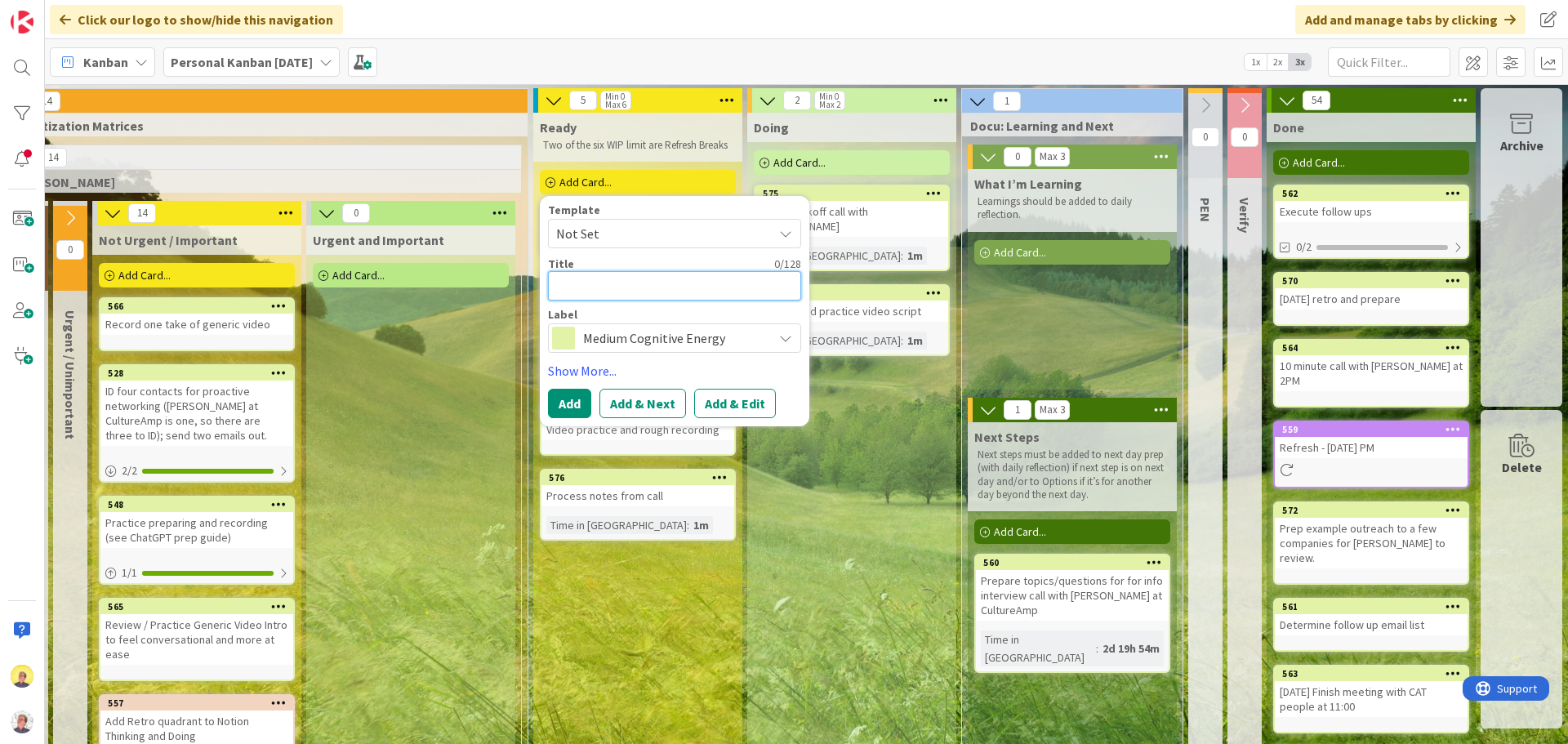
click at [613, 282] on textarea at bounding box center [675, 286] width 253 height 30
click at [635, 405] on button "Add & Next" at bounding box center [643, 403] width 87 height 30
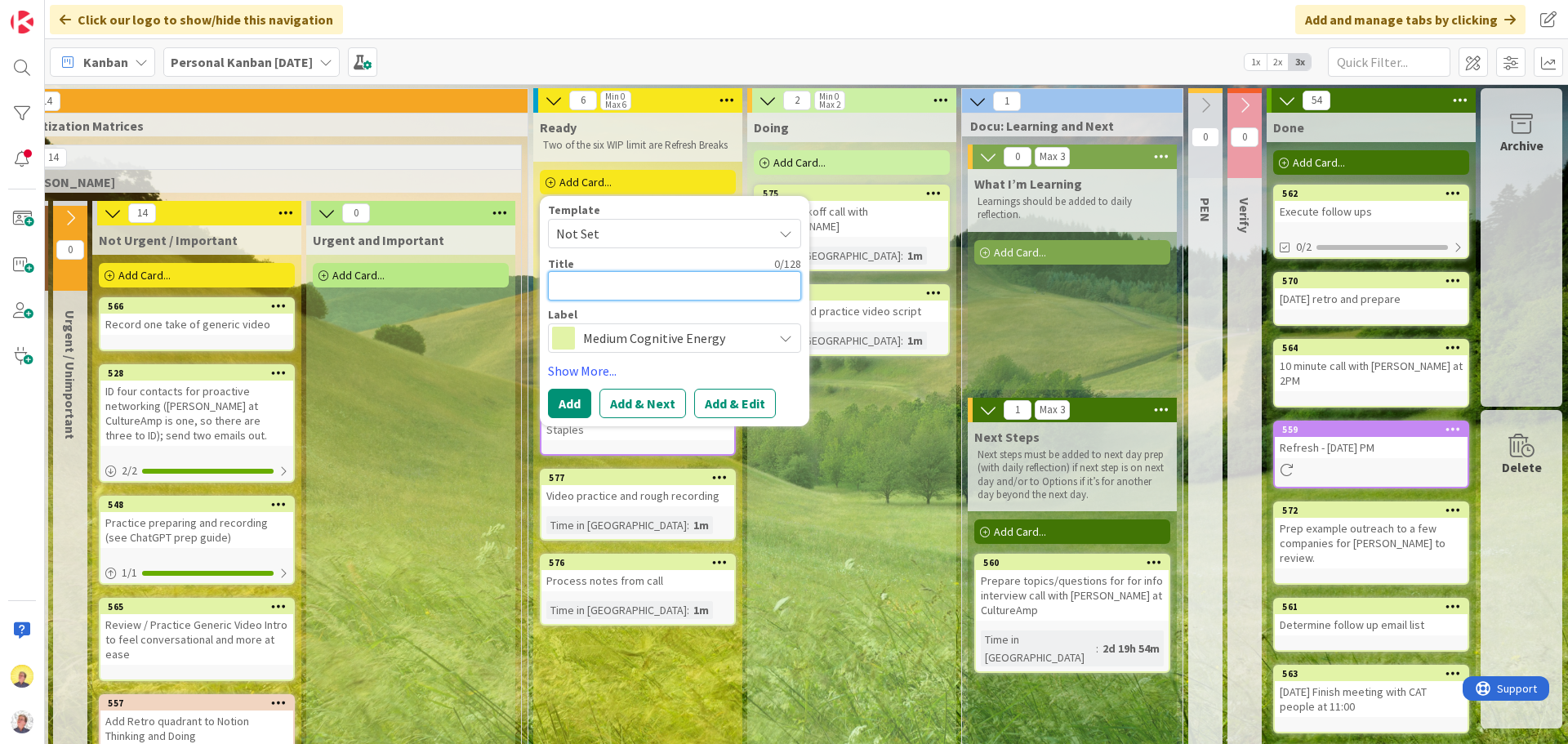
click at [610, 285] on textarea at bounding box center [675, 286] width 253 height 30
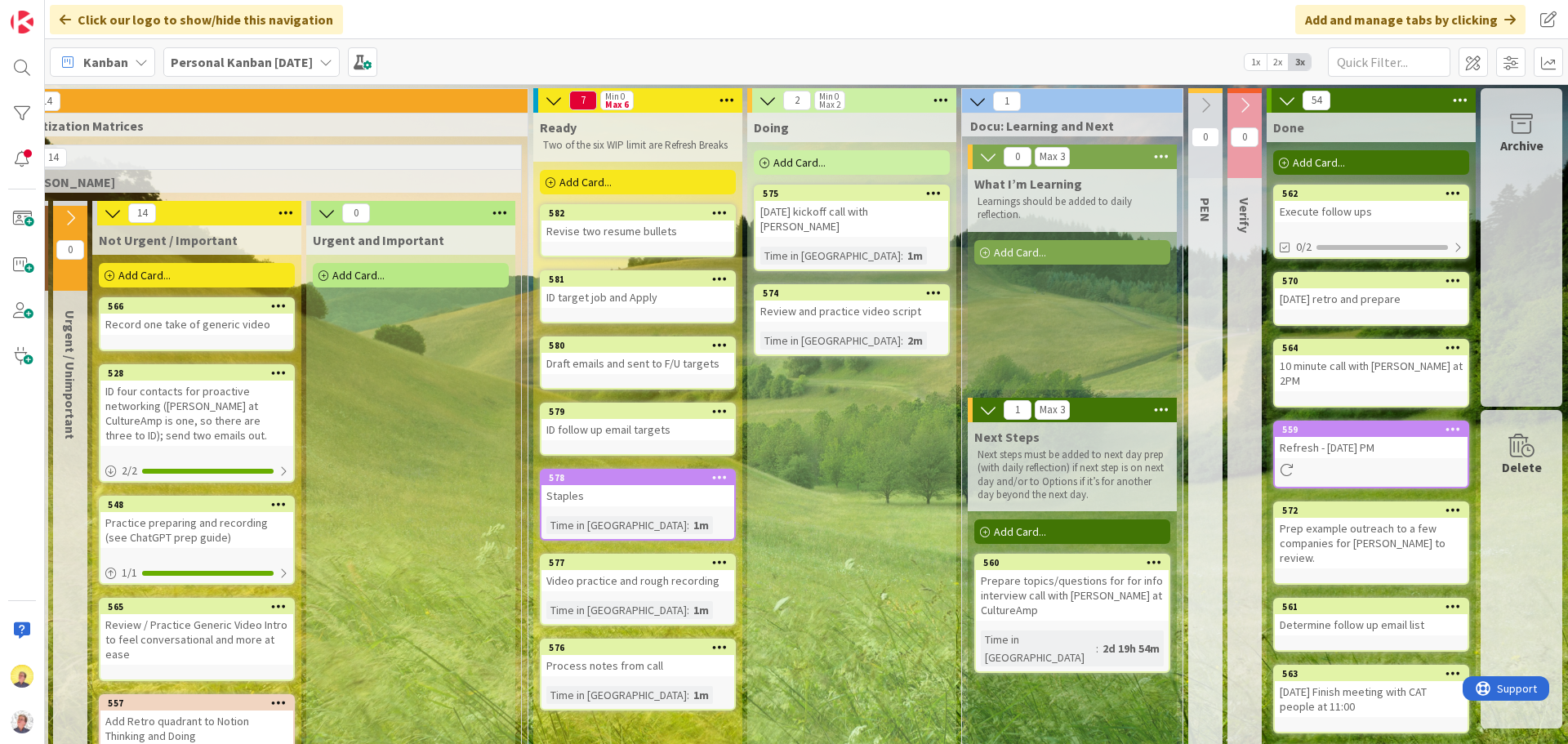
click at [568, 179] on span "Add Card..." at bounding box center [585, 182] width 52 height 15
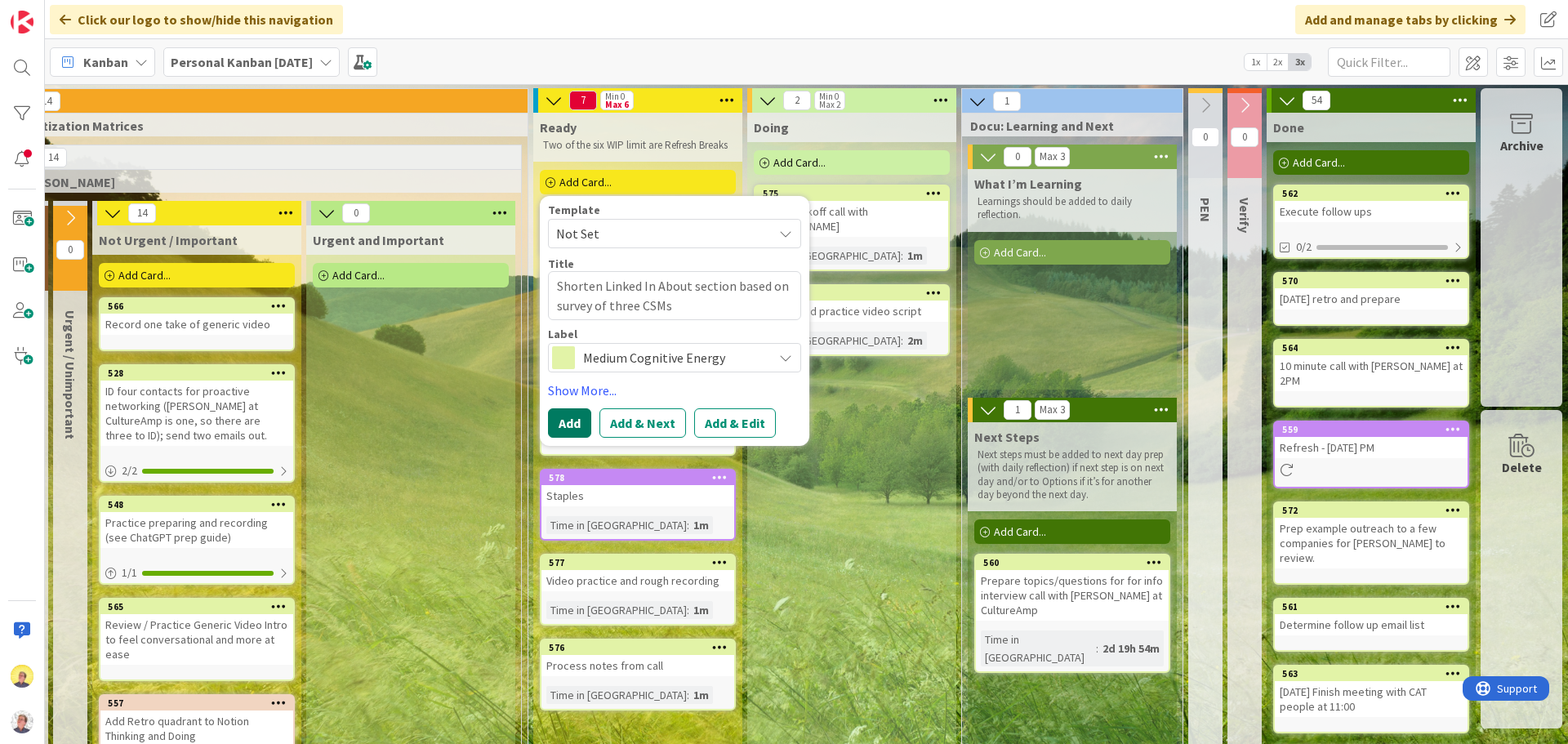
click at [548, 421] on button "Add" at bounding box center [570, 423] width 43 height 30
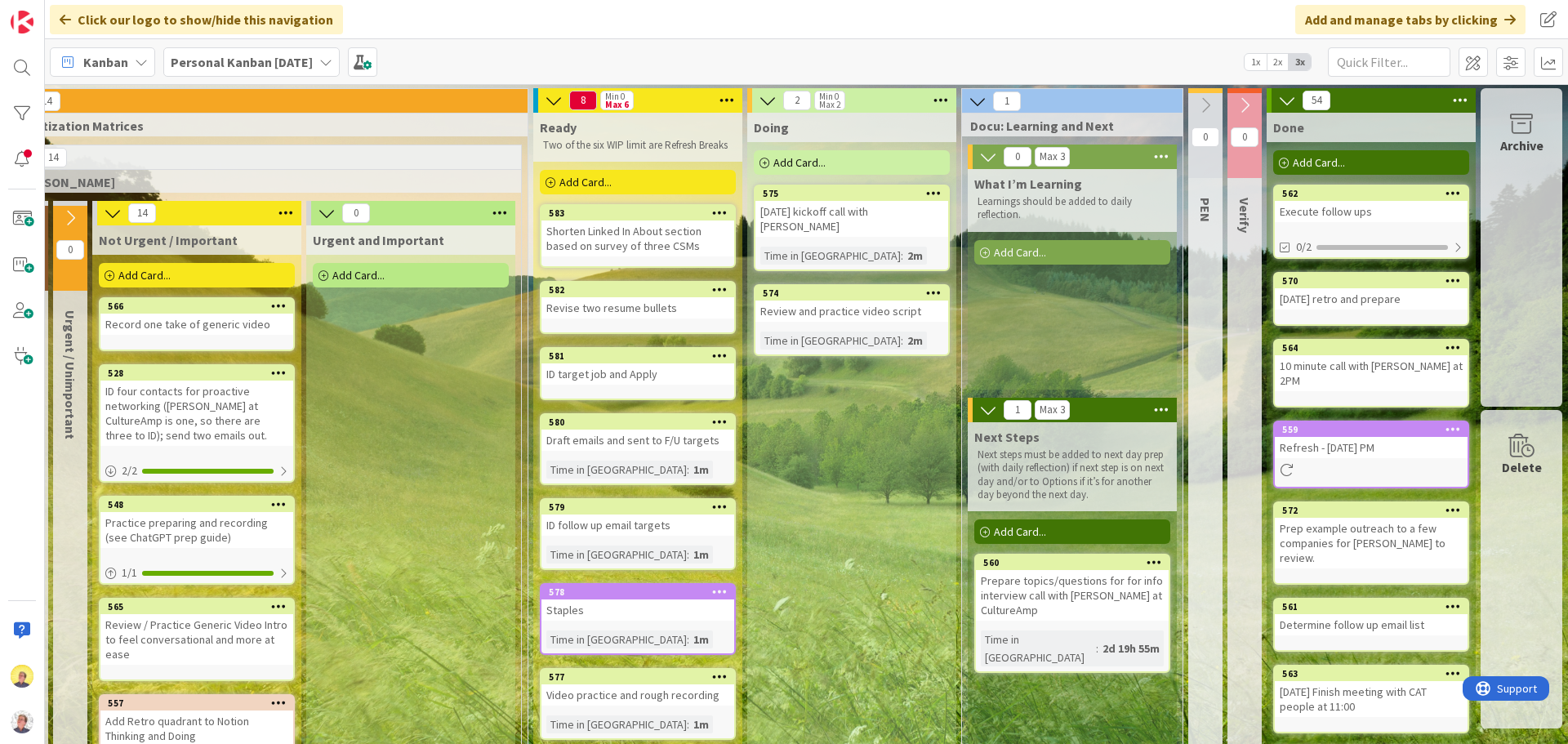
click at [614, 179] on div "Add Card..." at bounding box center [637, 182] width 196 height 25
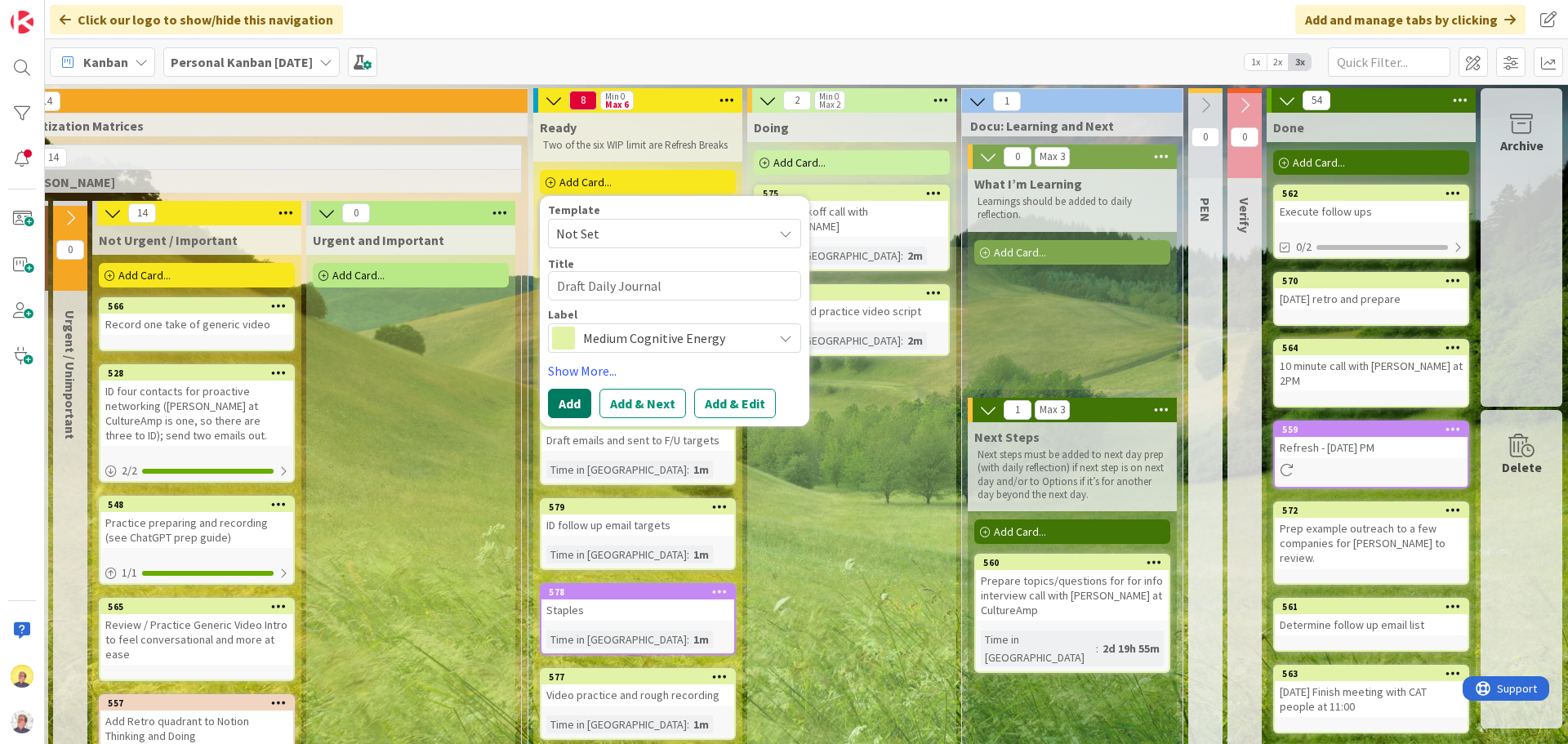
click at [564, 407] on button "Add" at bounding box center [570, 403] width 43 height 30
